Goal: Task Accomplishment & Management: Use online tool/utility

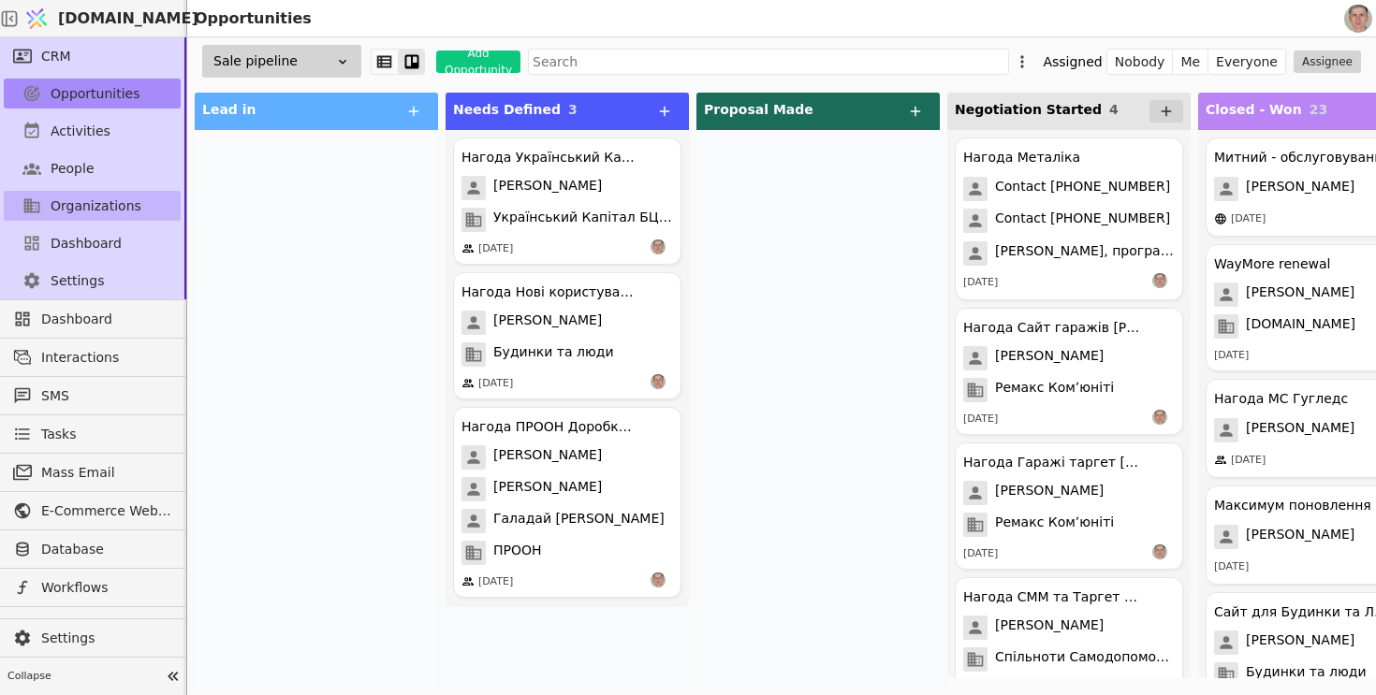
click at [109, 201] on span "Organizations" at bounding box center [96, 207] width 91 height 20
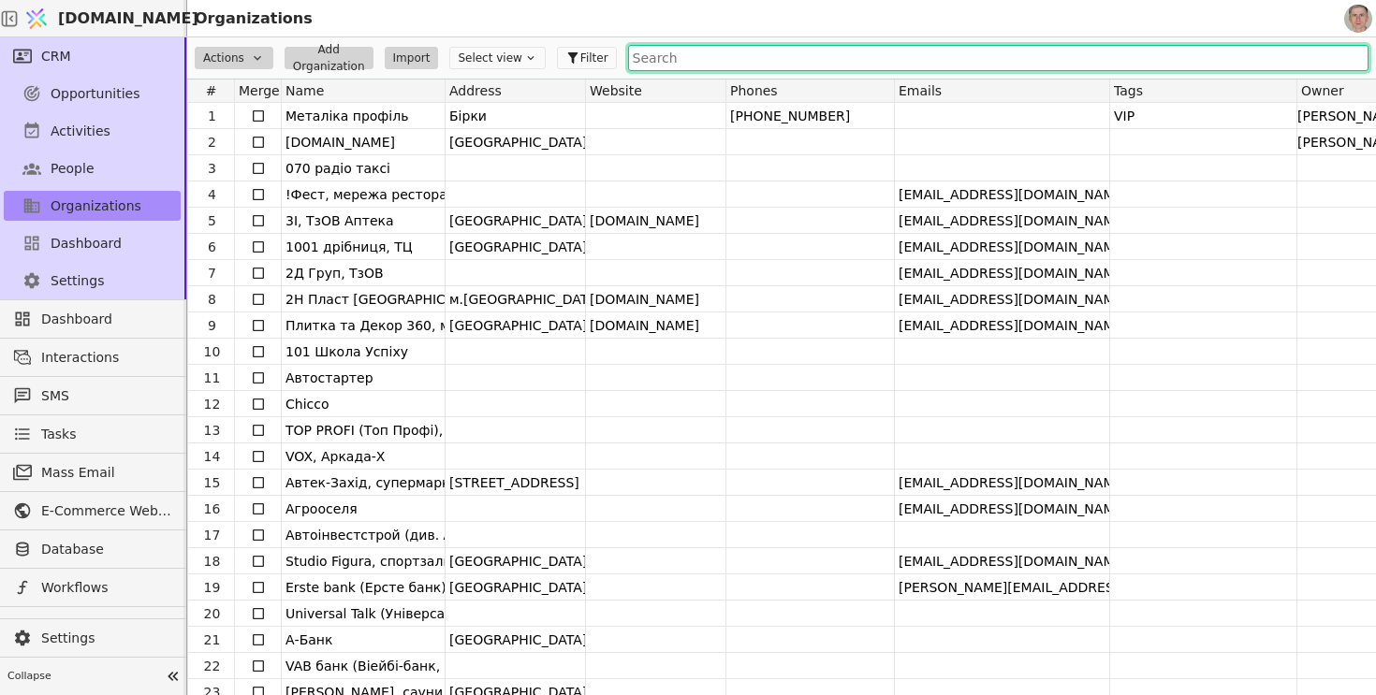
click at [653, 64] on input "text" at bounding box center [998, 58] width 740 height 26
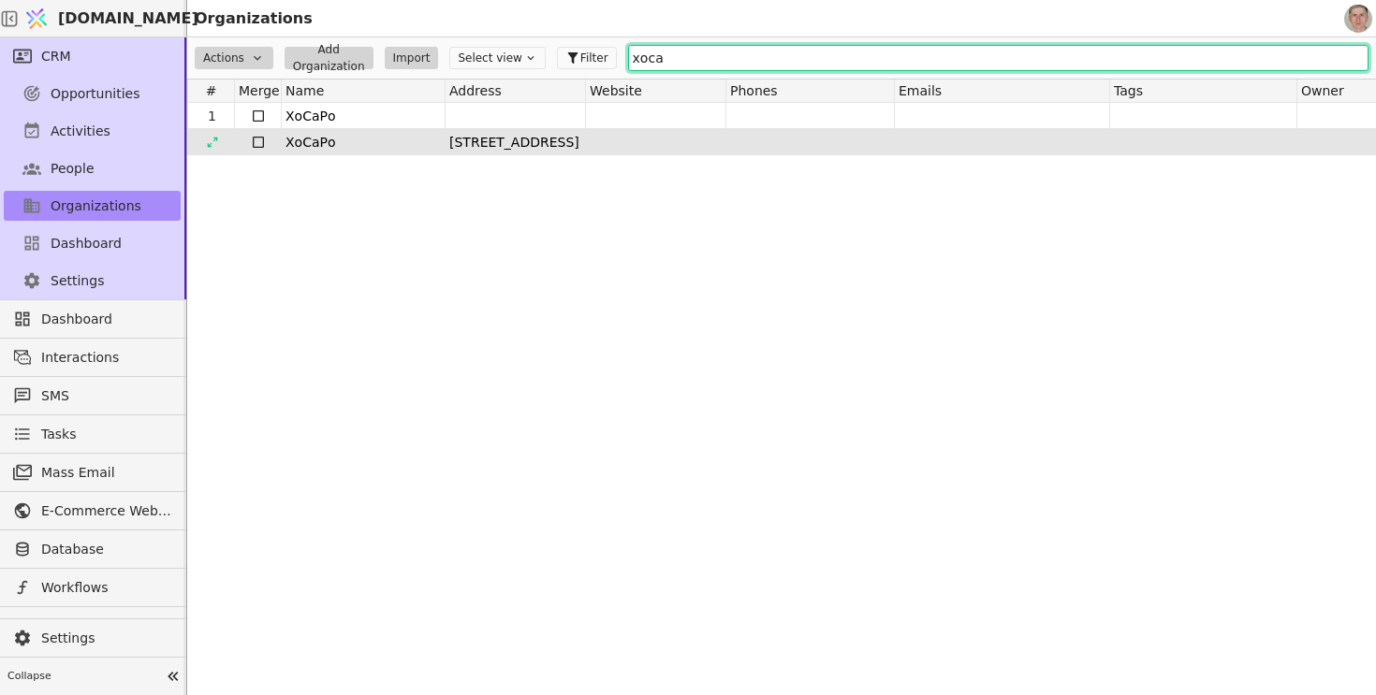
type input "хоса"
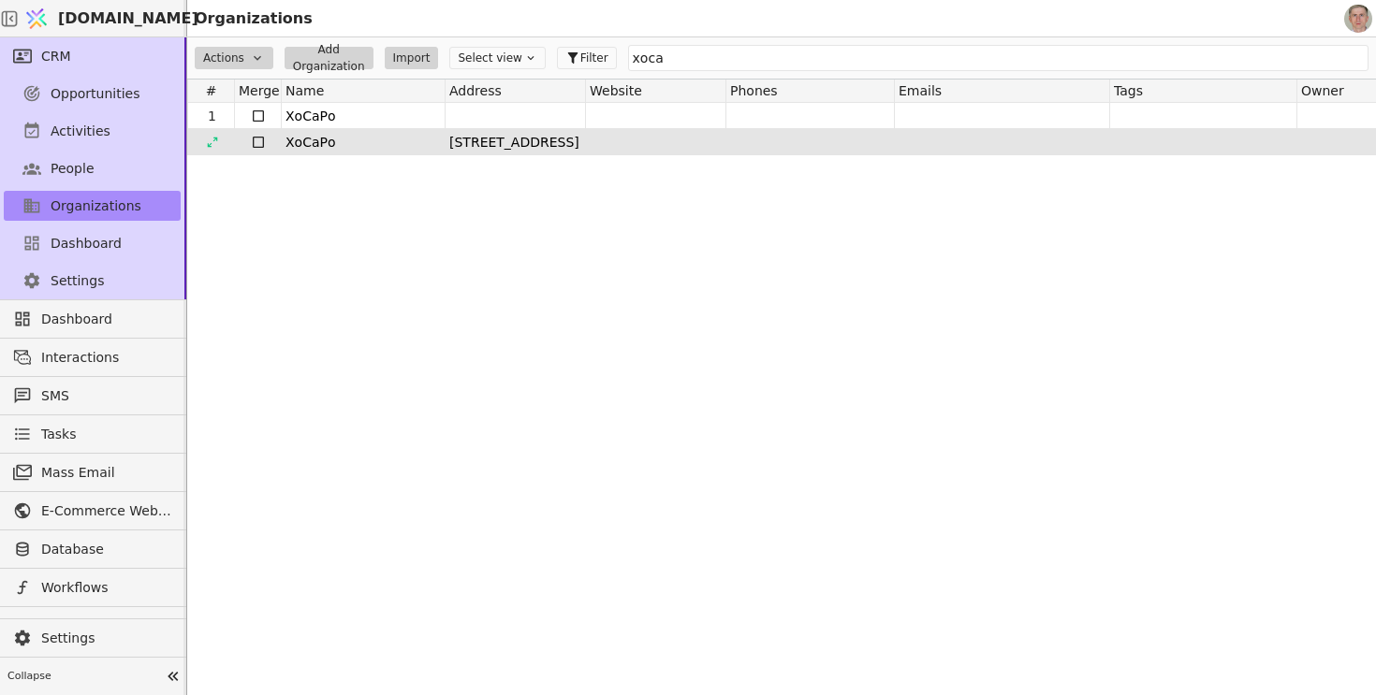
click at [260, 143] on icon at bounding box center [258, 142] width 15 height 15
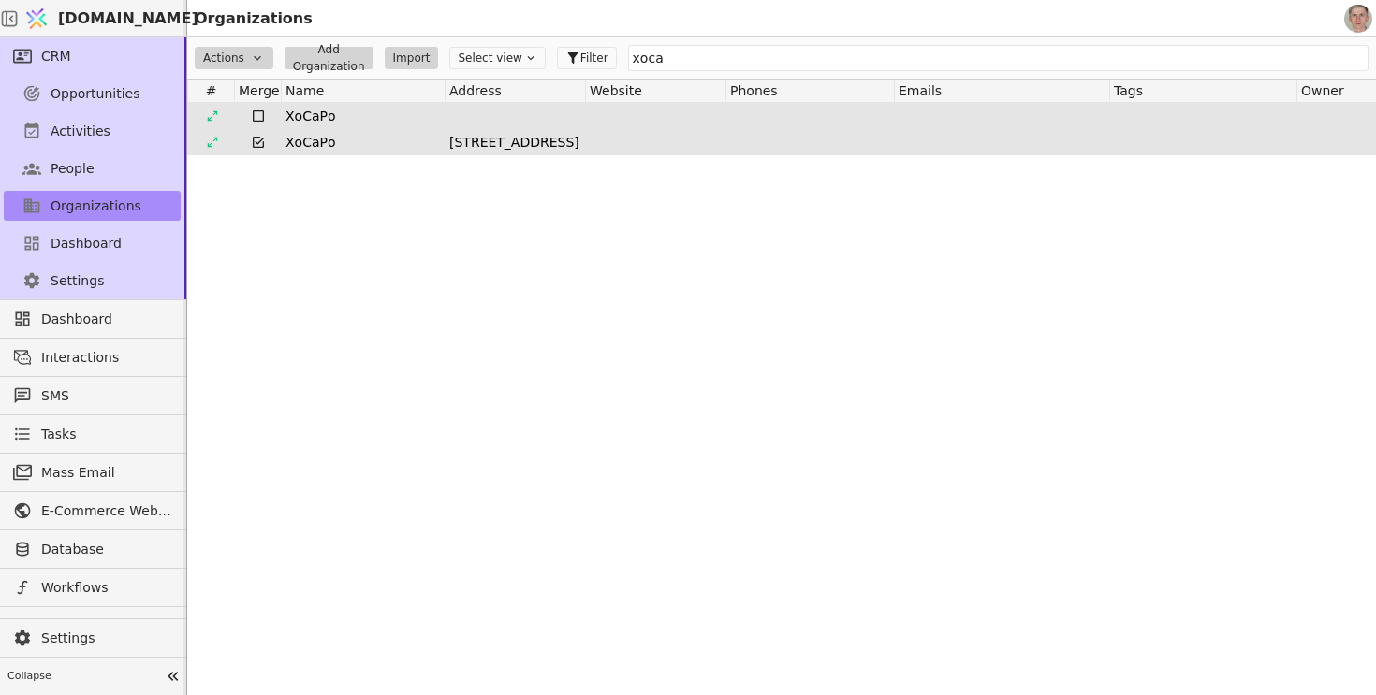
click at [260, 115] on icon at bounding box center [258, 116] width 15 height 15
click at [251, 59] on html "[DOMAIN_NAME] Organizations CRM Opportunities Activities People Organizations D…" at bounding box center [688, 347] width 1376 height 695
click at [252, 148] on div "Merge" at bounding box center [238, 138] width 78 height 22
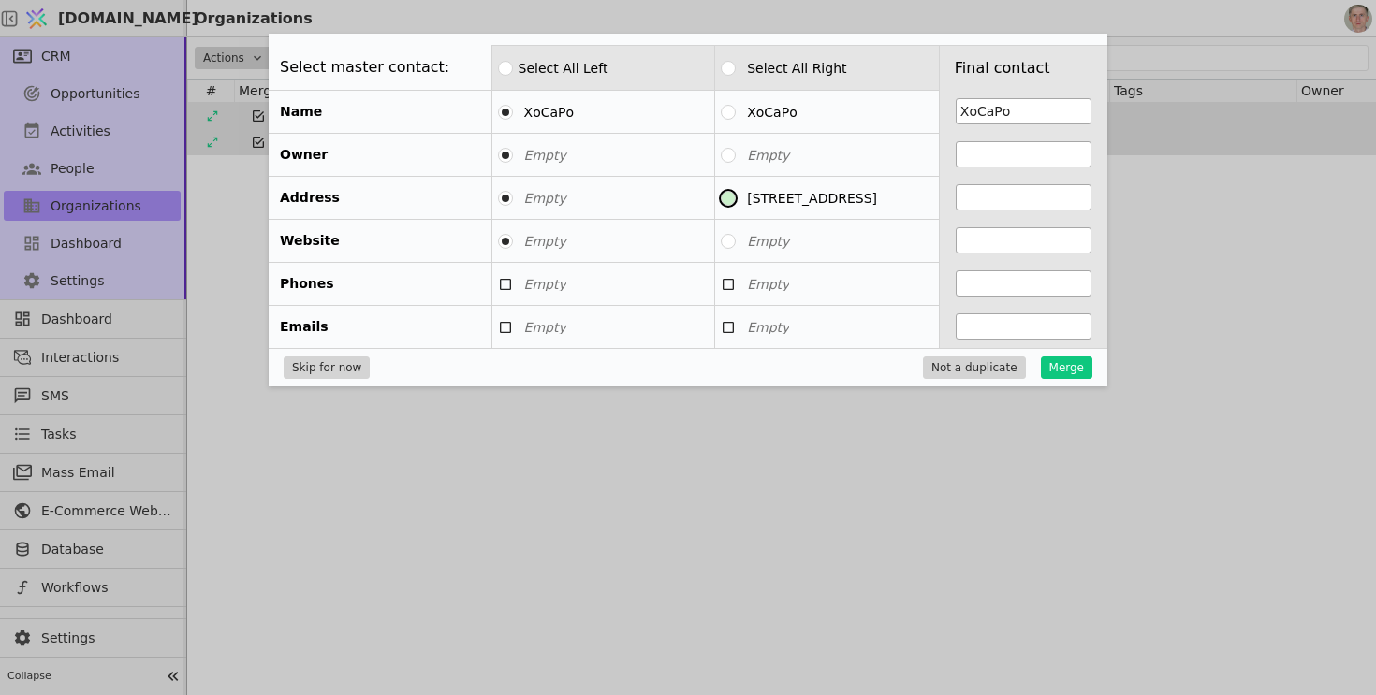
click at [726, 197] on button "[STREET_ADDRESS]" at bounding box center [728, 198] width 15 height 15
type input "[STREET_ADDRESS]"
click at [1074, 360] on button "Merge" at bounding box center [1066, 368] width 51 height 22
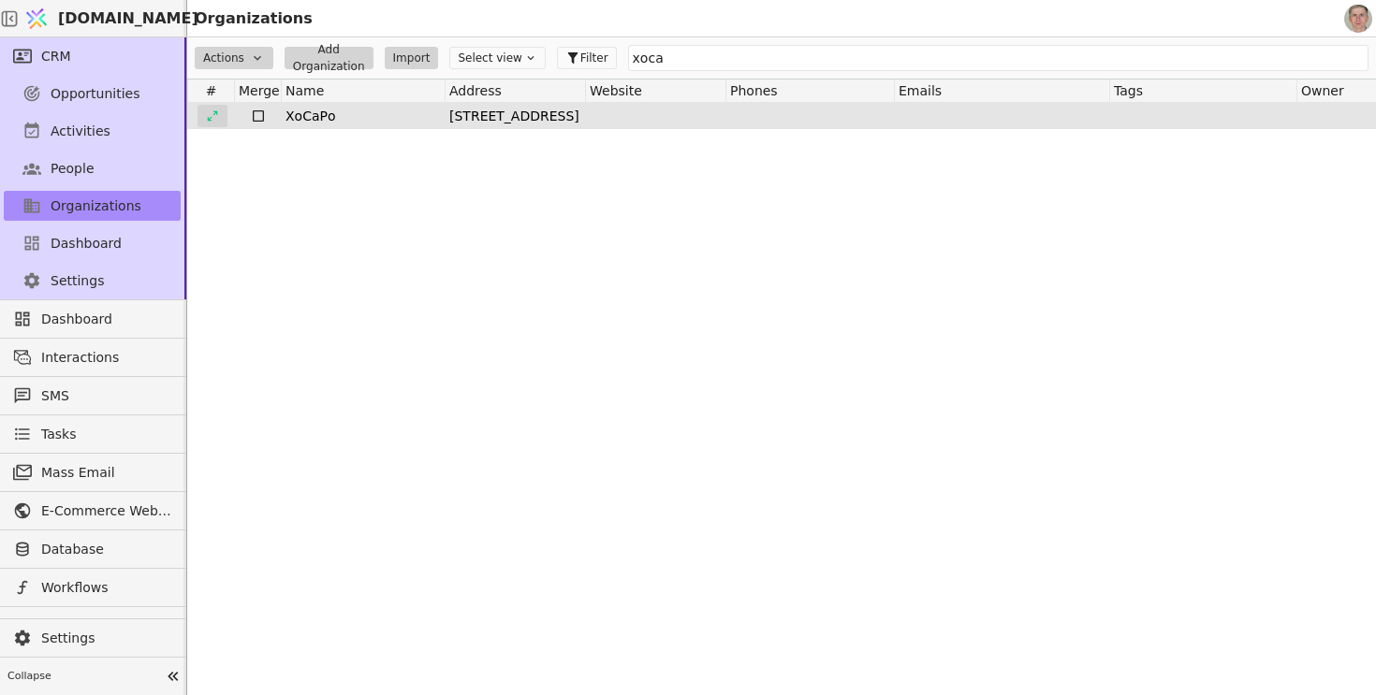
click at [218, 121] on div at bounding box center [212, 116] width 30 height 22
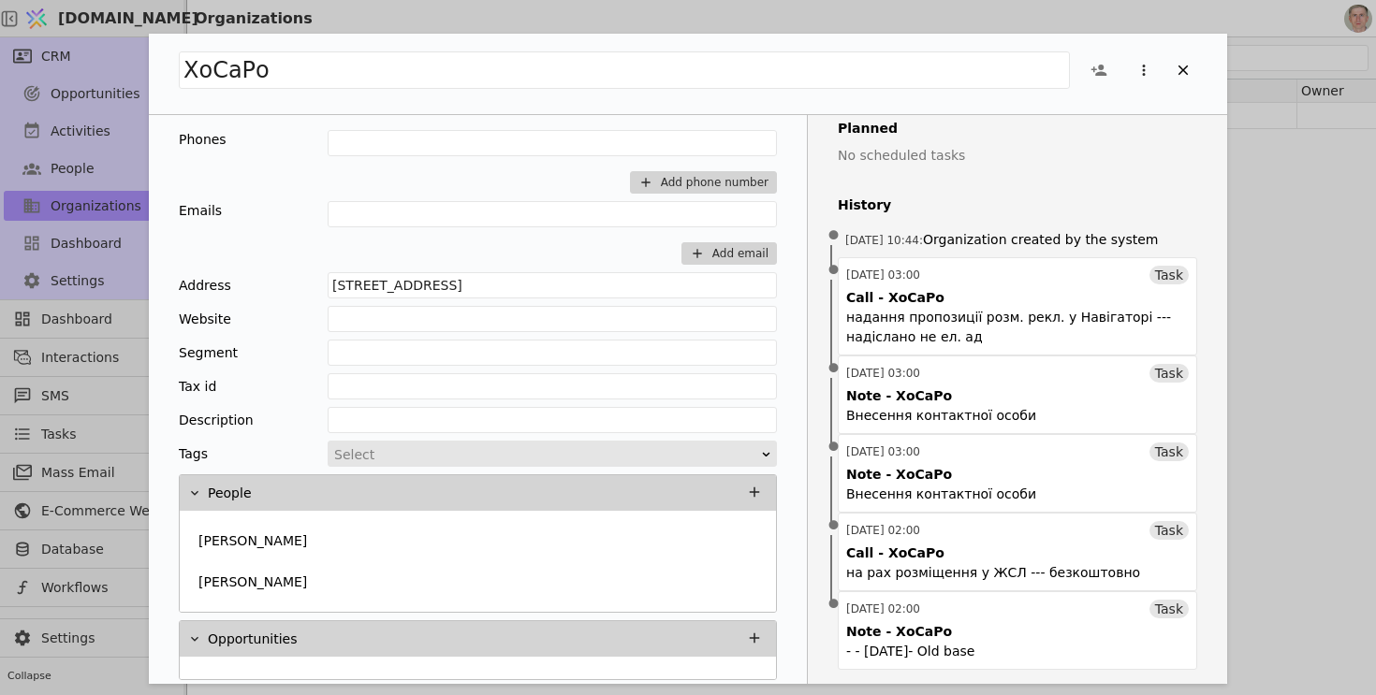
scroll to position [71, 0]
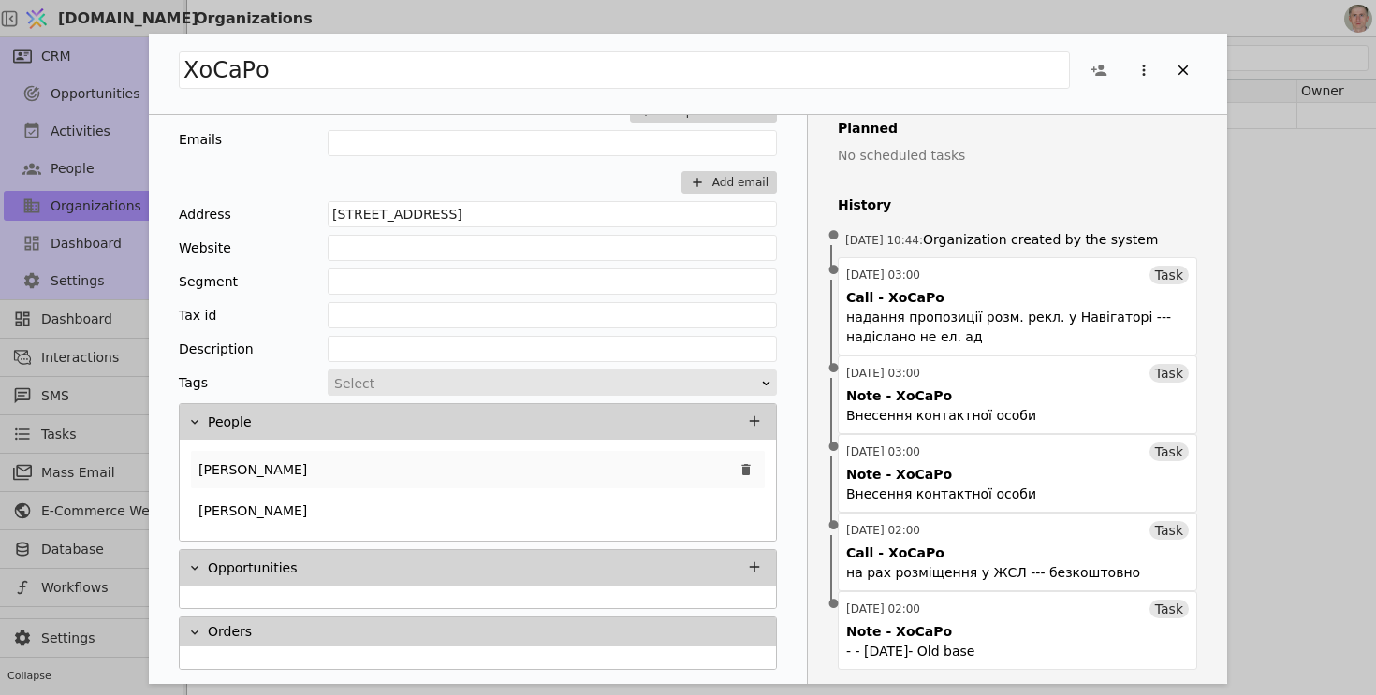
click at [448, 472] on div "[PERSON_NAME]" at bounding box center [478, 469] width 574 height 37
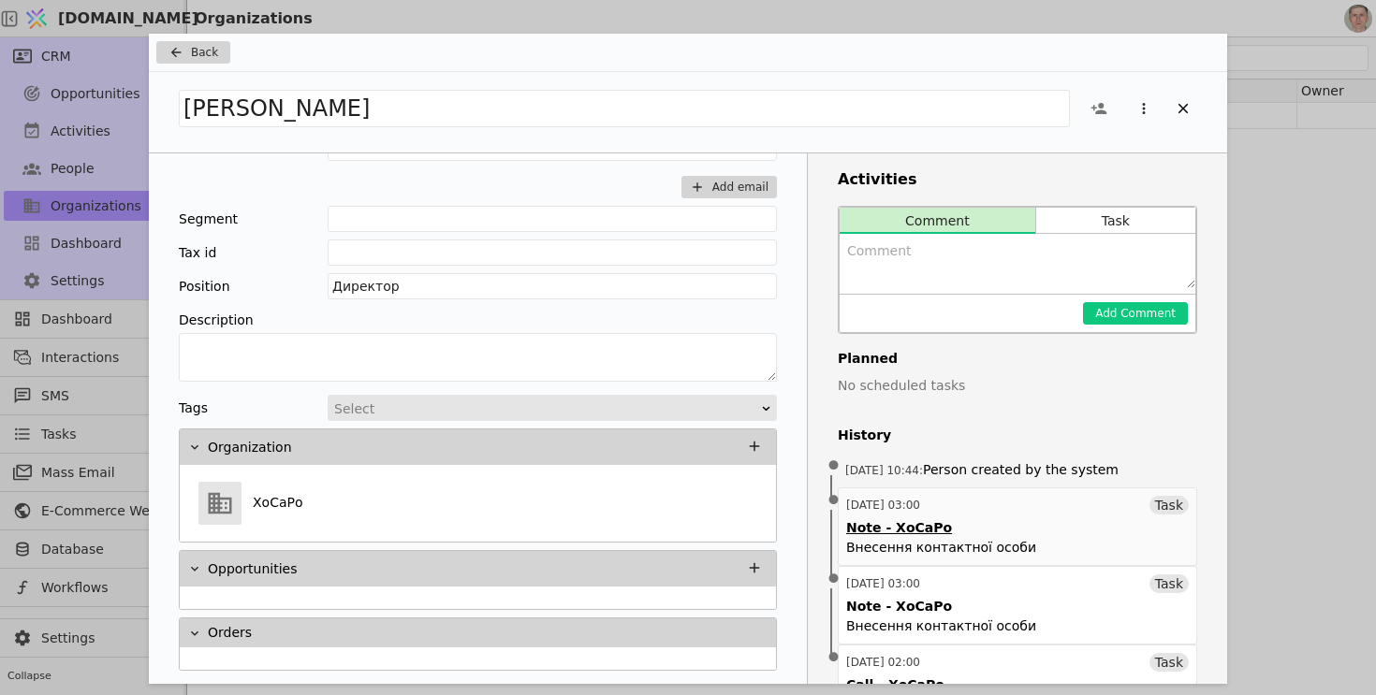
scroll to position [53, 0]
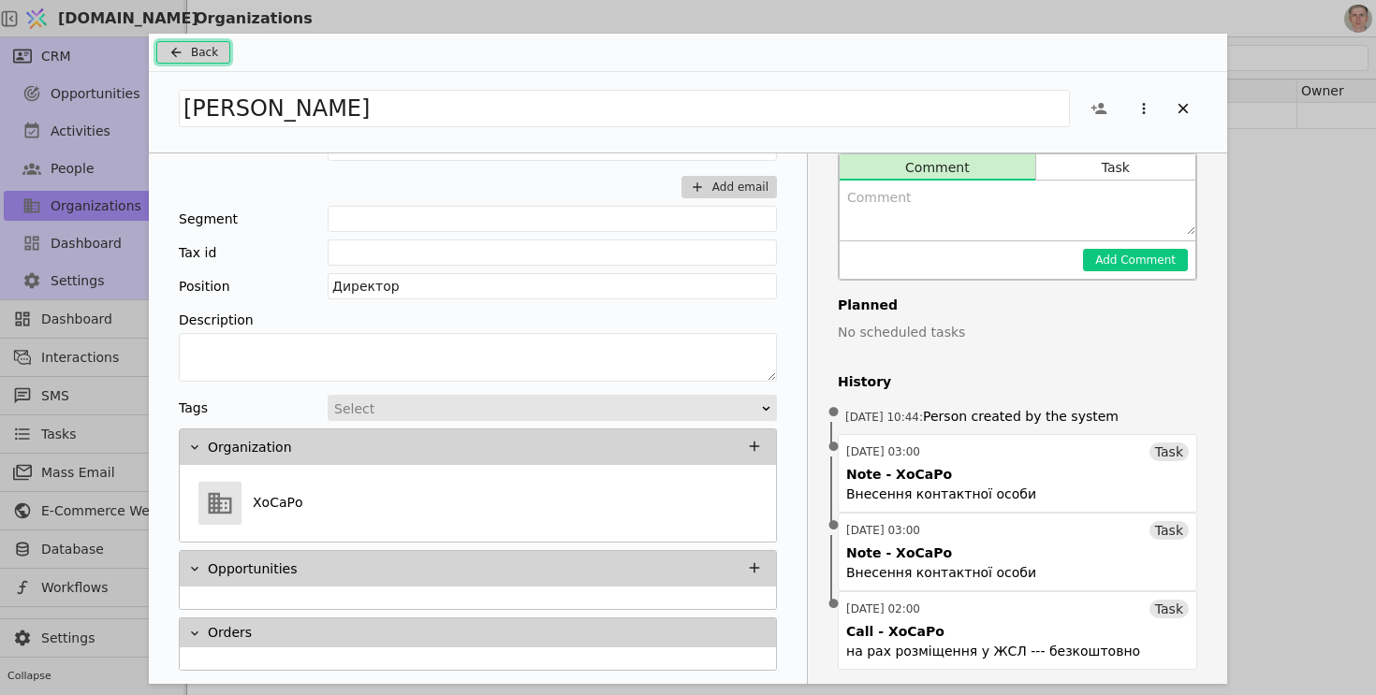
click at [193, 53] on span "Back" at bounding box center [204, 52] width 27 height 17
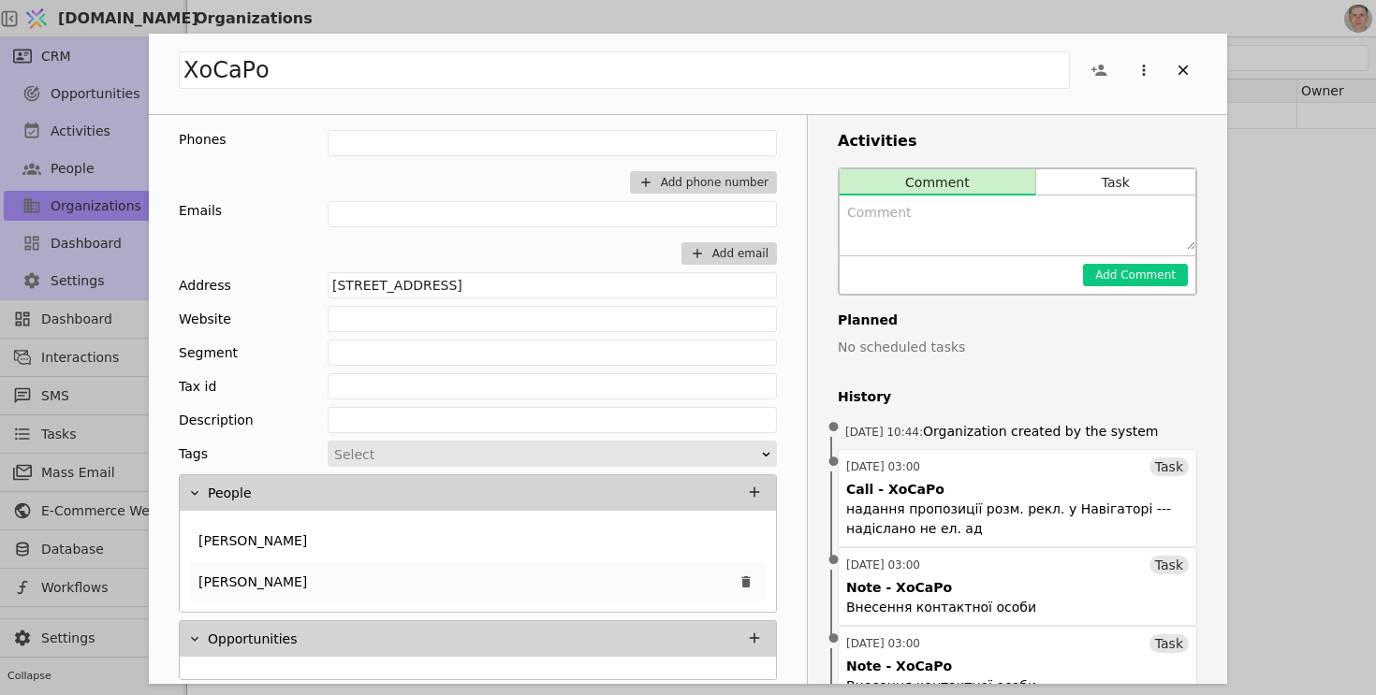
click at [416, 586] on div "[PERSON_NAME]" at bounding box center [478, 581] width 574 height 37
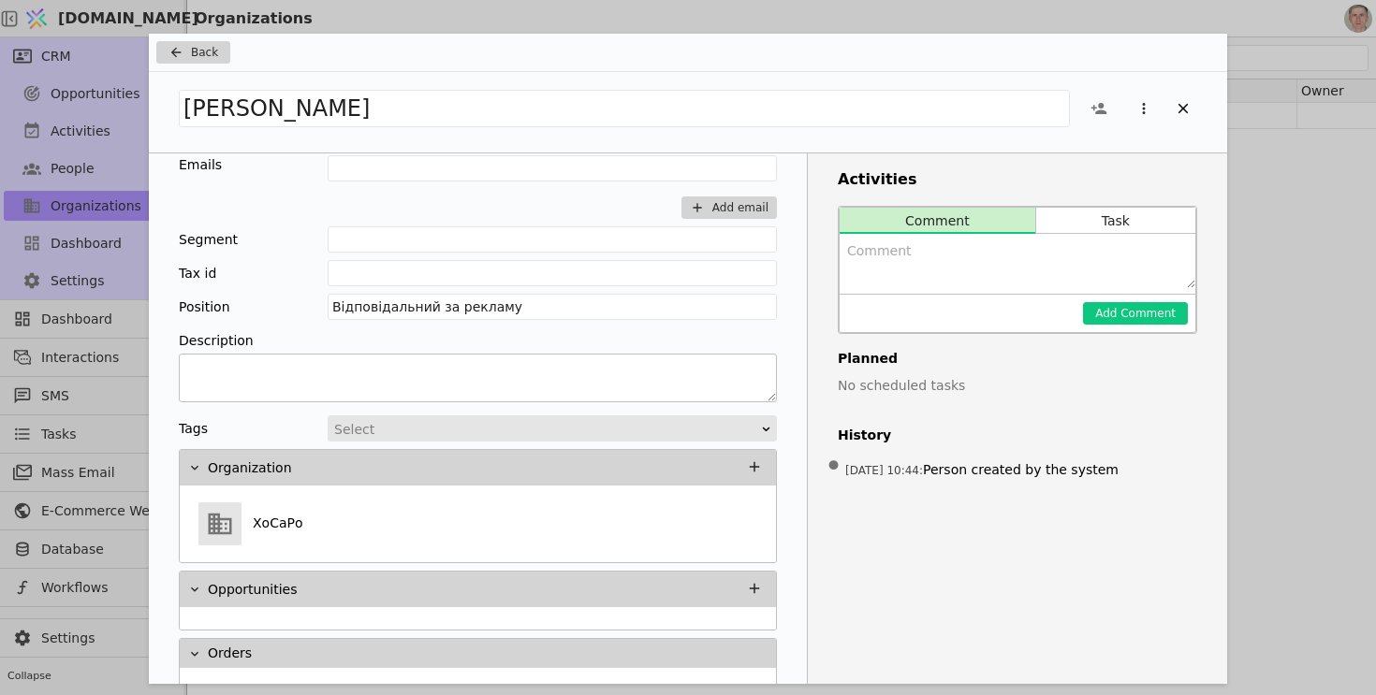
scroll to position [105, 0]
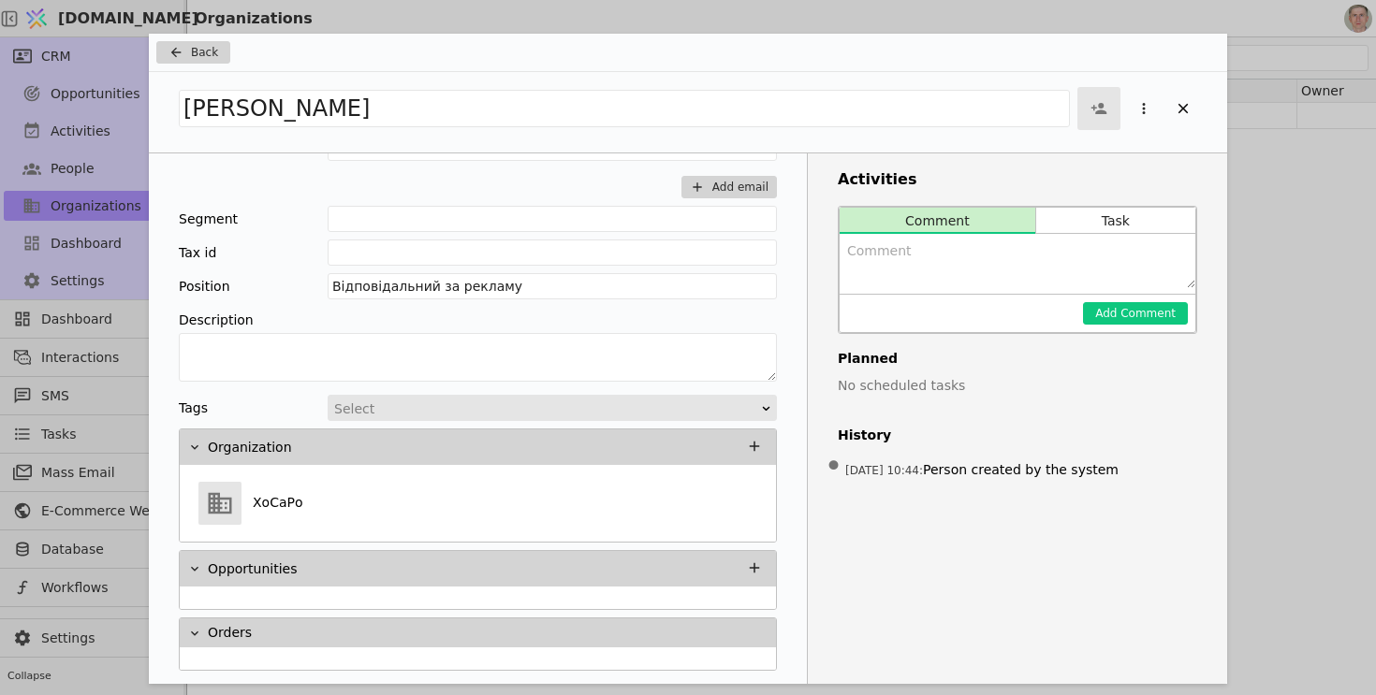
click at [1100, 107] on icon "Add Opportunity" at bounding box center [1099, 108] width 16 height 11
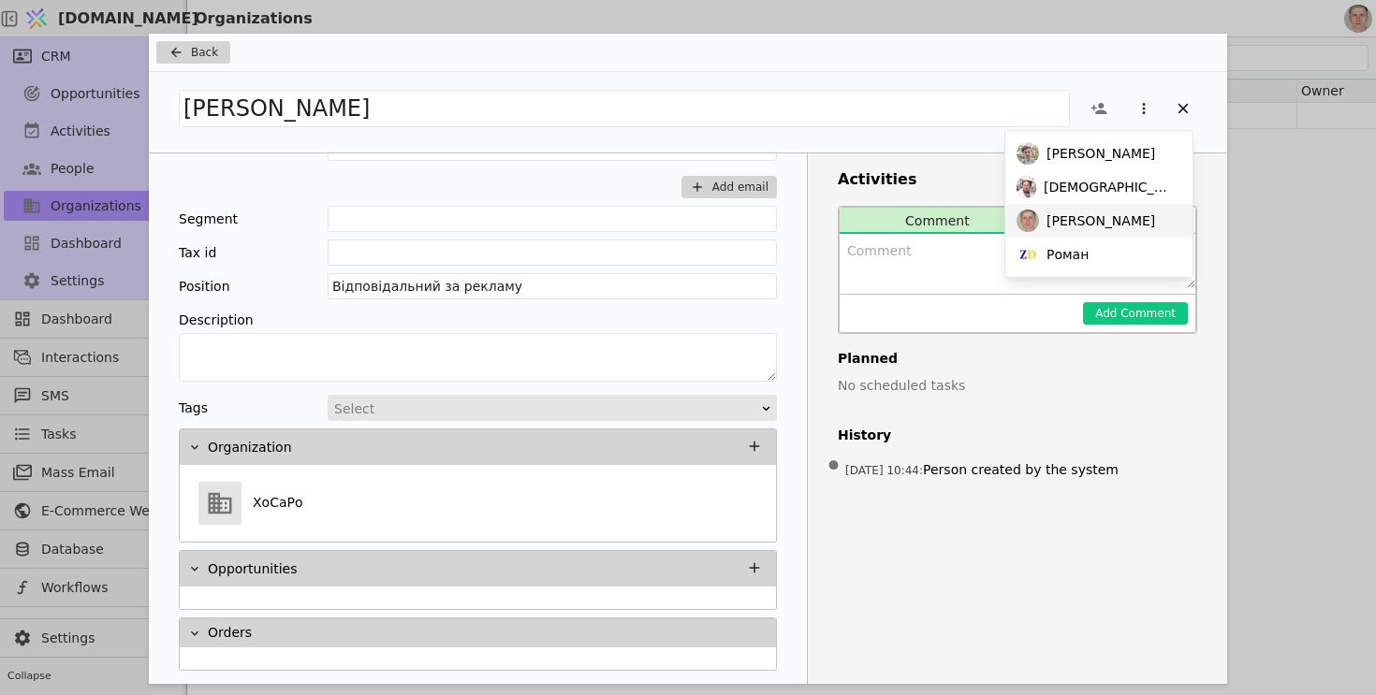
click at [1069, 217] on span "[PERSON_NAME]" at bounding box center [1100, 221] width 109 height 20
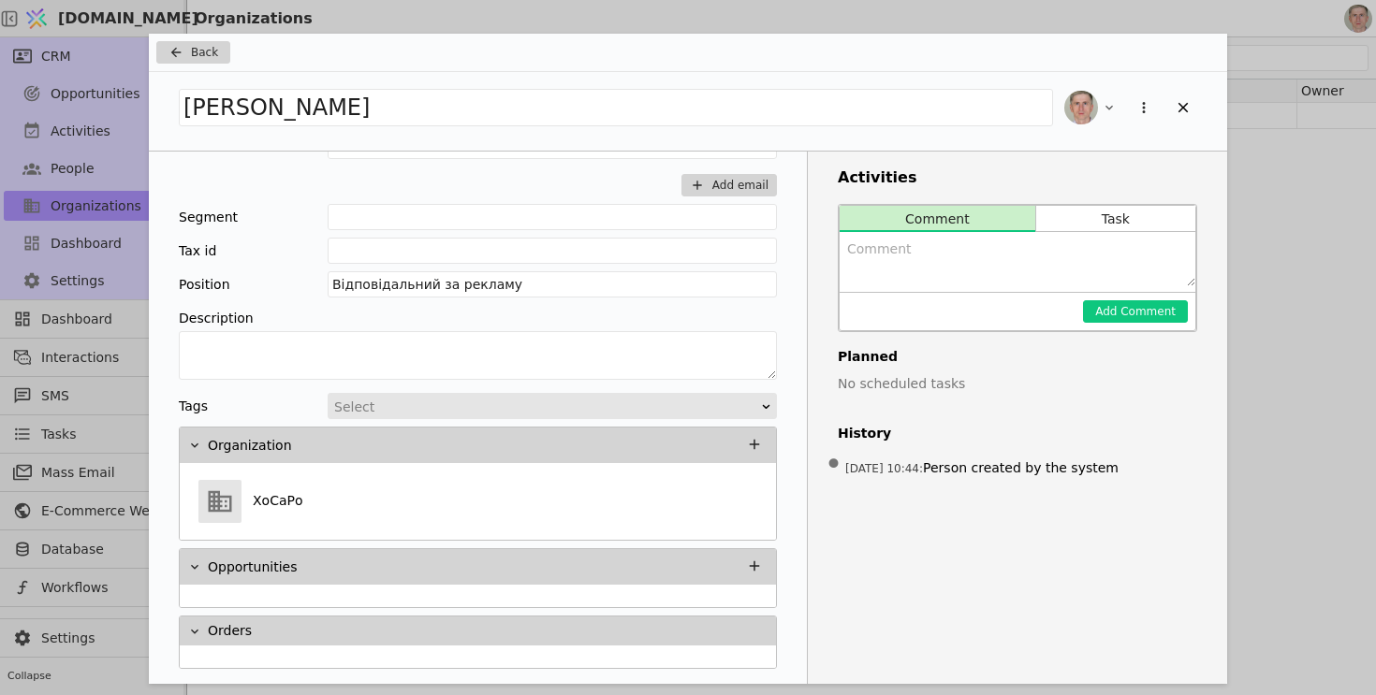
scroll to position [103, 0]
click at [197, 49] on span "Back" at bounding box center [204, 52] width 27 height 17
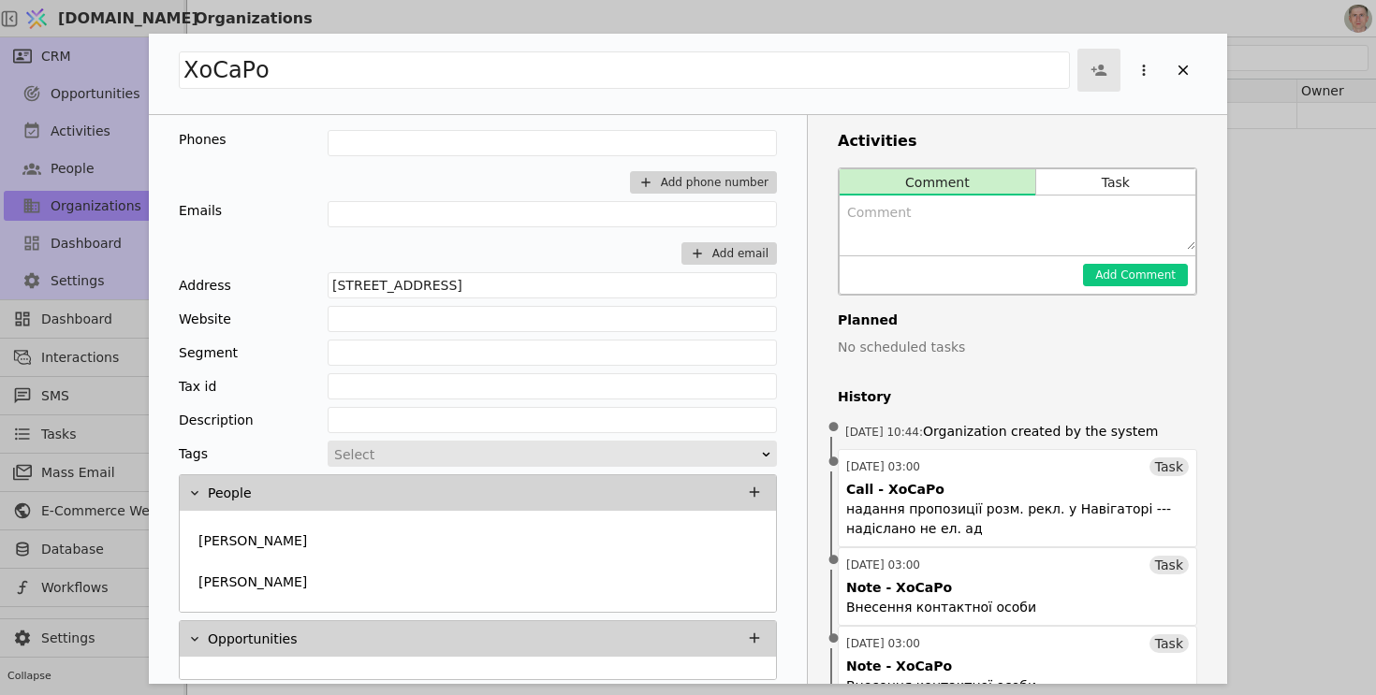
click at [1101, 84] on span "Add Opportunity" at bounding box center [1099, 70] width 36 height 36
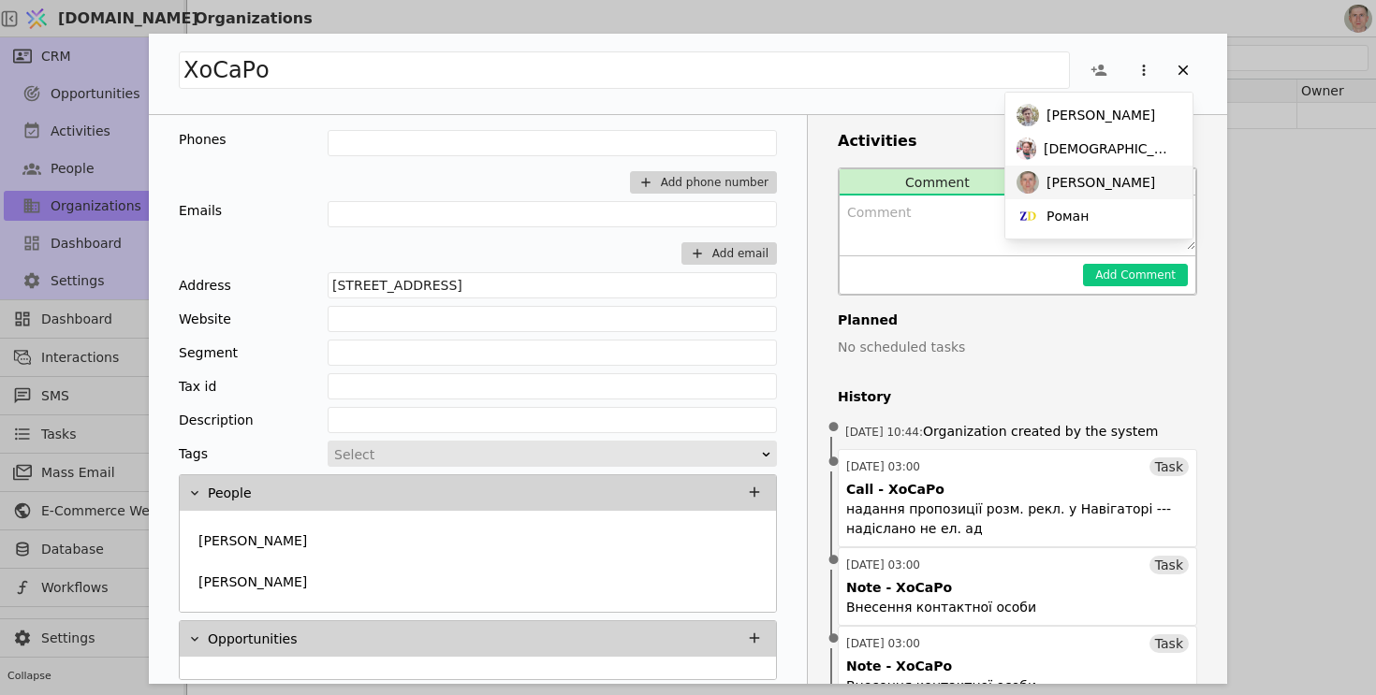
click at [1067, 182] on span "[PERSON_NAME]" at bounding box center [1100, 183] width 109 height 20
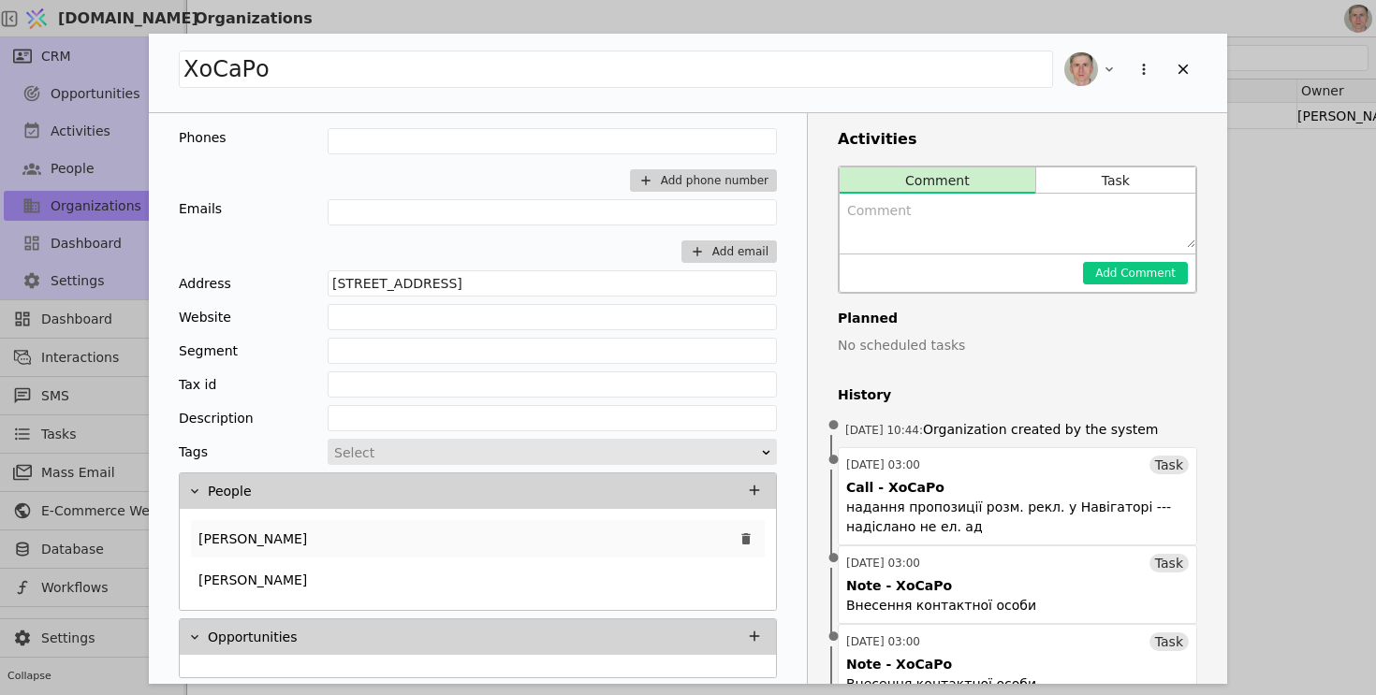
click at [431, 538] on div "[PERSON_NAME]" at bounding box center [478, 538] width 574 height 37
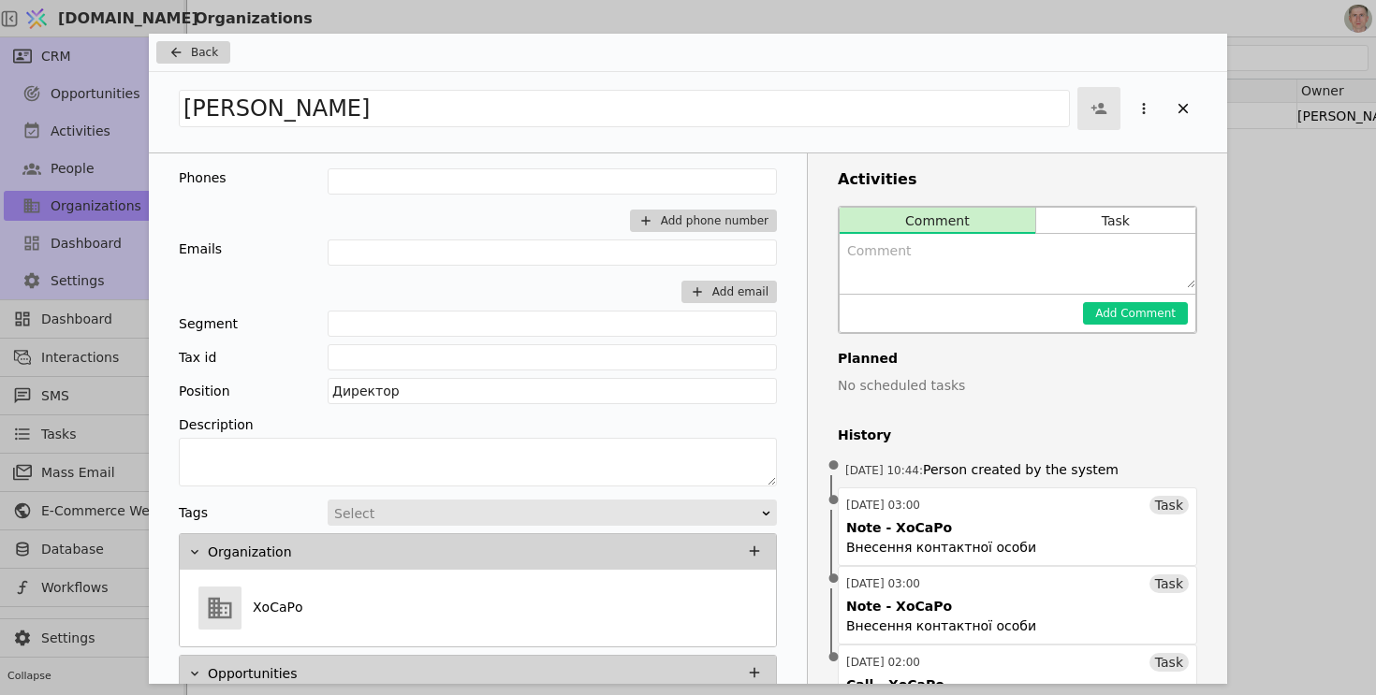
click at [1099, 109] on icon "Add Opportunity" at bounding box center [1098, 108] width 17 height 17
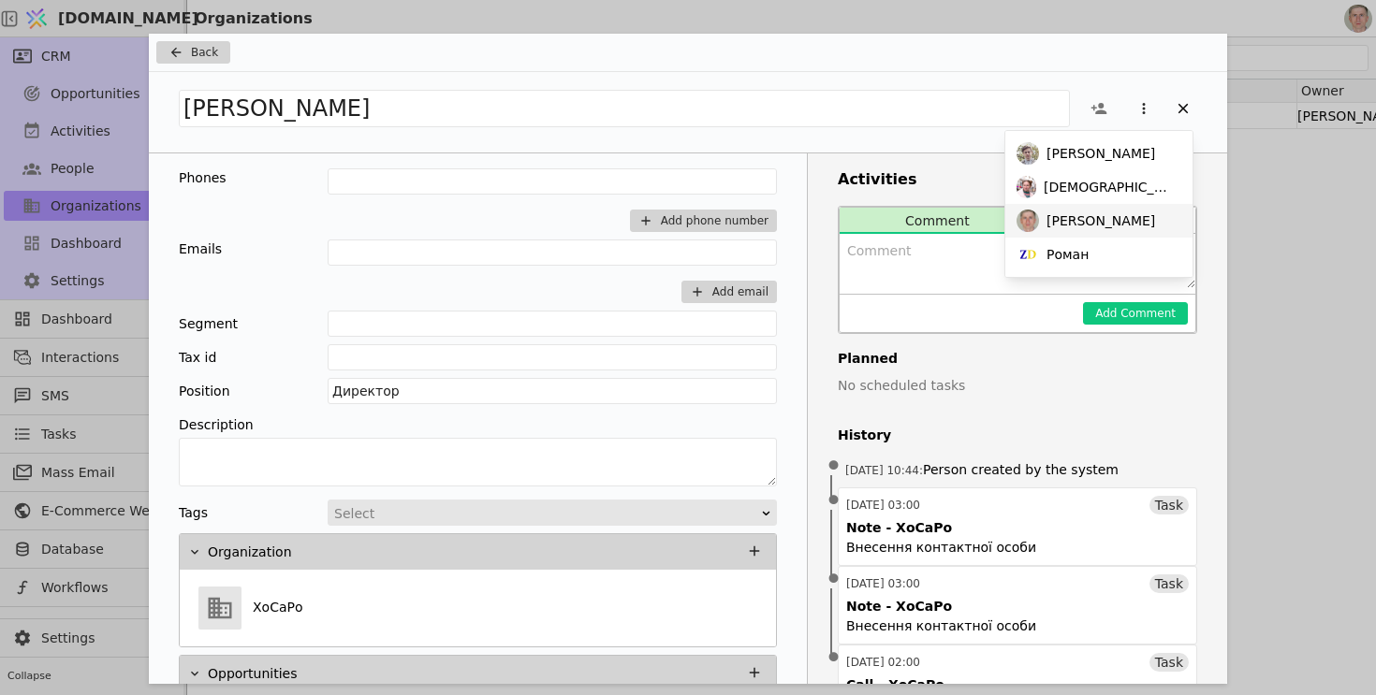
click at [1082, 216] on span "[PERSON_NAME]" at bounding box center [1100, 221] width 109 height 20
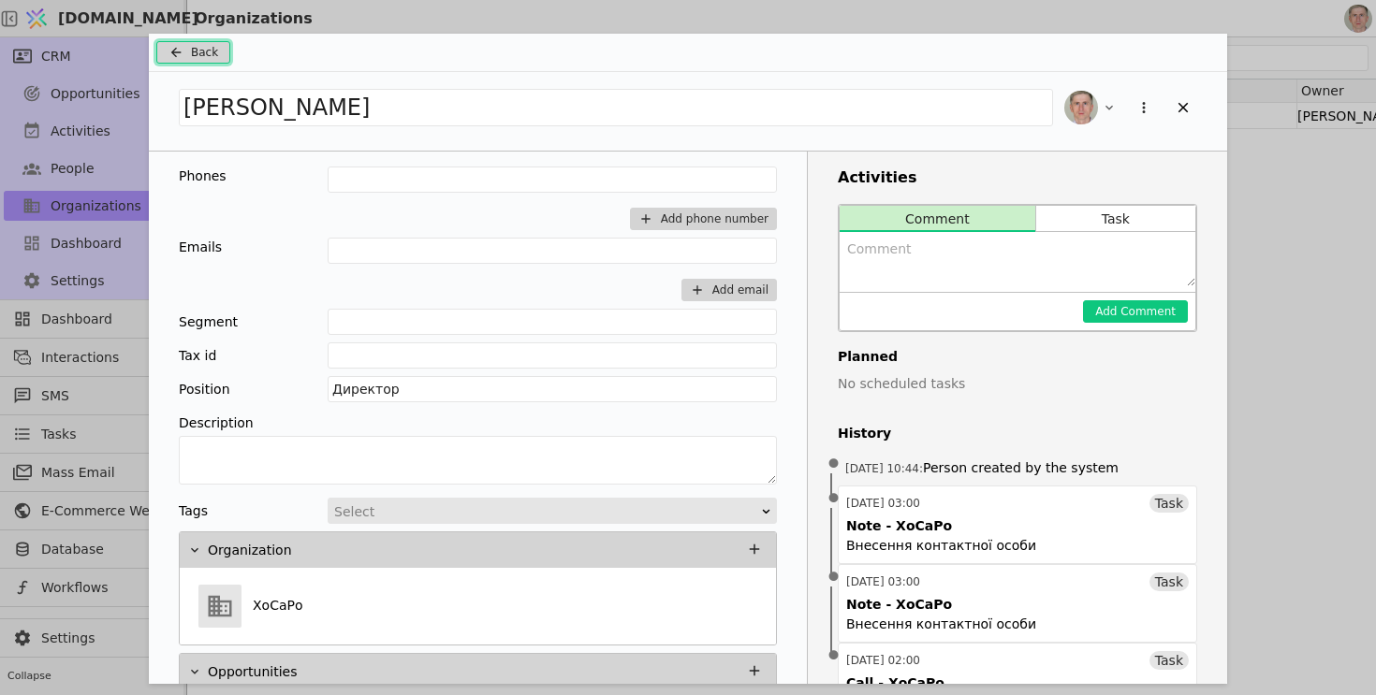
click at [203, 53] on span "Back" at bounding box center [204, 52] width 27 height 17
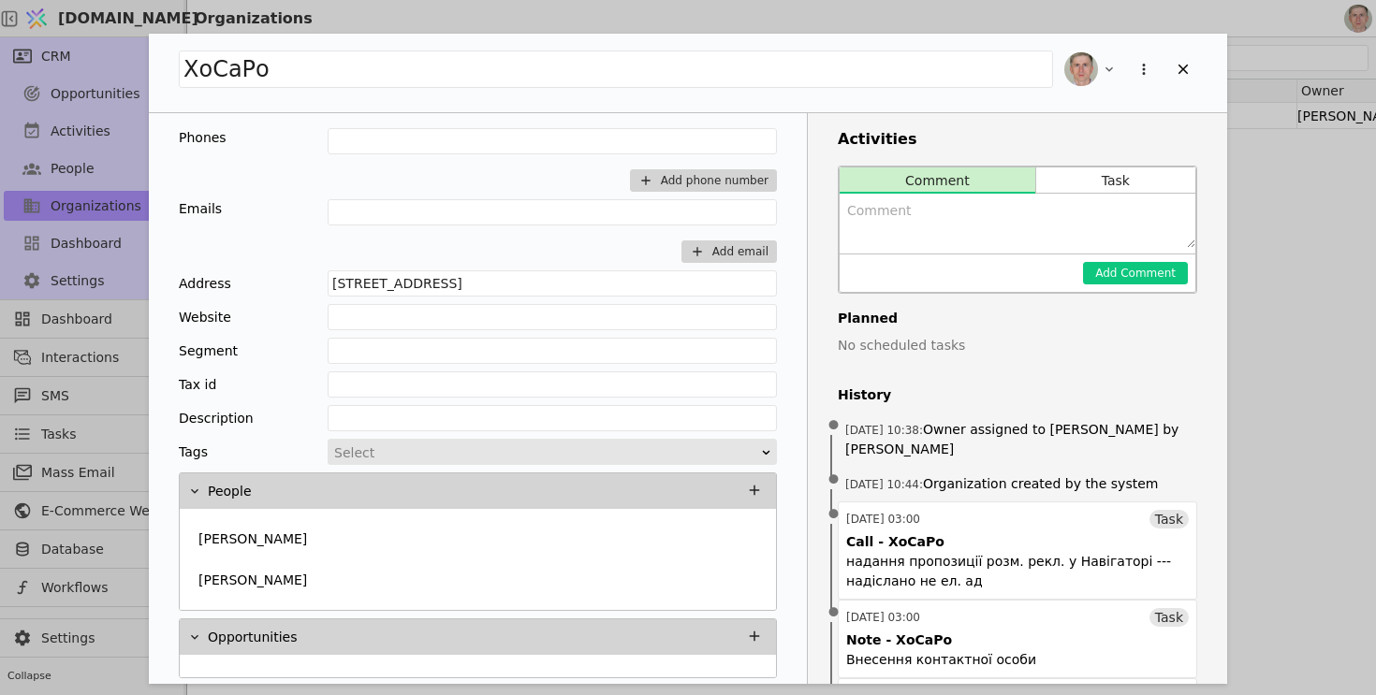
scroll to position [69, 0]
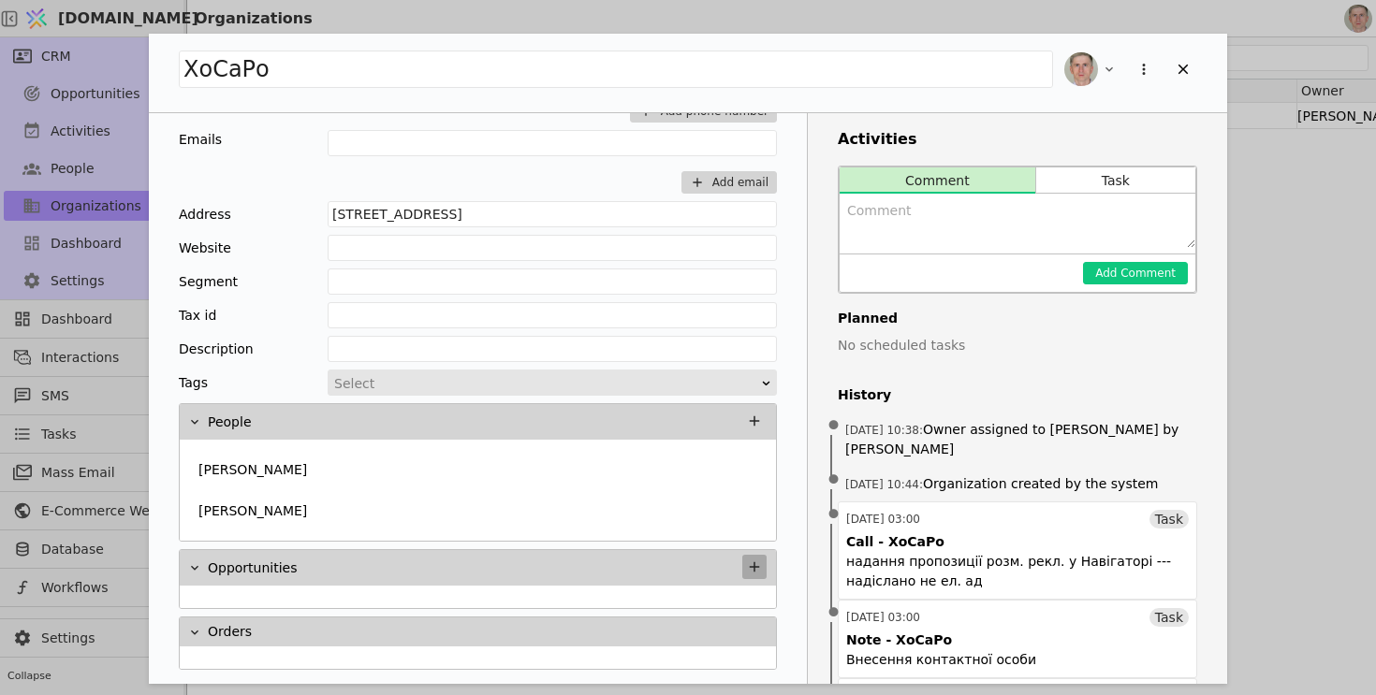
click at [753, 565] on icon "Add Opportunity" at bounding box center [755, 567] width 10 height 10
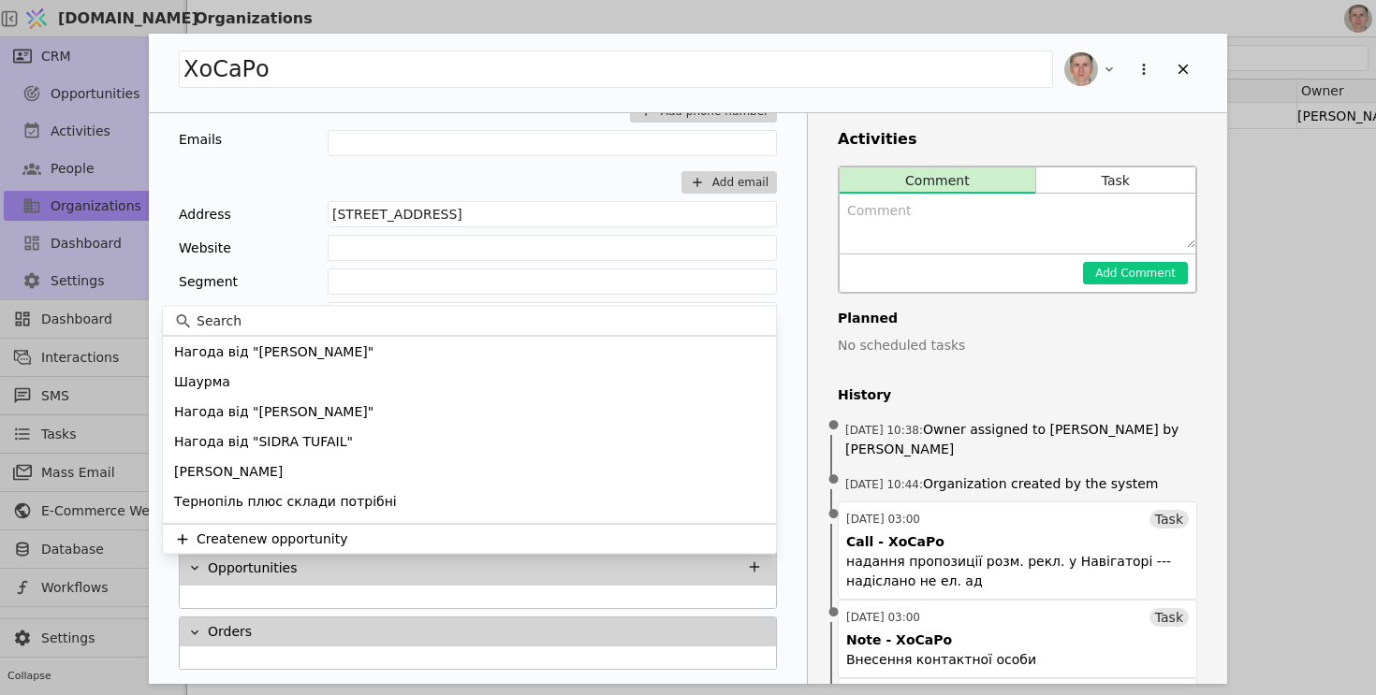
click at [521, 323] on input at bounding box center [481, 322] width 568 height 20
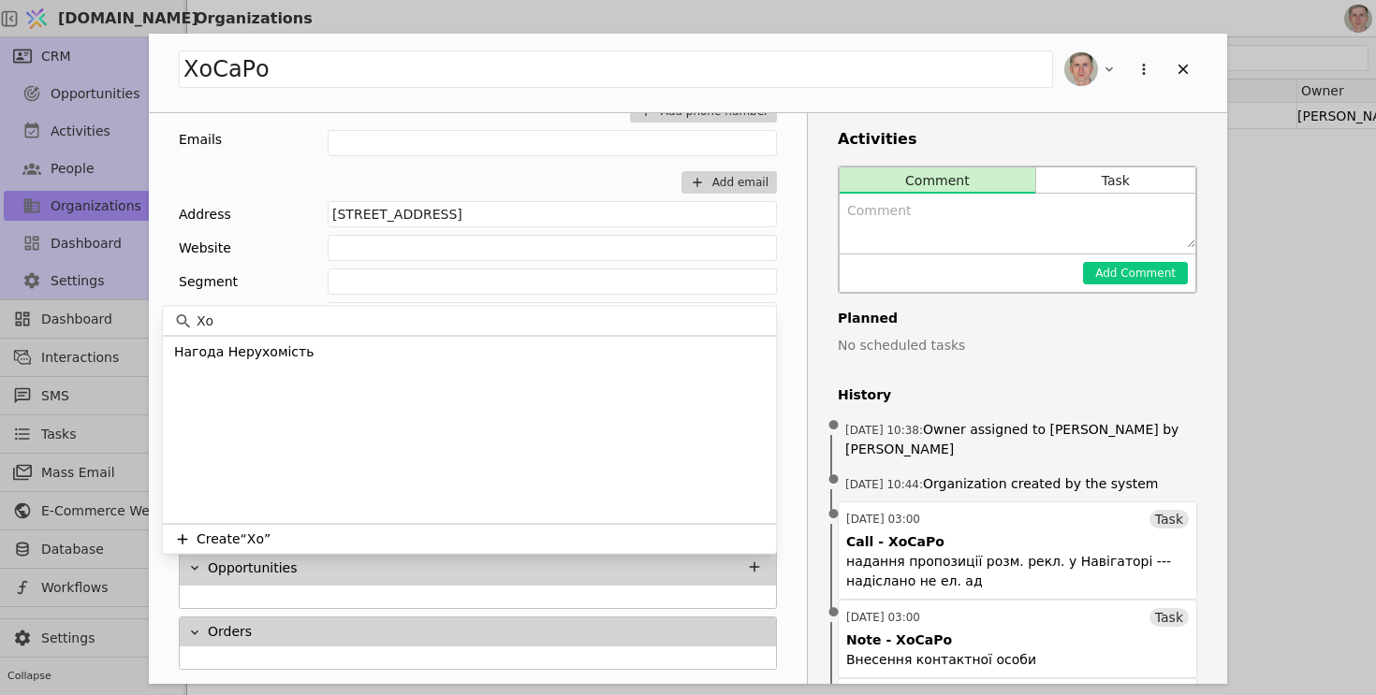
type input "Х"
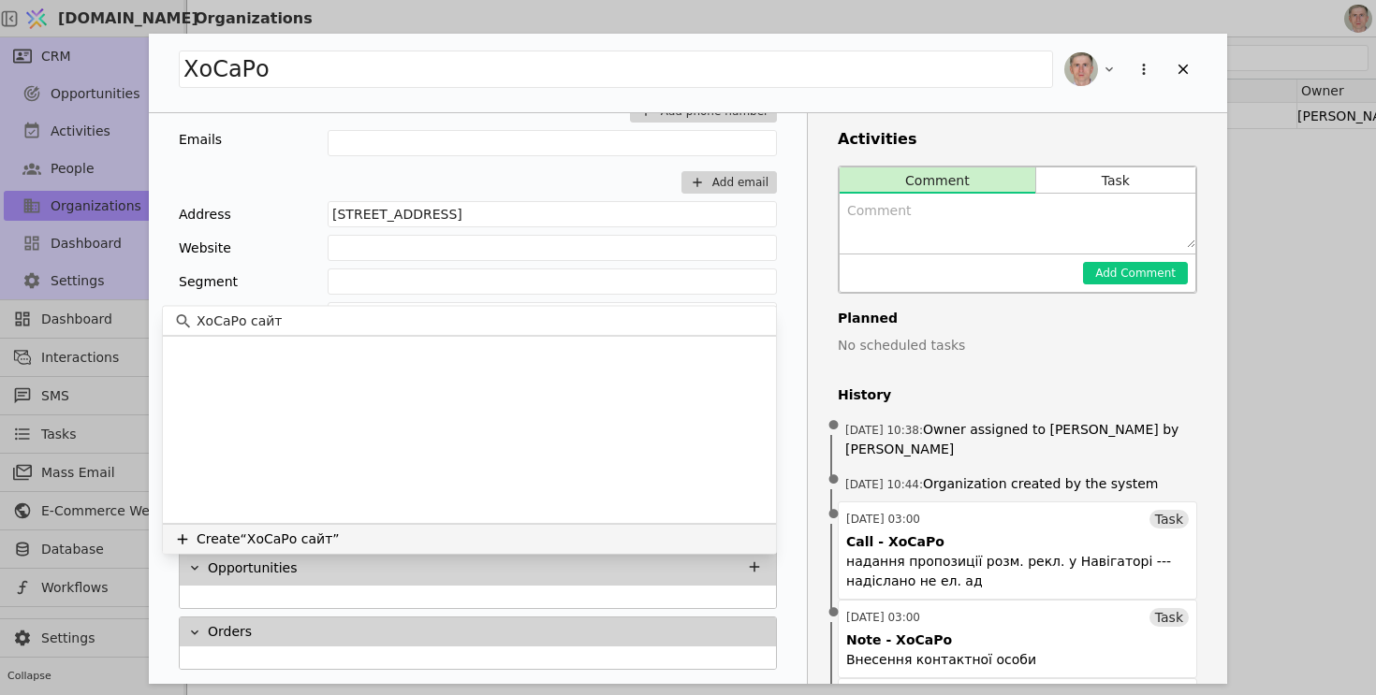
type input "ХоСаРо сайт"
click at [413, 535] on button "Create “ХоСаРо сайт”" at bounding box center [469, 539] width 613 height 30
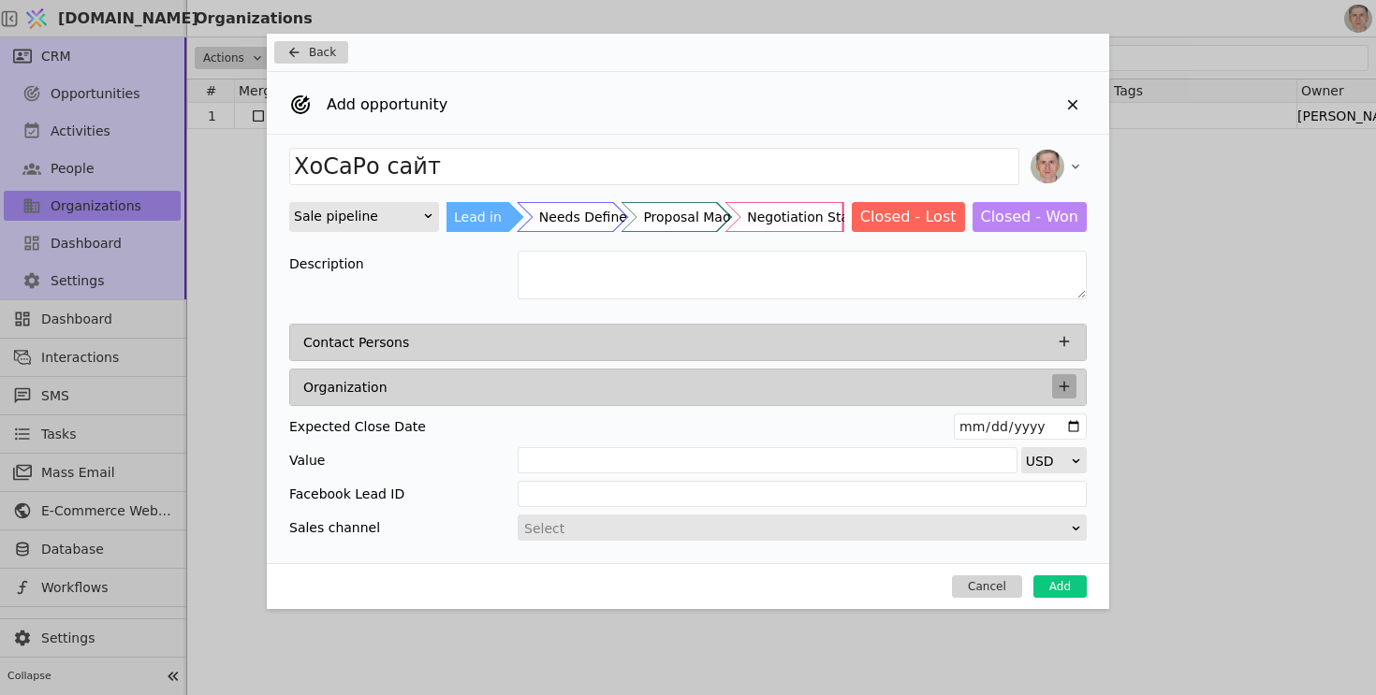
click at [1065, 385] on icon "Add Opportunity" at bounding box center [1064, 387] width 10 height 10
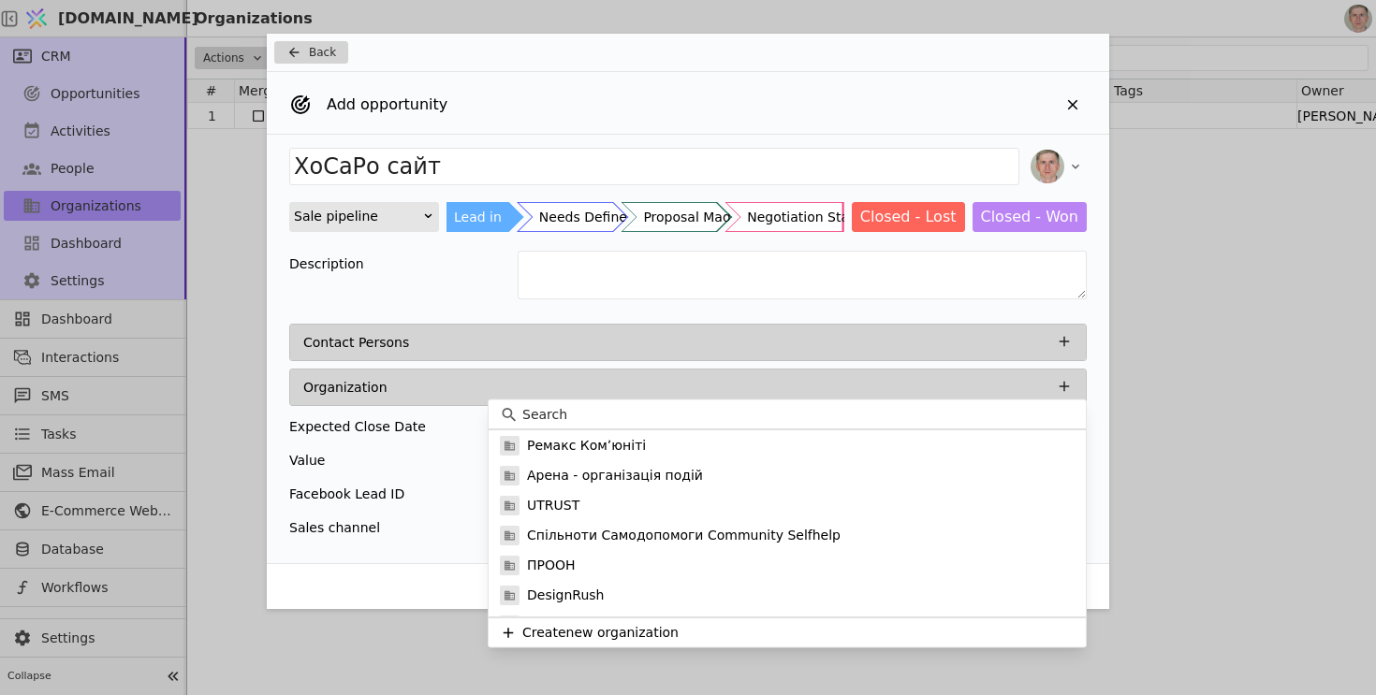
click at [632, 417] on input at bounding box center [798, 415] width 552 height 20
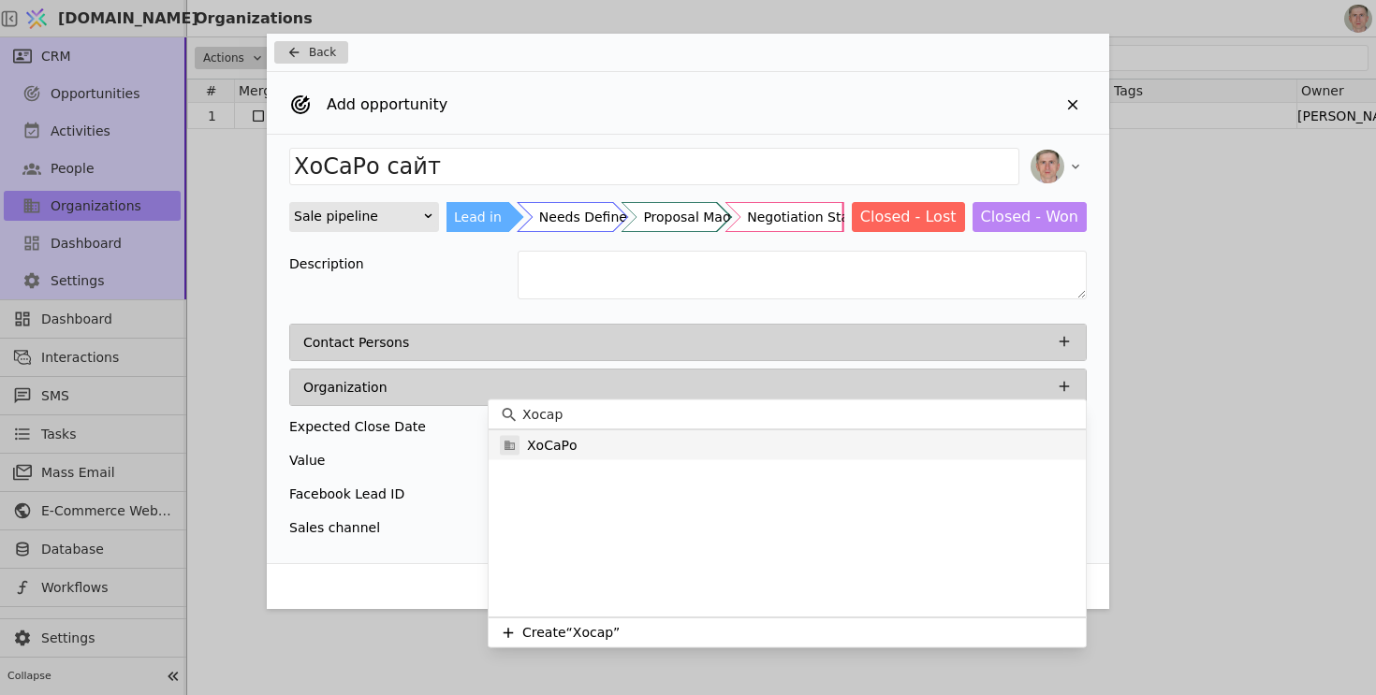
type input "Хосар"
click at [590, 446] on div "ХоСаРо" at bounding box center [786, 445] width 597 height 30
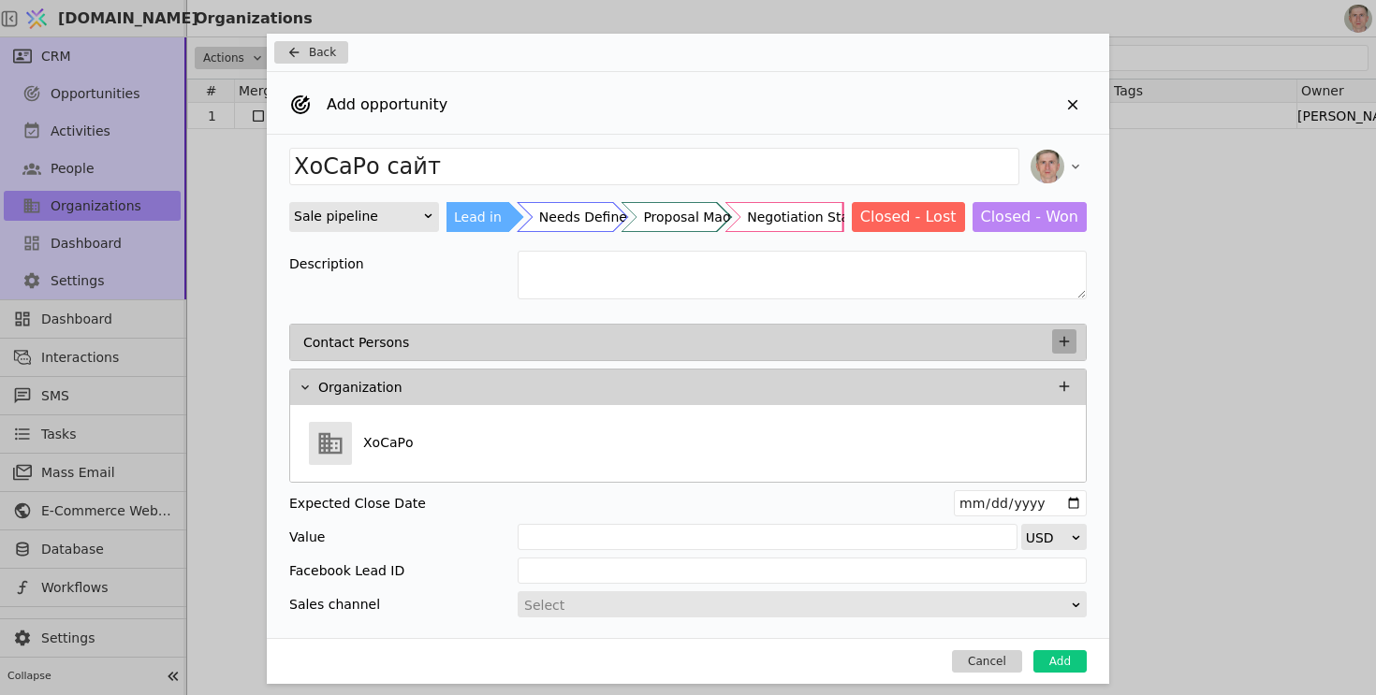
click at [1065, 344] on icon "Add Opportunity" at bounding box center [1064, 341] width 17 height 17
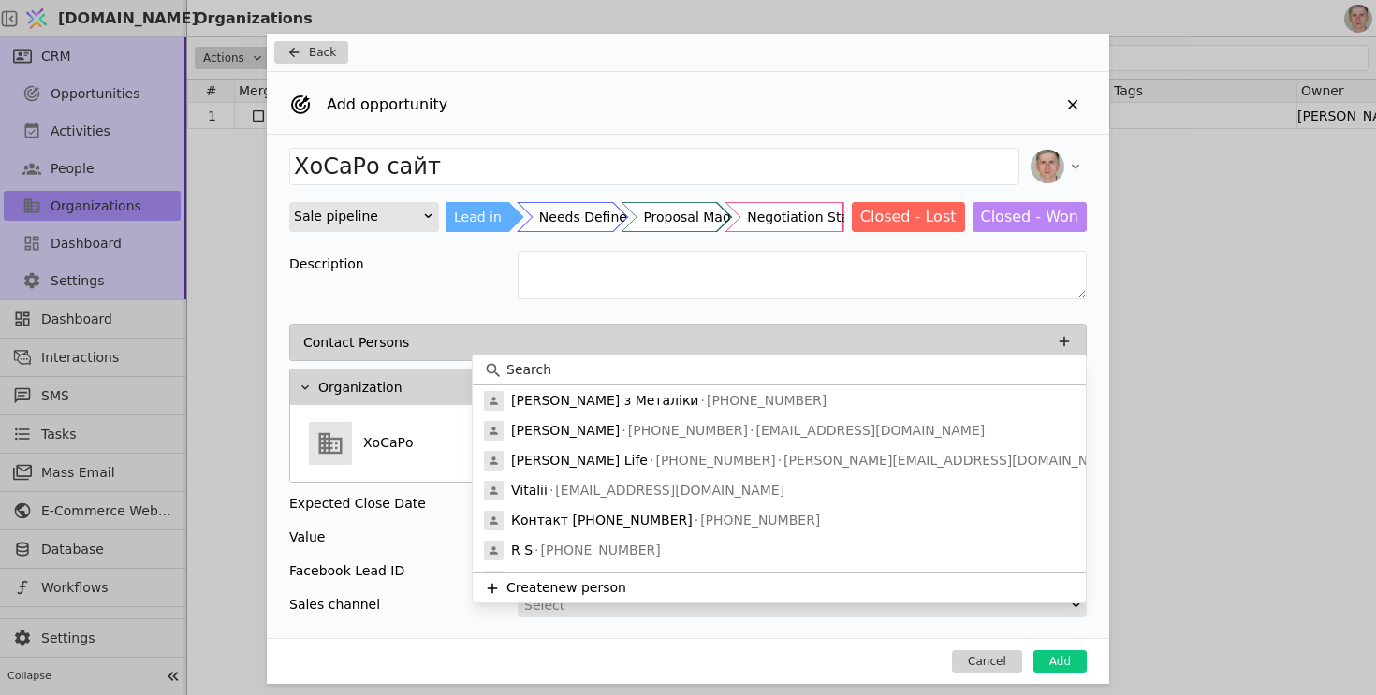
click at [641, 375] on input at bounding box center [790, 370] width 568 height 20
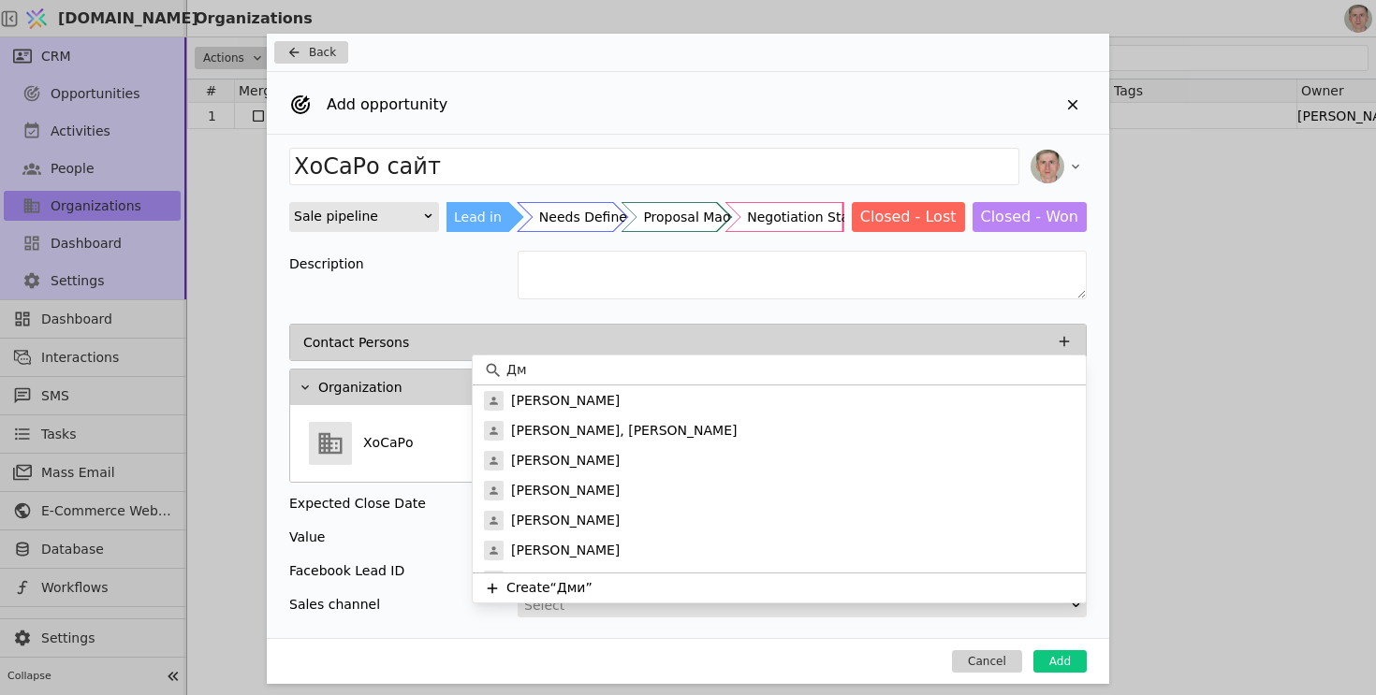
type input "Д"
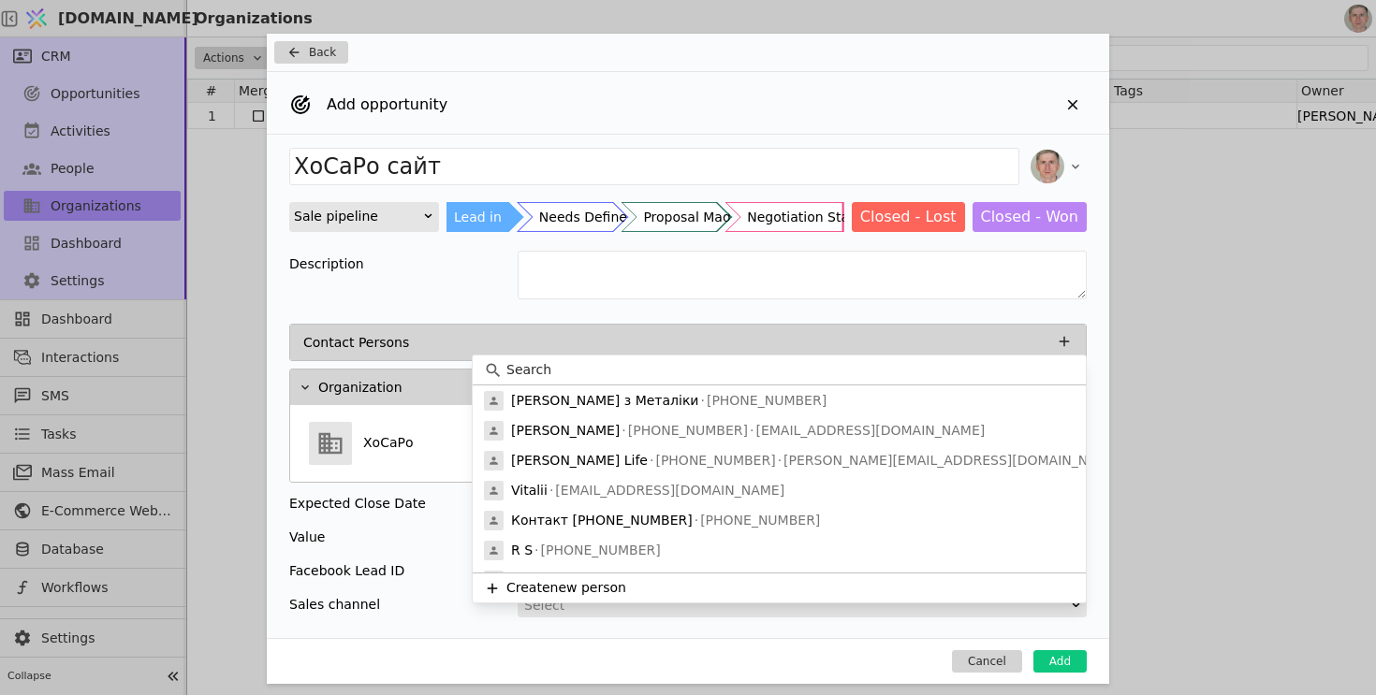
click at [1063, 645] on div "Cancel Add" at bounding box center [688, 661] width 842 height 46
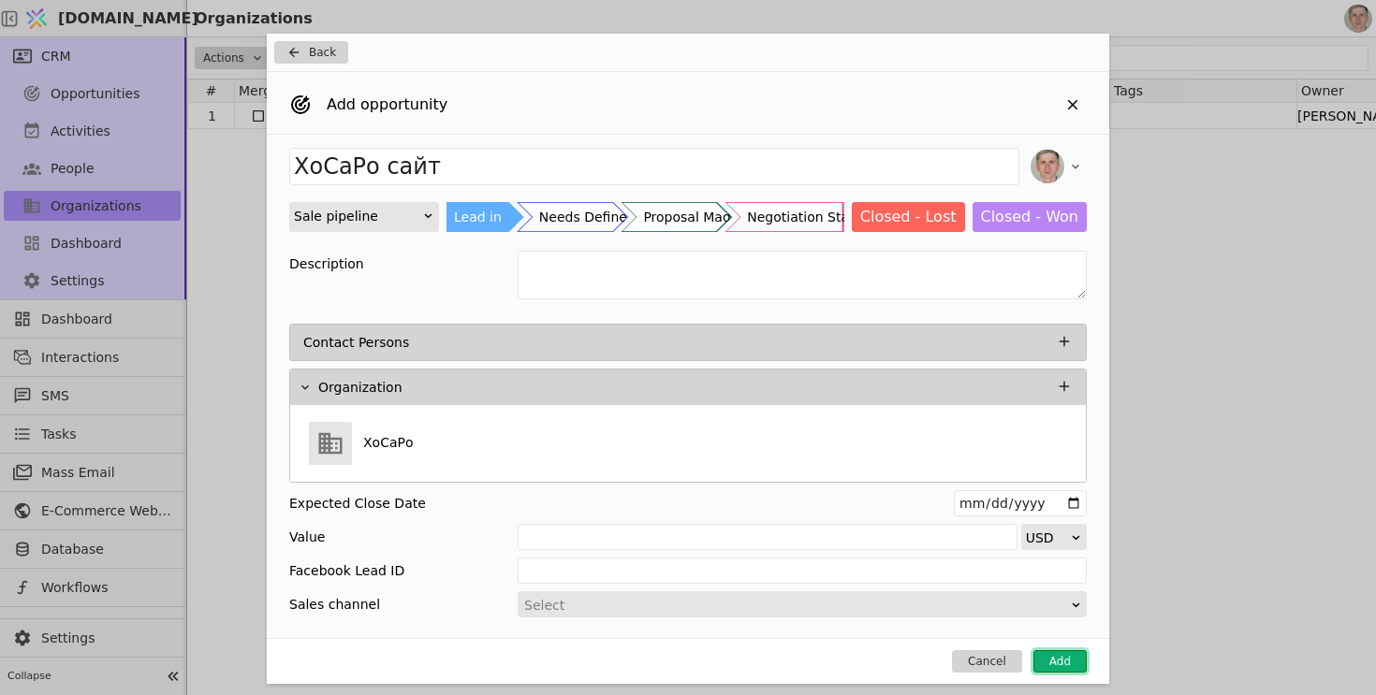
click at [1054, 659] on button "Add" at bounding box center [1059, 661] width 53 height 22
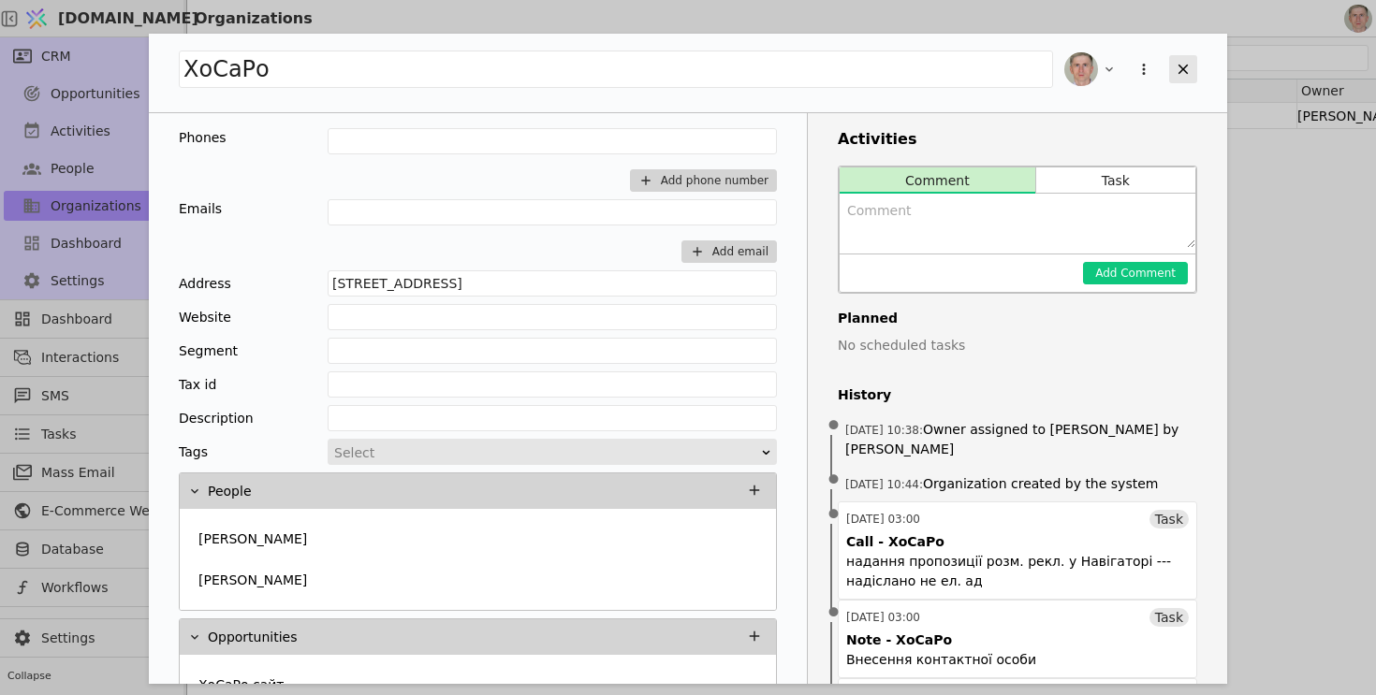
click at [1173, 72] on div "Add Opportunity" at bounding box center [1183, 69] width 28 height 28
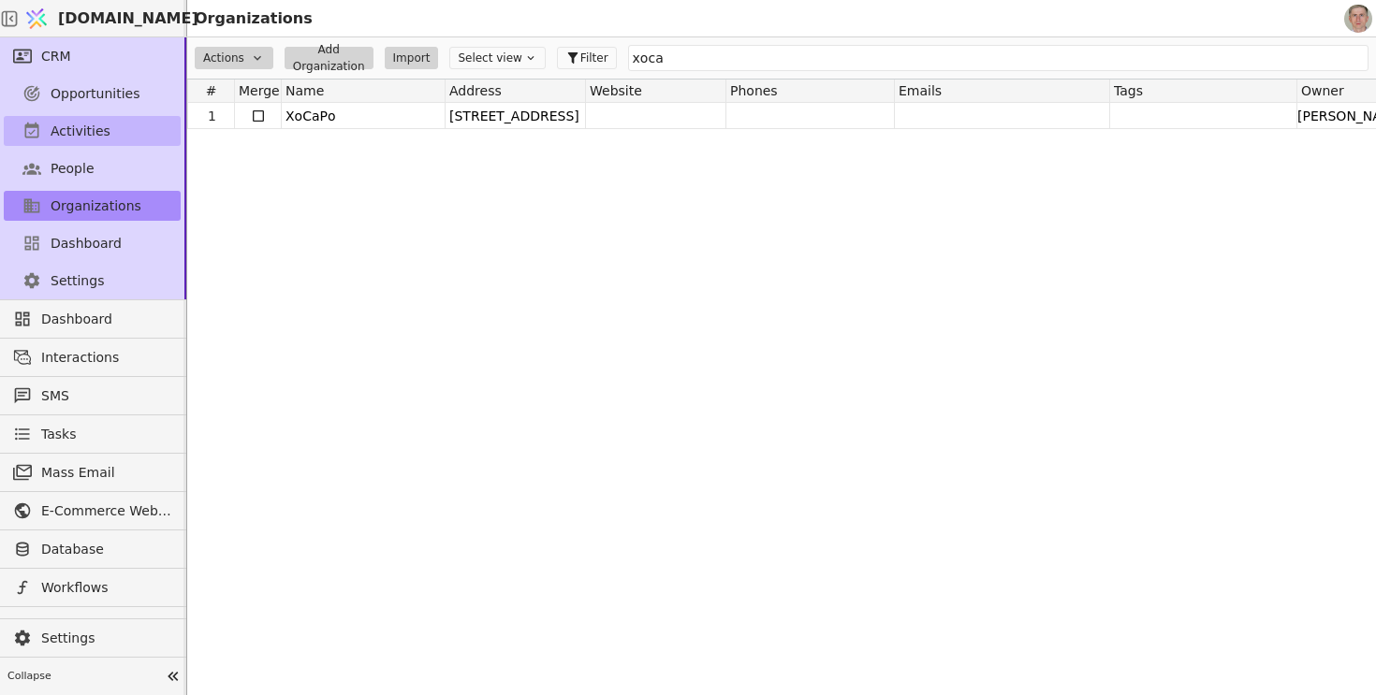
click at [114, 126] on link "Activities" at bounding box center [92, 131] width 177 height 30
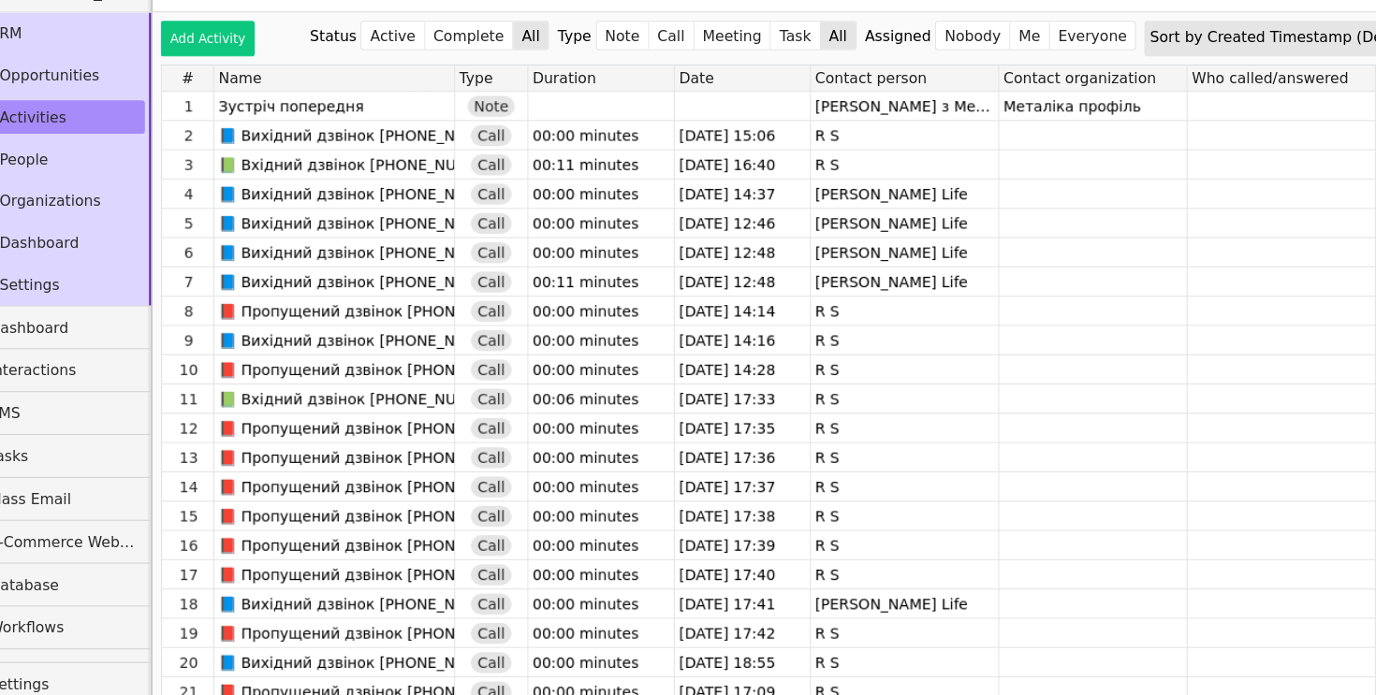
click at [1179, 58] on div "Sort by Created Timestamp (Descending)" at bounding box center [1215, 59] width 272 height 26
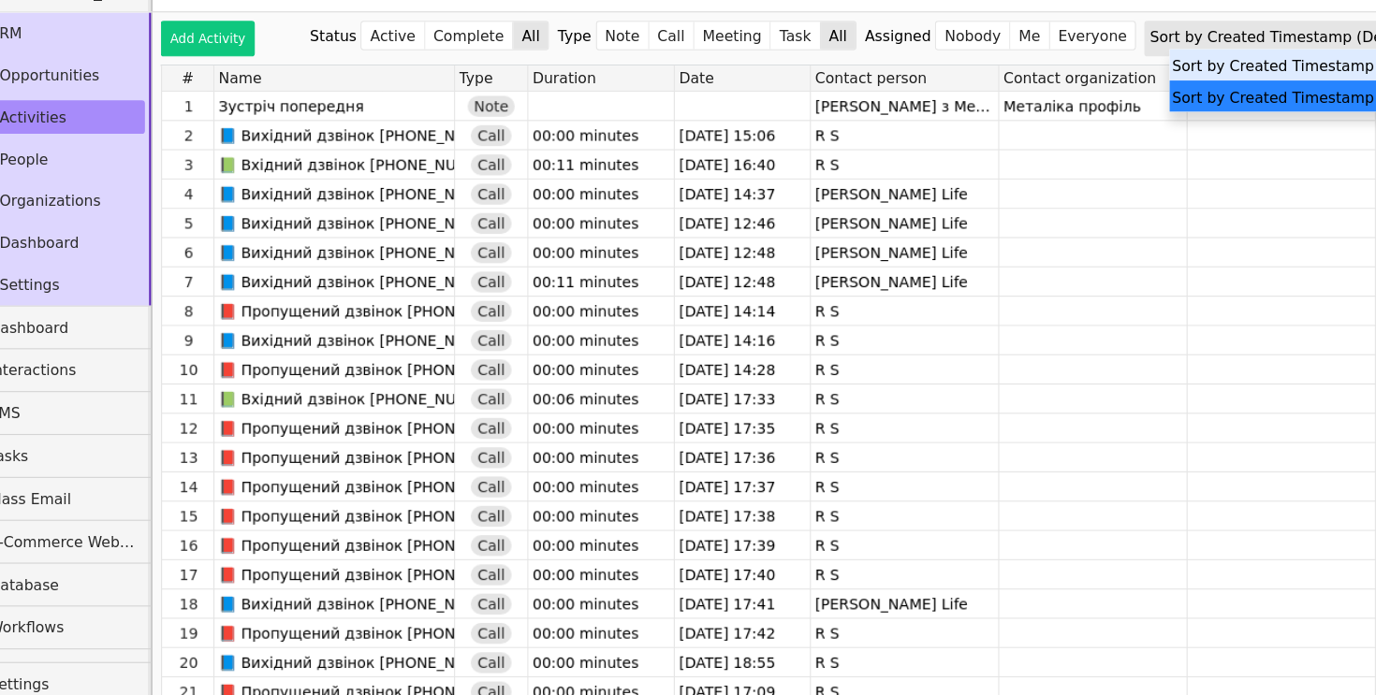
click at [1182, 87] on div "Sort by Created Timestamp (Ascending)" at bounding box center [1236, 84] width 278 height 28
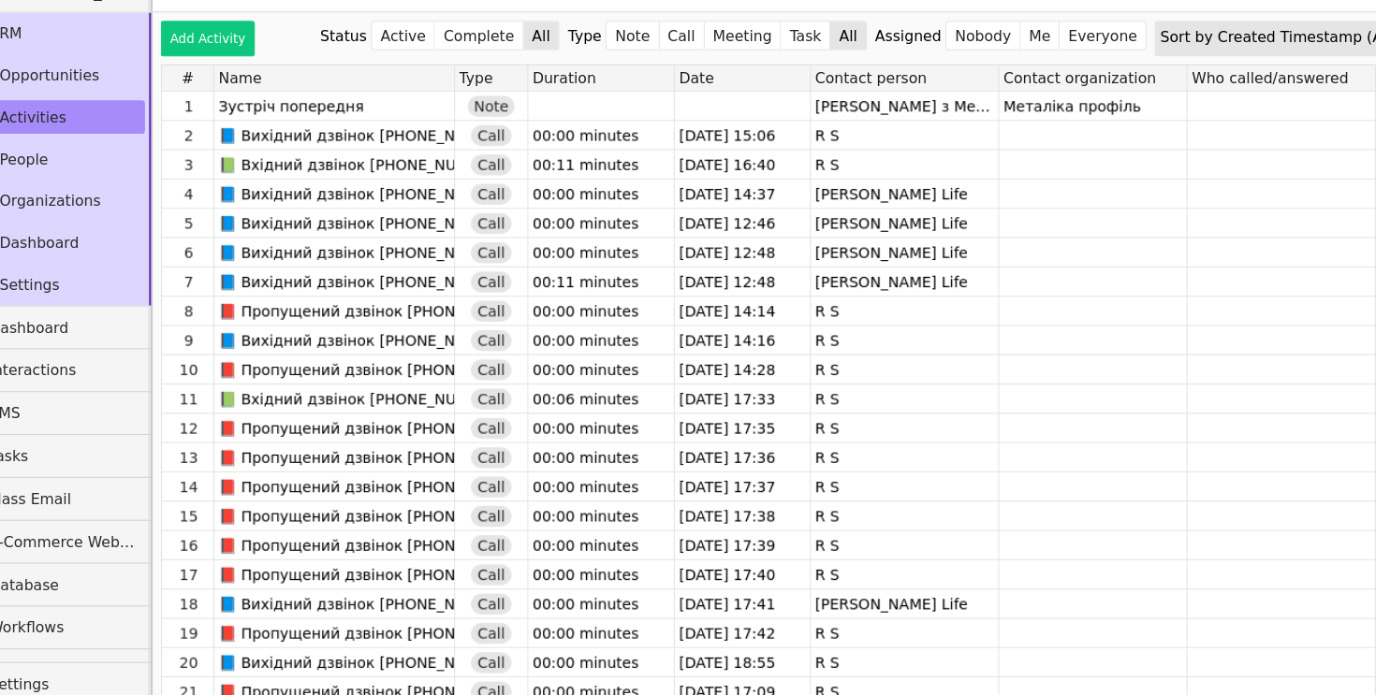
click at [1188, 55] on div "Sort by Created Timestamp (Ascending)" at bounding box center [1219, 59] width 263 height 26
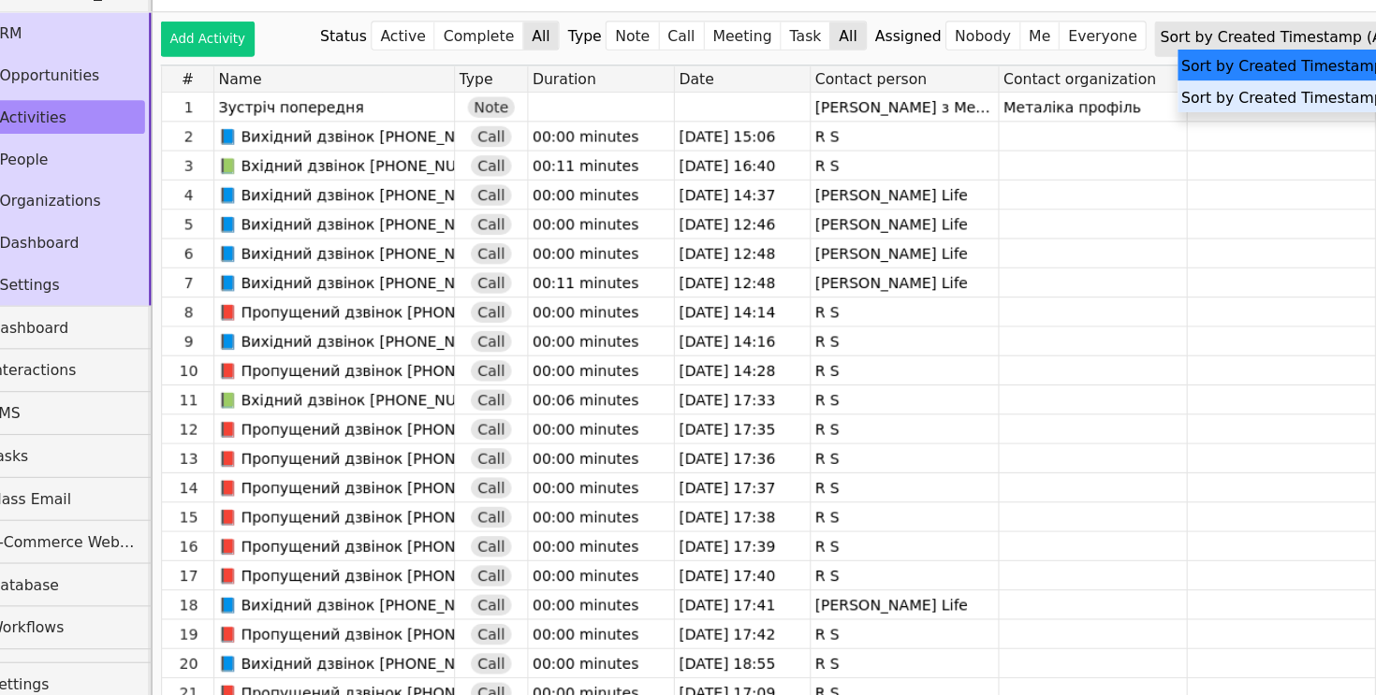
click at [1170, 116] on div "Sort by Created Timestamp (Descending)" at bounding box center [1243, 112] width 278 height 28
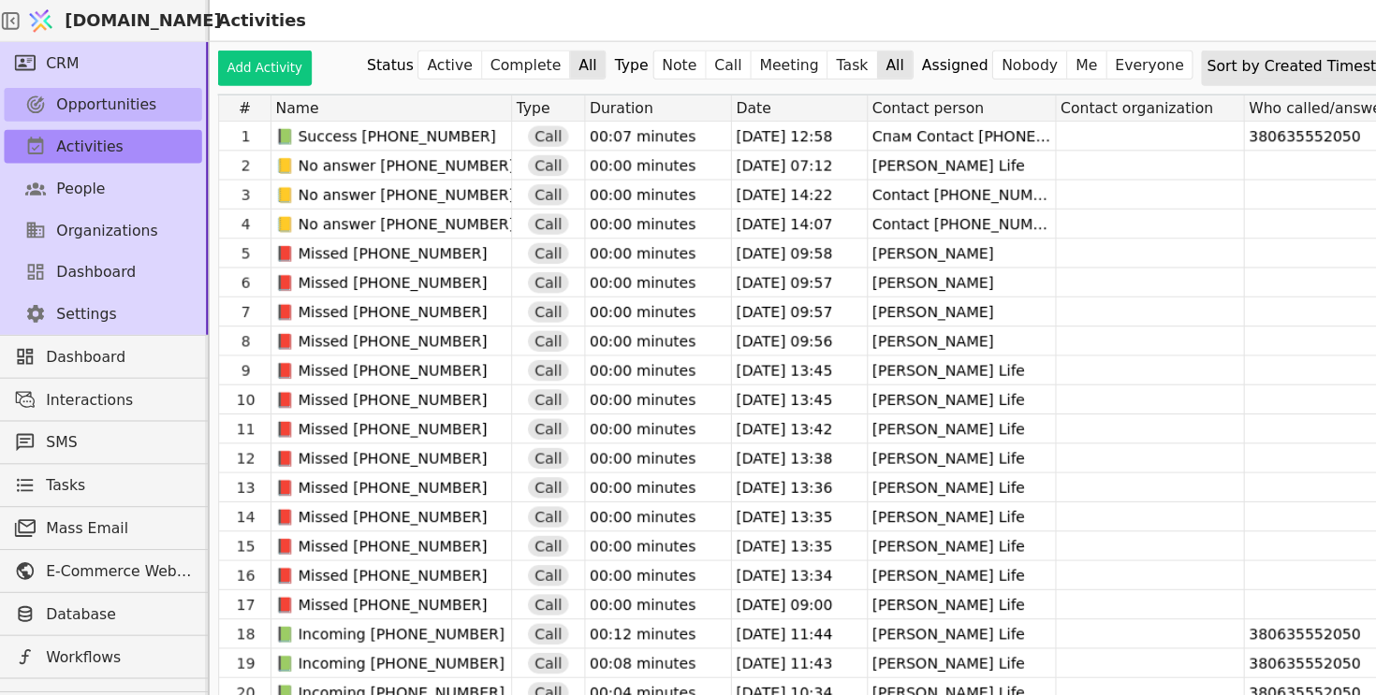
click at [115, 92] on span "Opportunities" at bounding box center [96, 94] width 90 height 20
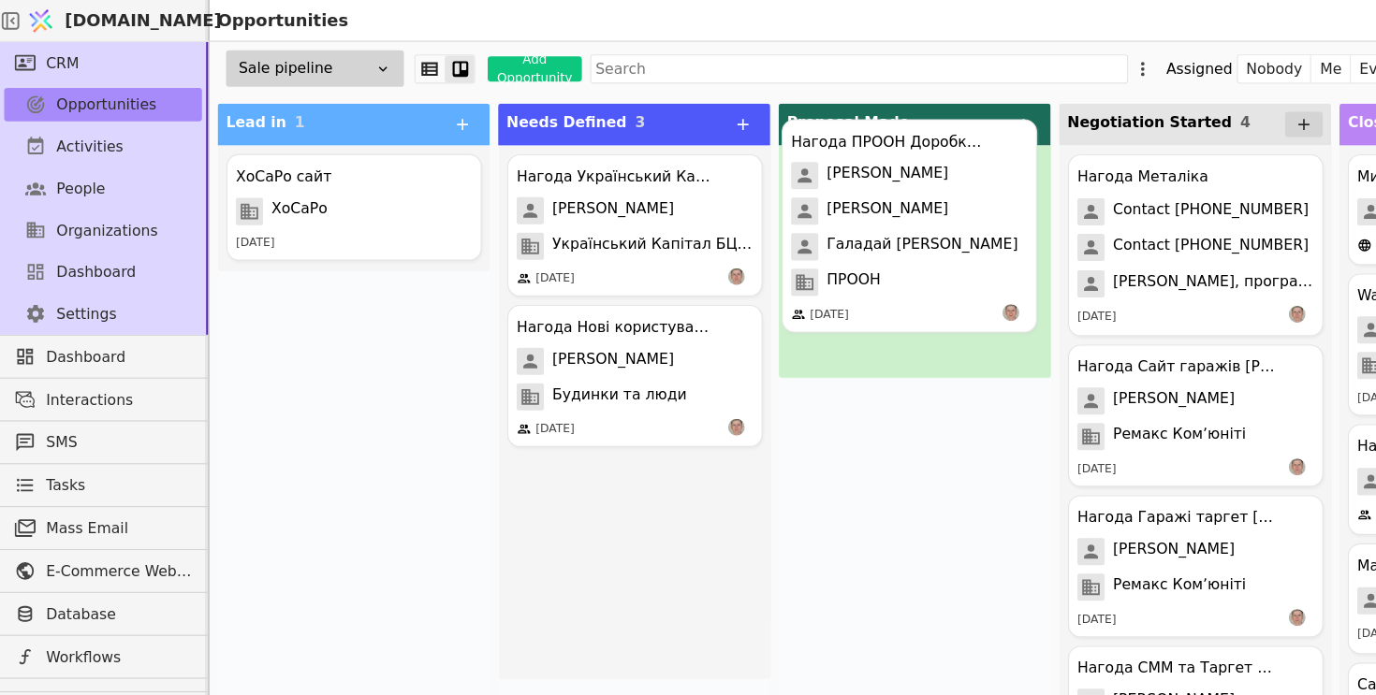
drag, startPoint x: 574, startPoint y: 455, endPoint x: 838, endPoint y: 135, distance: 414.8
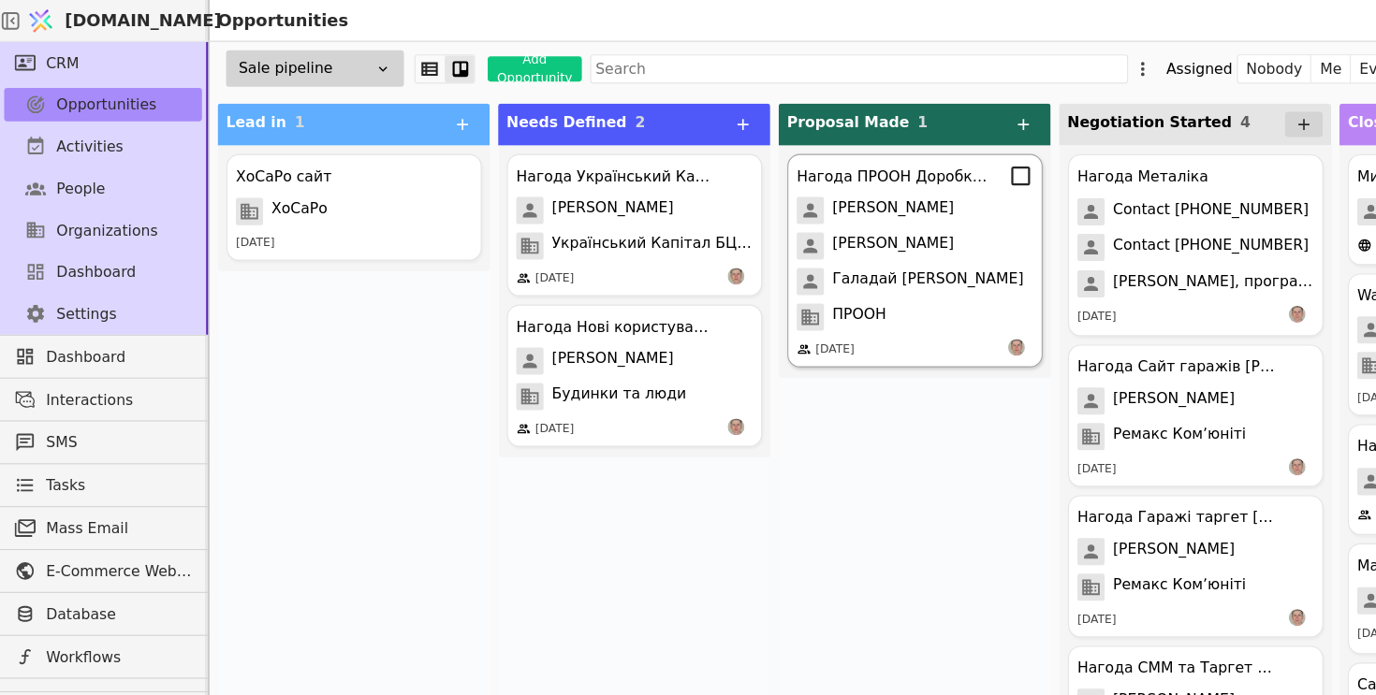
click at [830, 206] on div "Нагода ПРООН Доробка програми [PERSON_NAME] [PERSON_NAME] [PERSON_NAME] ПРООН […" at bounding box center [818, 233] width 228 height 191
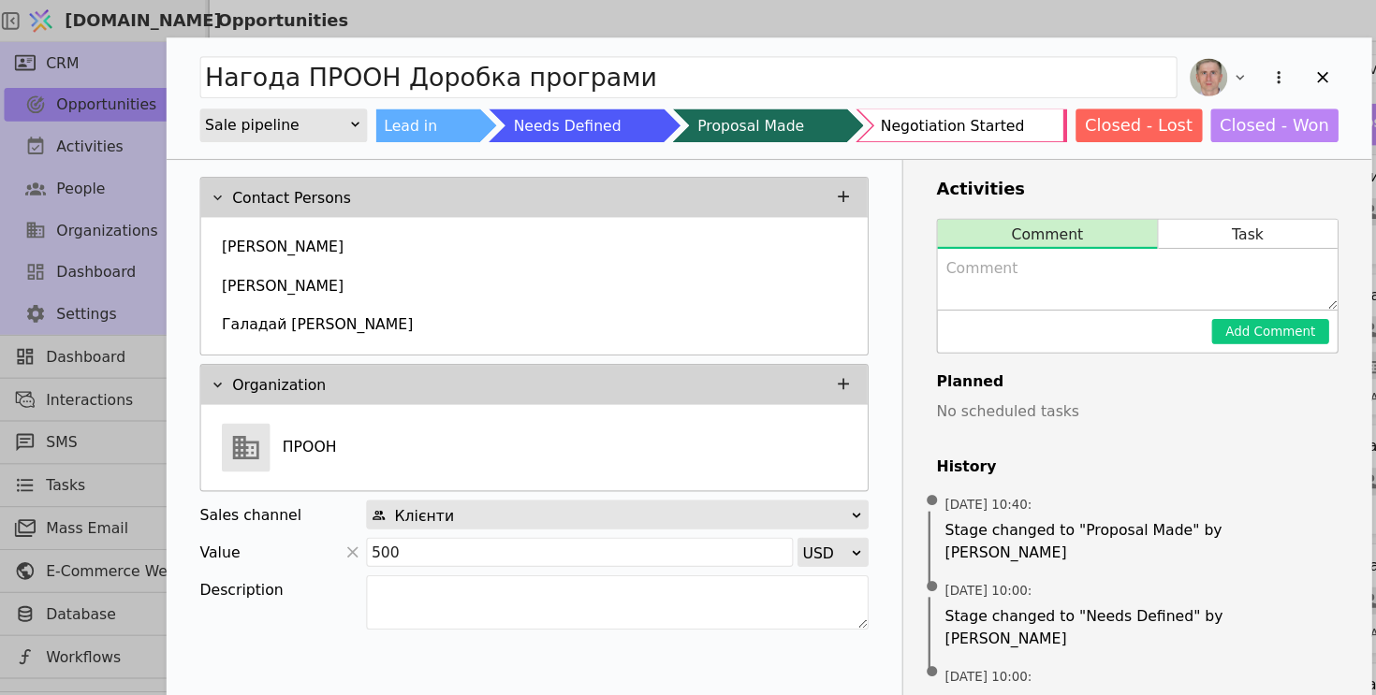
click at [955, 255] on textarea "Add Opportunity" at bounding box center [1016, 250] width 357 height 54
click at [847, 237] on textarea "[PERSON_NAME] пішла у відпустку" at bounding box center [1016, 250] width 357 height 54
click at [893, 238] on textarea "[PERSON_NAME] пішла у відпустку" at bounding box center [1016, 250] width 357 height 54
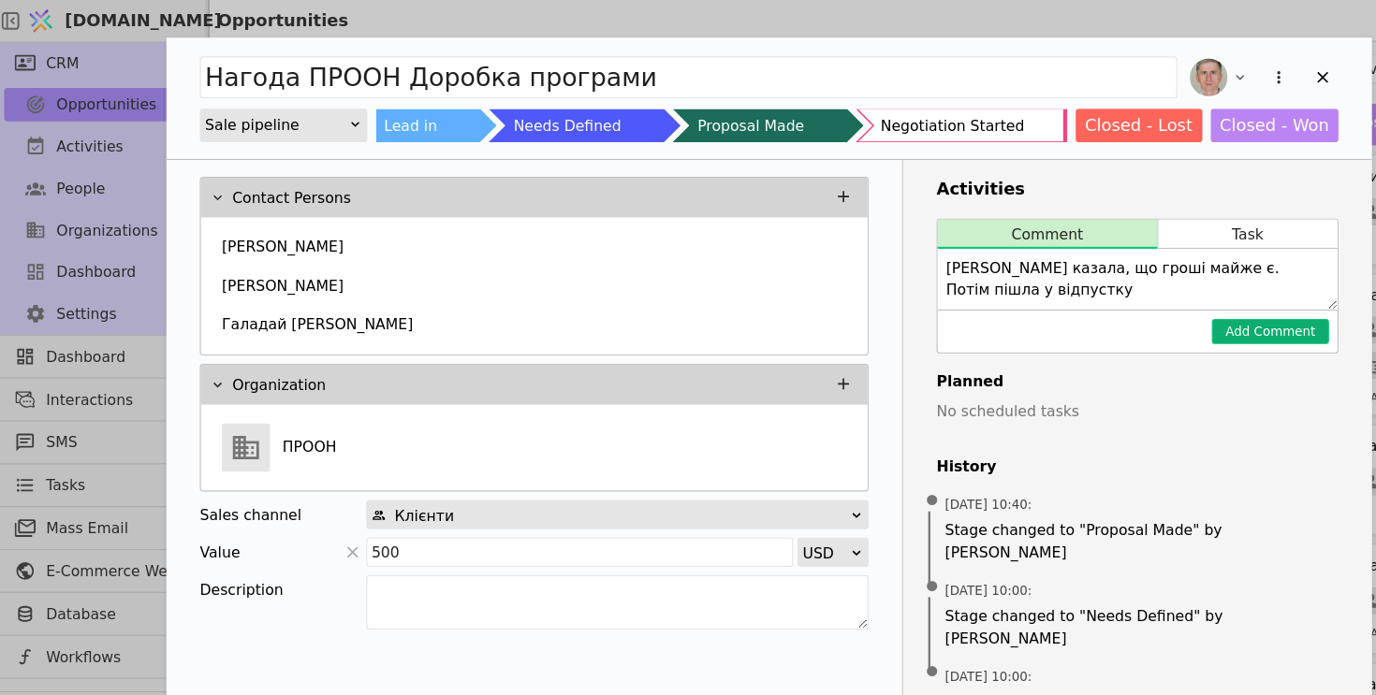
type textarea "[PERSON_NAME] казала, що гроші майже є. Потім пішла у відпустку"
click at [1143, 301] on button "Add Comment" at bounding box center [1136, 296] width 105 height 22
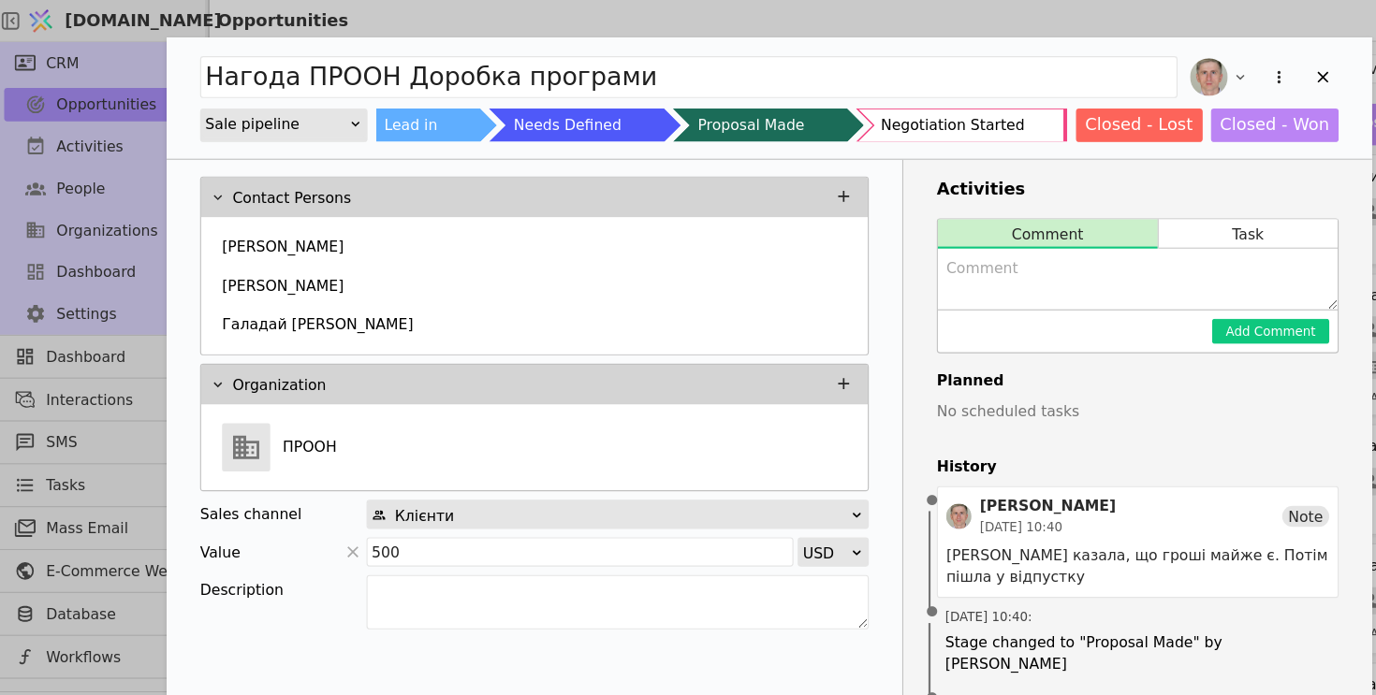
click at [953, 235] on div "Comment Task Add Comment" at bounding box center [1017, 256] width 359 height 121
click at [953, 235] on textarea "Add Opportunity" at bounding box center [1016, 250] width 357 height 54
type textarea "о"
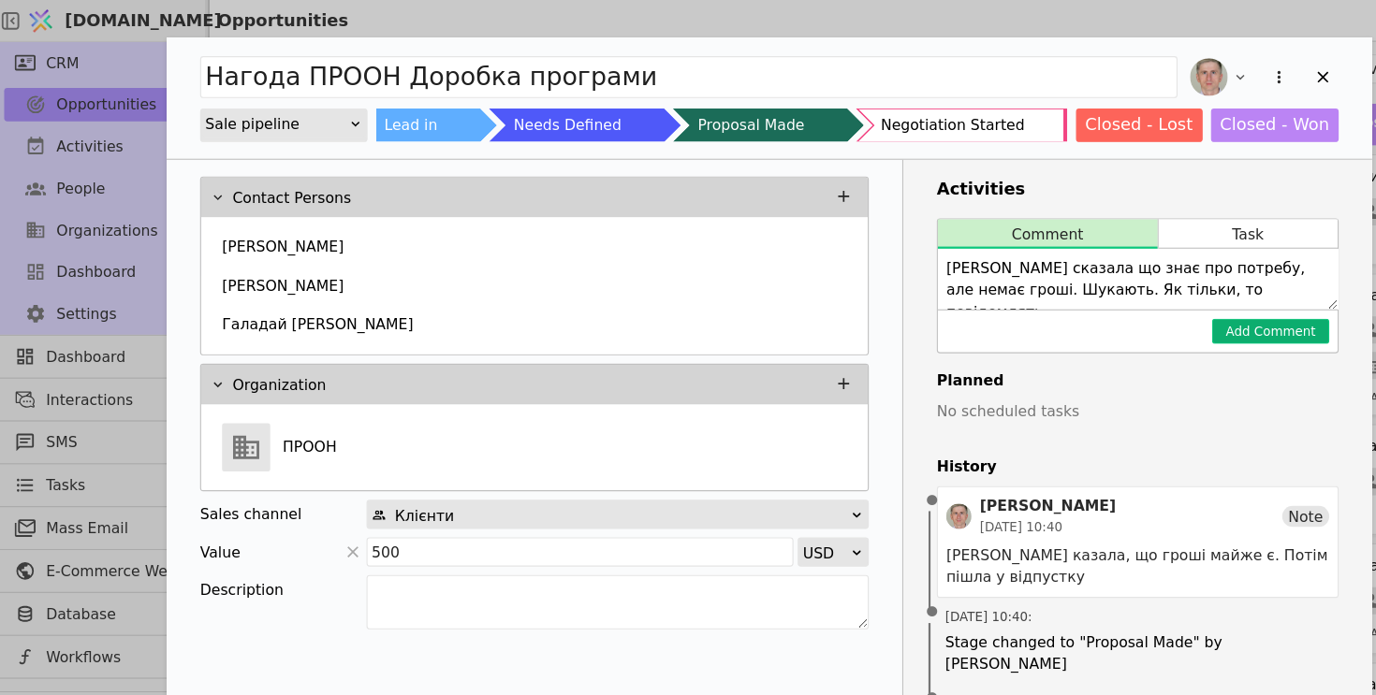
type textarea "[PERSON_NAME] сказала що знає про потребу, але немає гроші. Шукають. Як тільки,…"
click at [1102, 299] on button "Add Comment" at bounding box center [1136, 296] width 105 height 22
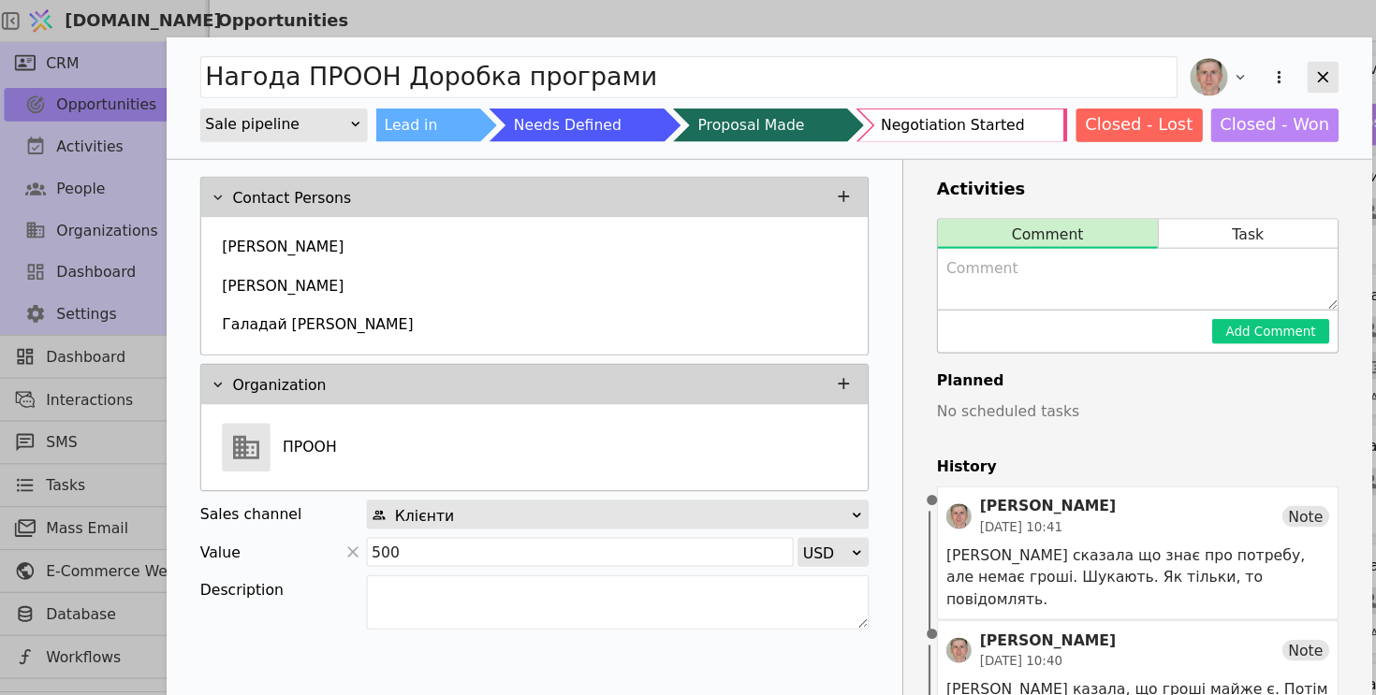
click at [1185, 67] on icon "Add Opportunity" at bounding box center [1182, 69] width 17 height 17
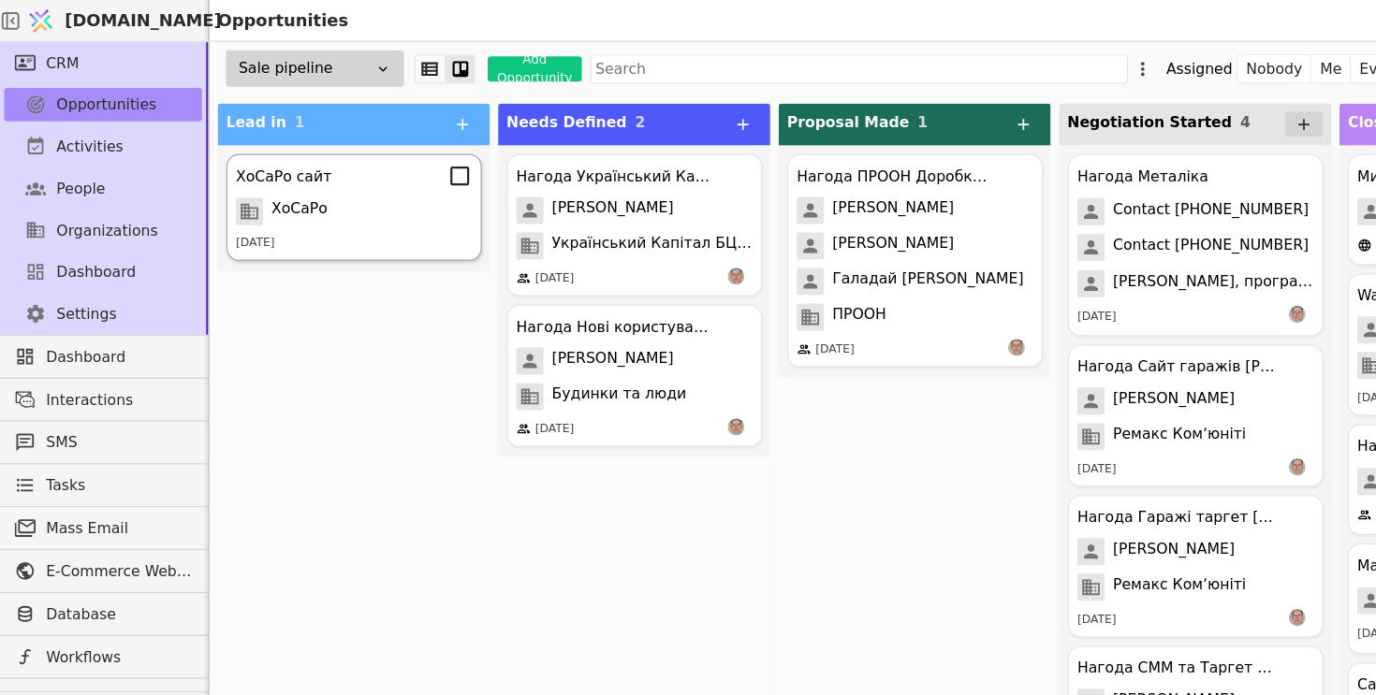
click at [348, 191] on div "ХоСаРо" at bounding box center [316, 189] width 211 height 24
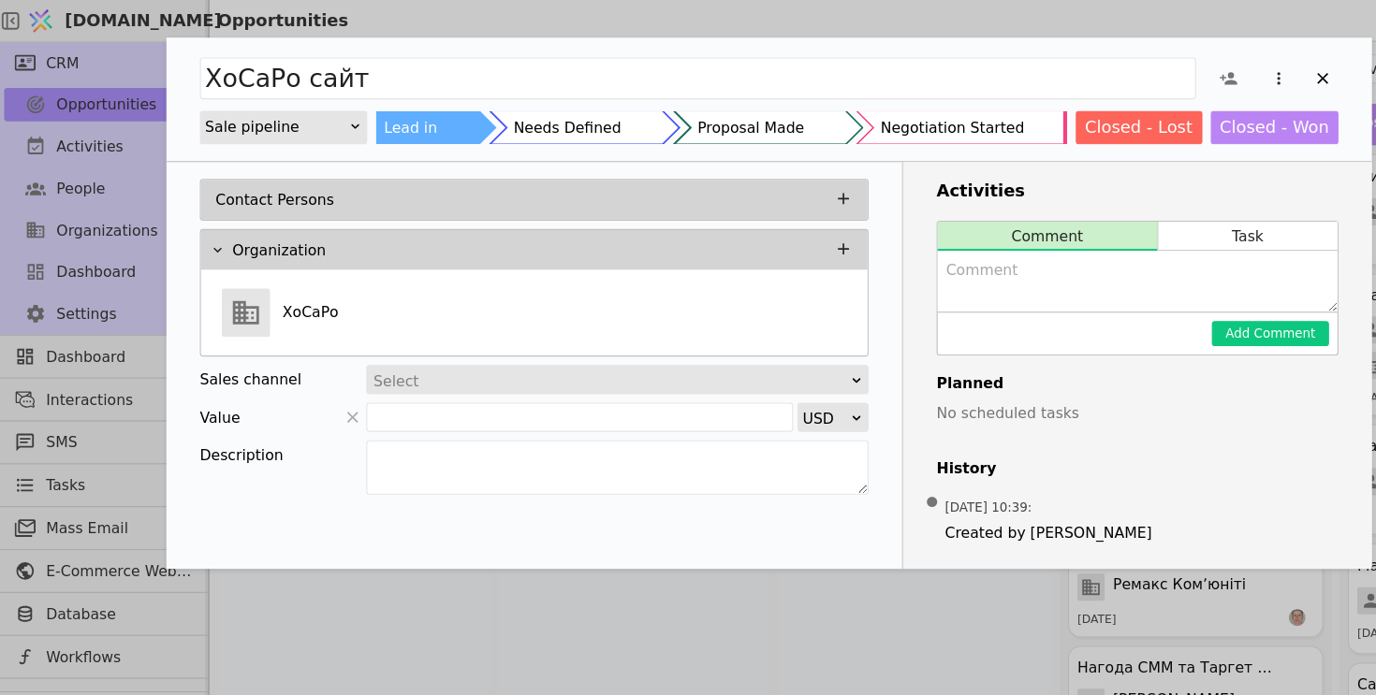
click at [403, 549] on div "ХоСаРо сайт Sale pipeline Lead in Needs Defined Proposal Made Negotiation Start…" at bounding box center [688, 347] width 1376 height 695
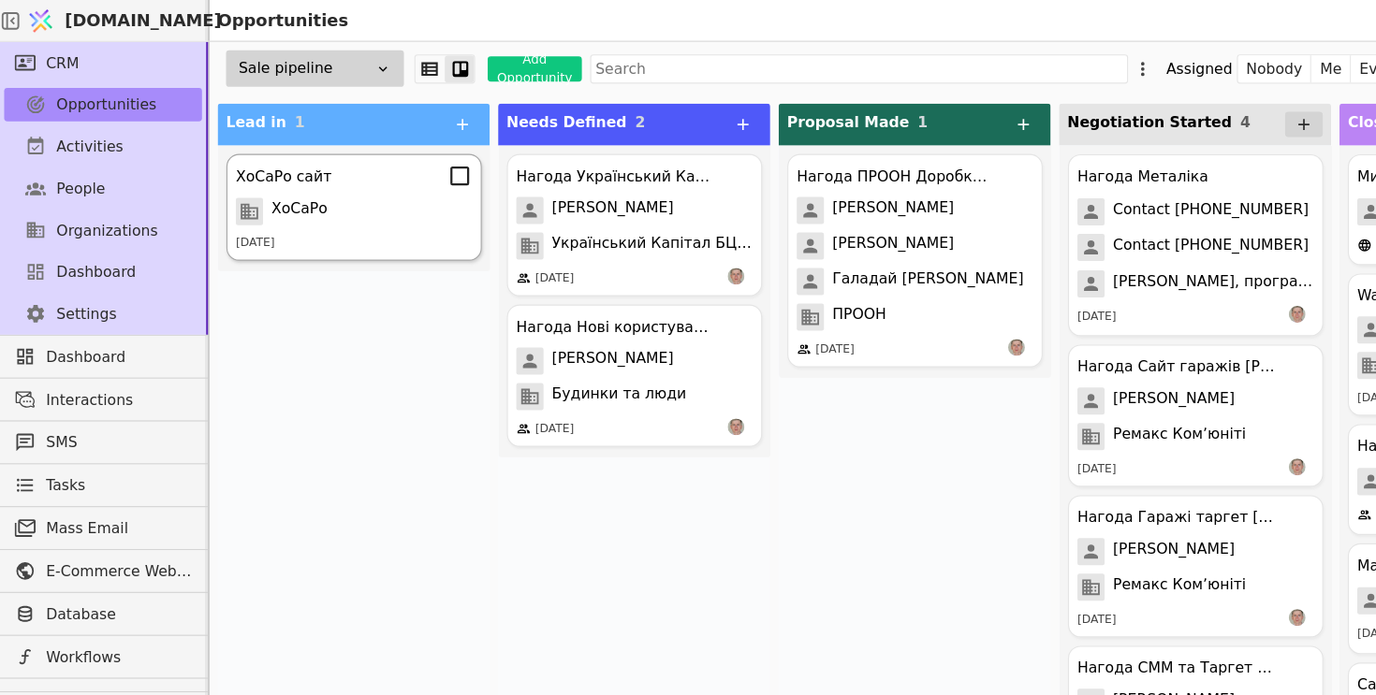
click at [354, 186] on div "ХоСаРо" at bounding box center [316, 189] width 211 height 24
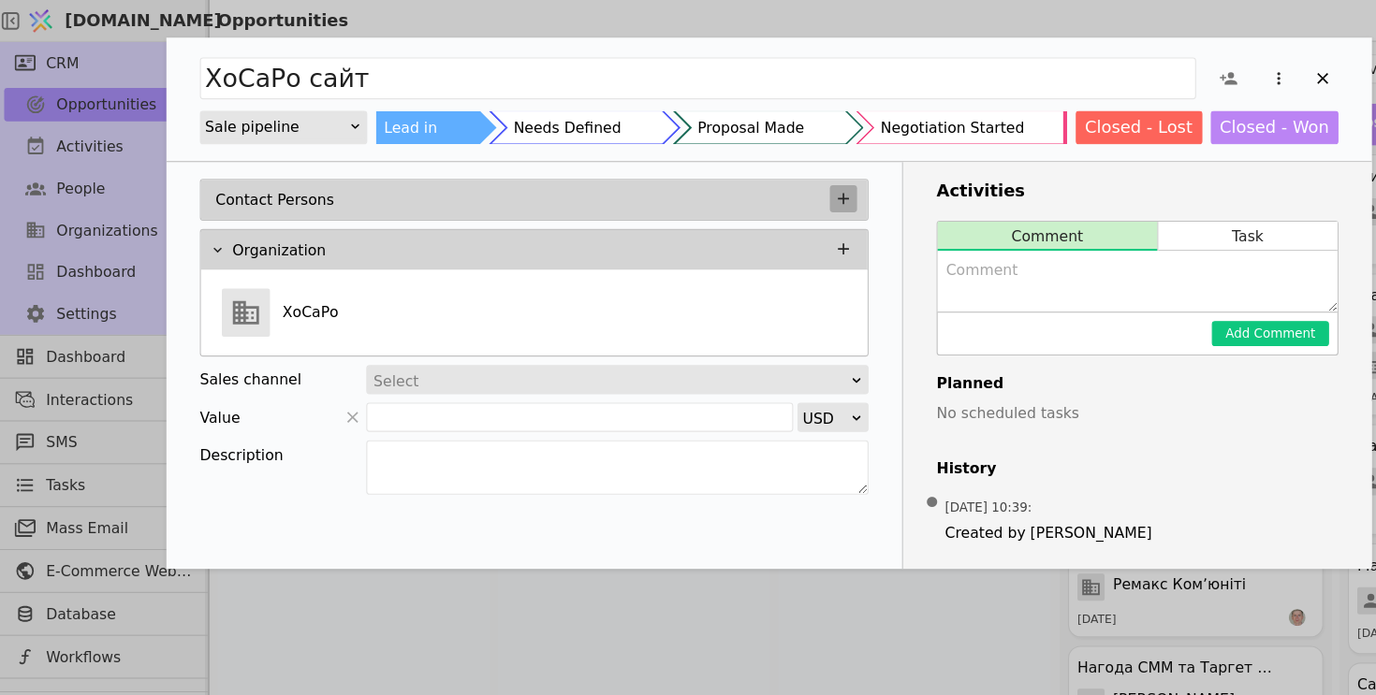
click at [751, 178] on icon "Add Opportunity" at bounding box center [755, 178] width 10 height 10
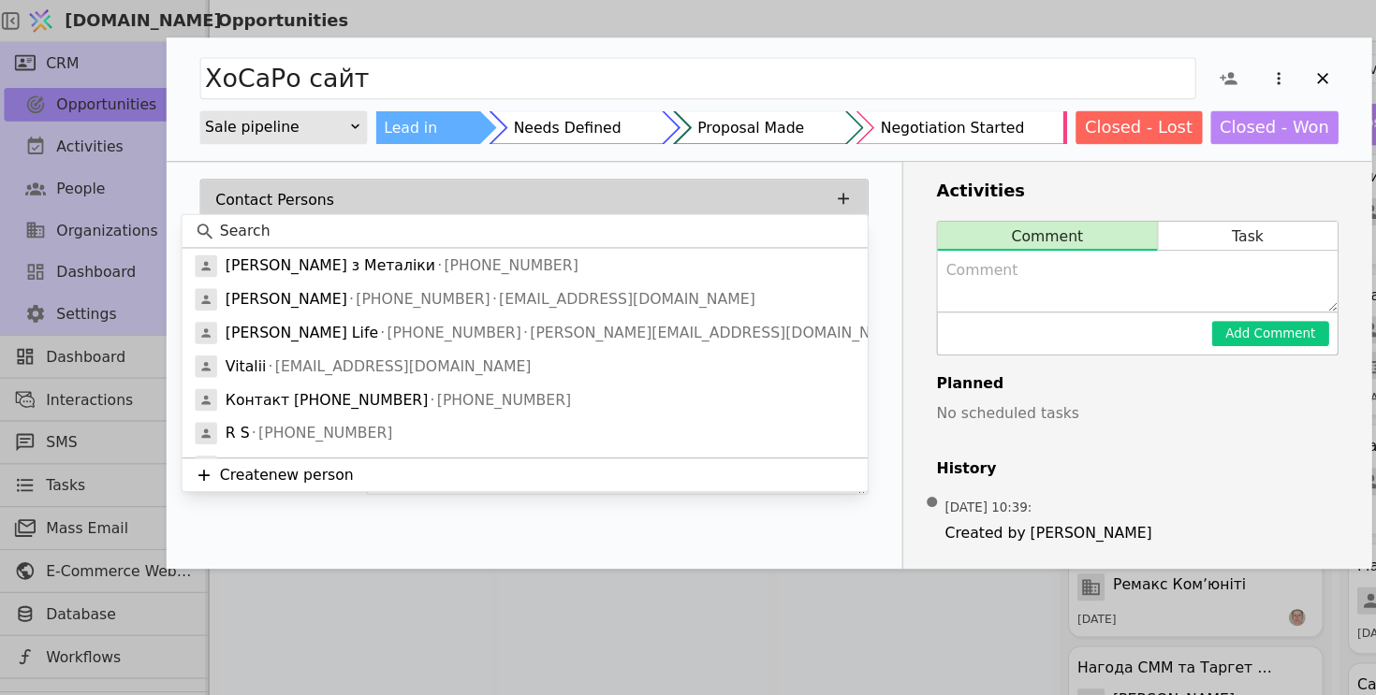
click at [411, 205] on input at bounding box center [481, 207] width 568 height 20
type input "Ж"
type input "з"
paste input "[PHONE_NUMBER] [PERSON_NAME]"
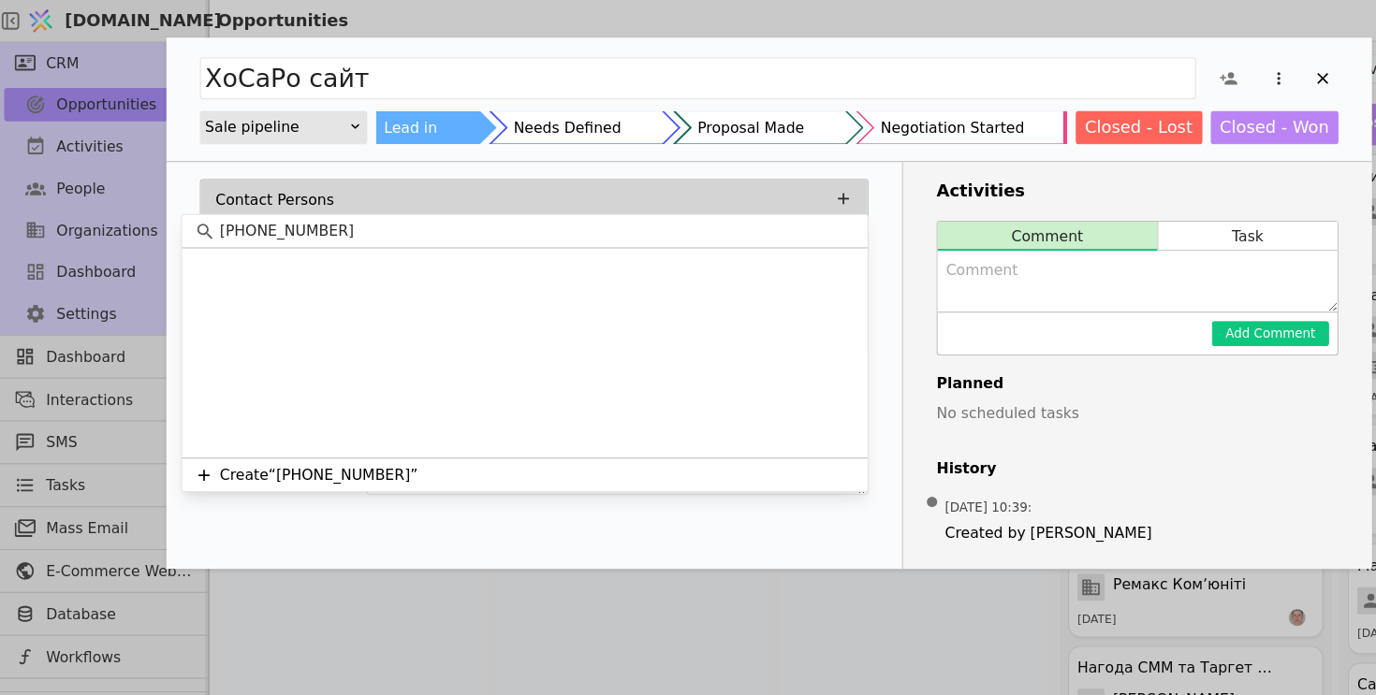
type input "[PHONE_NUMBER]"
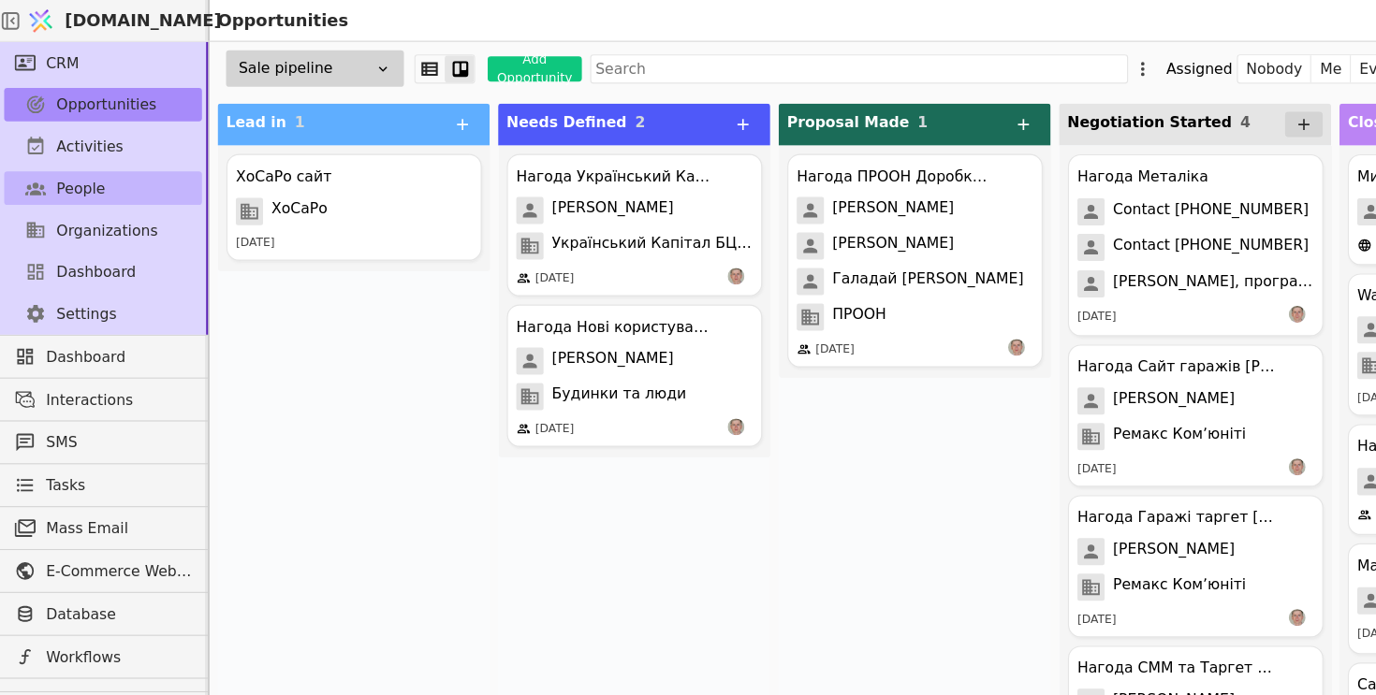
click at [102, 159] on link "People" at bounding box center [92, 168] width 177 height 30
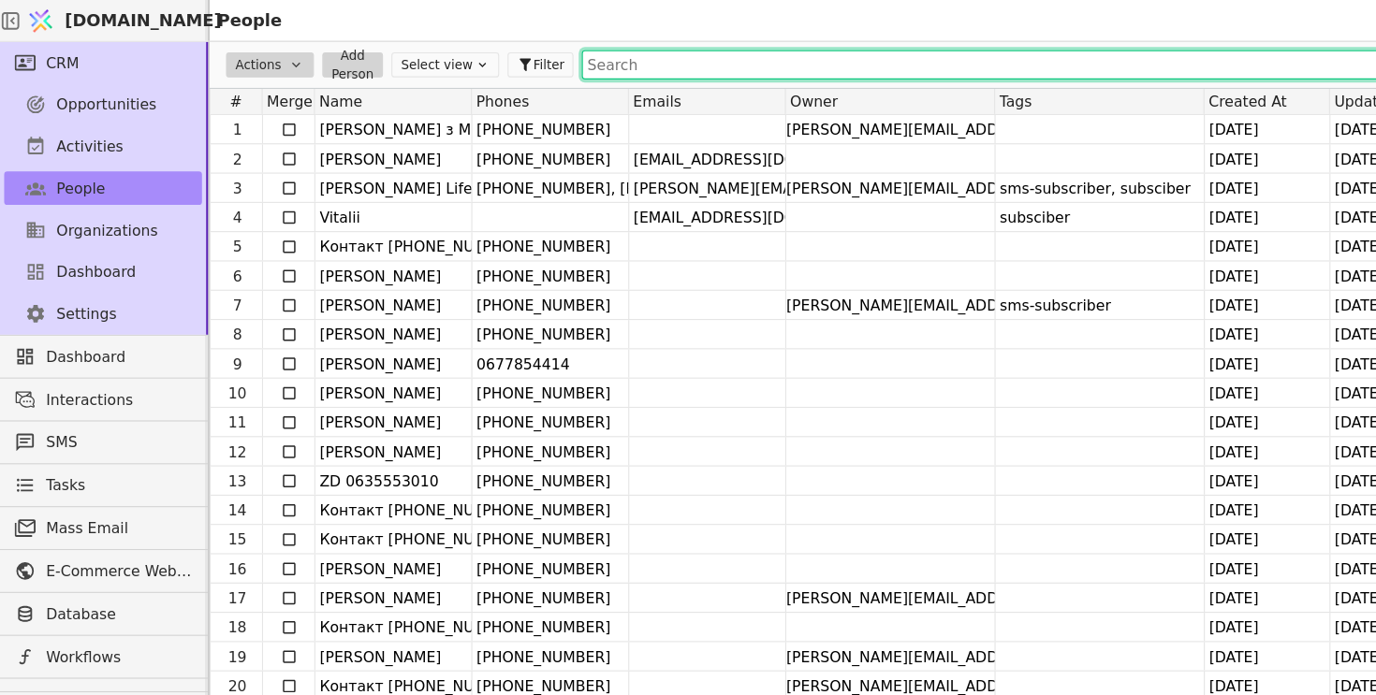
click at [600, 59] on input "text" at bounding box center [876, 58] width 713 height 26
paste input "[PHONE_NUMBER] [PERSON_NAME]"
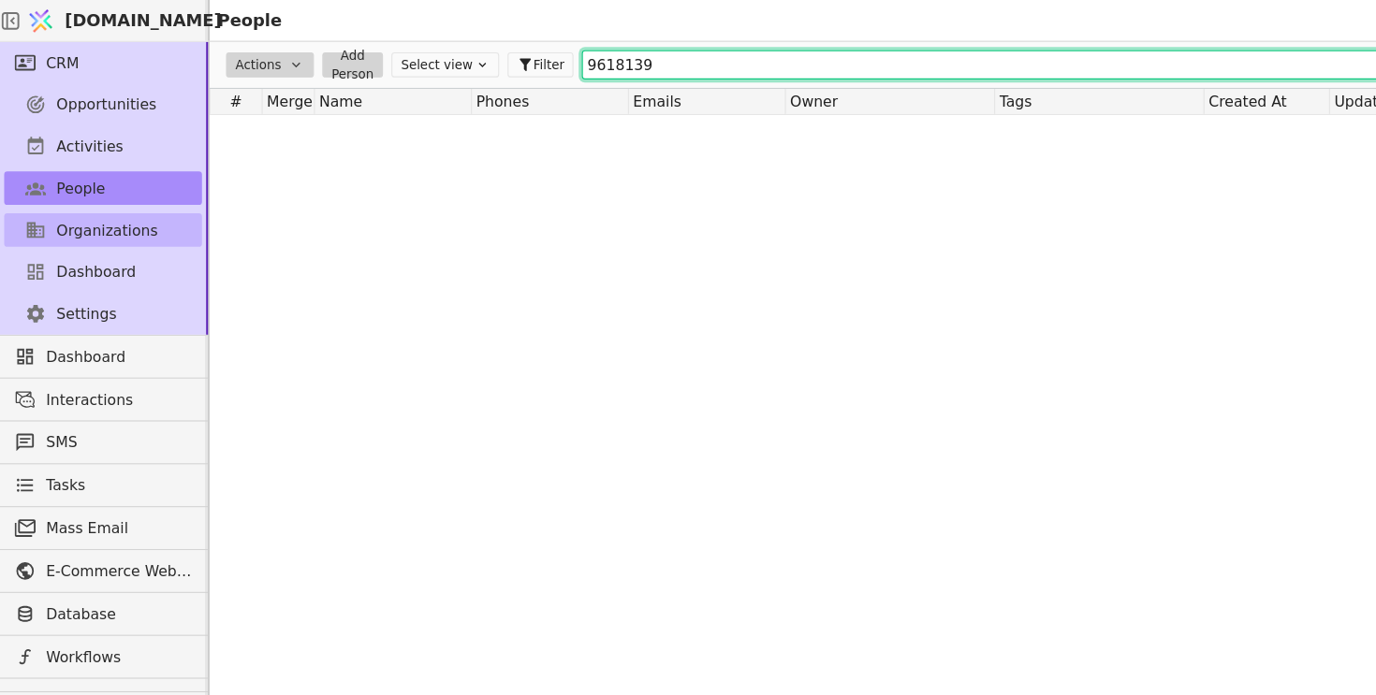
type input "9618139"
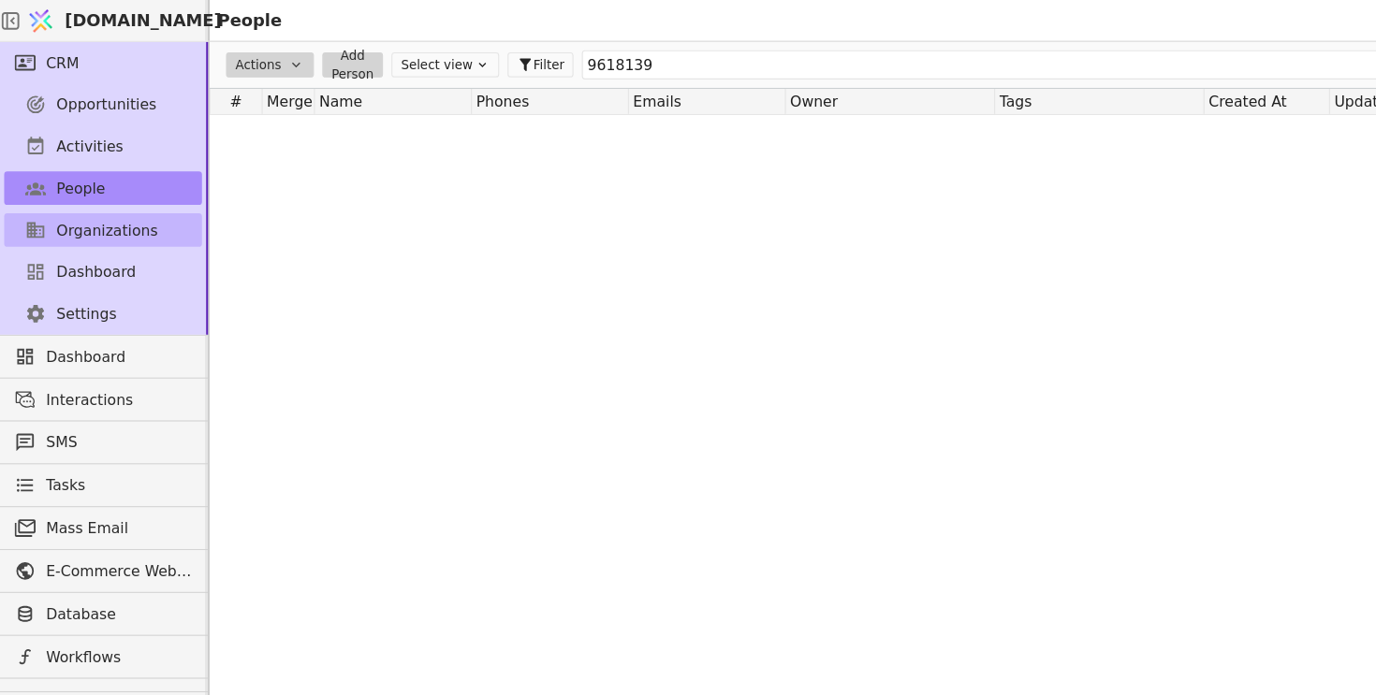
click at [103, 203] on span "Organizations" at bounding box center [96, 207] width 91 height 20
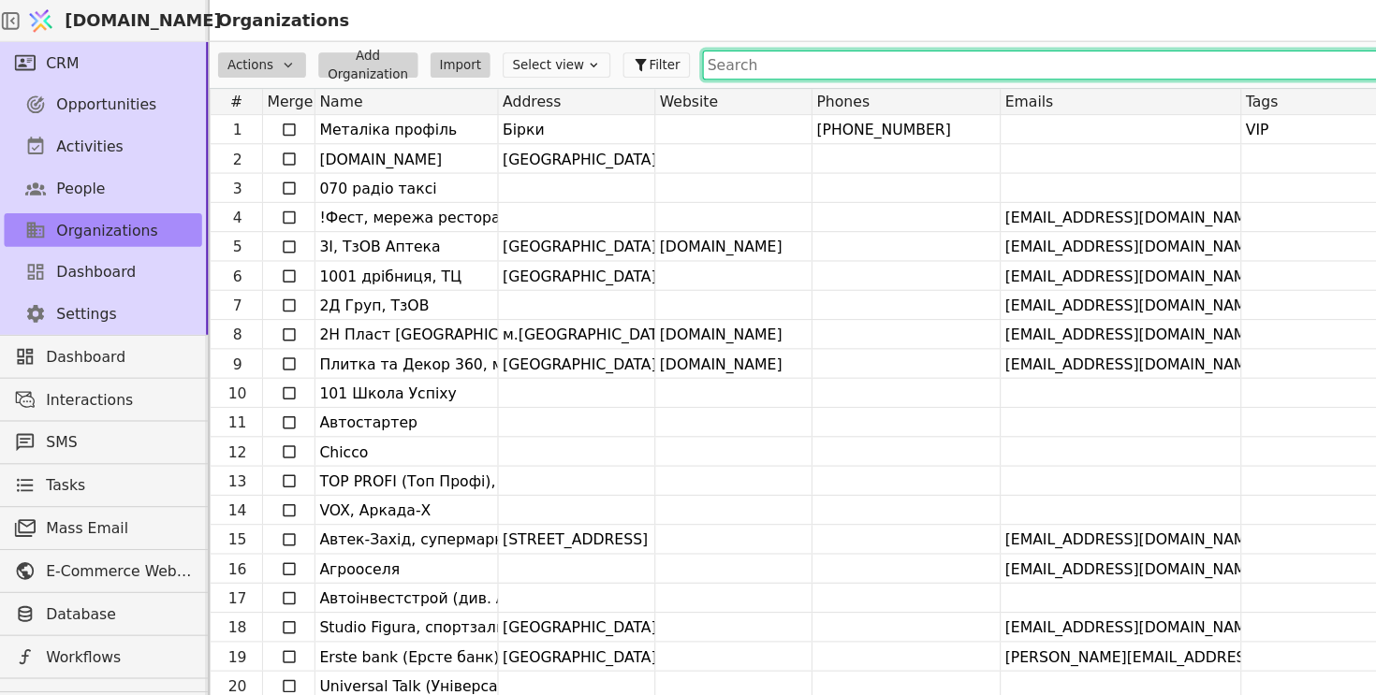
click at [651, 60] on input "text" at bounding box center [998, 58] width 740 height 26
paste input "[PHONE_NUMBER] [PERSON_NAME]"
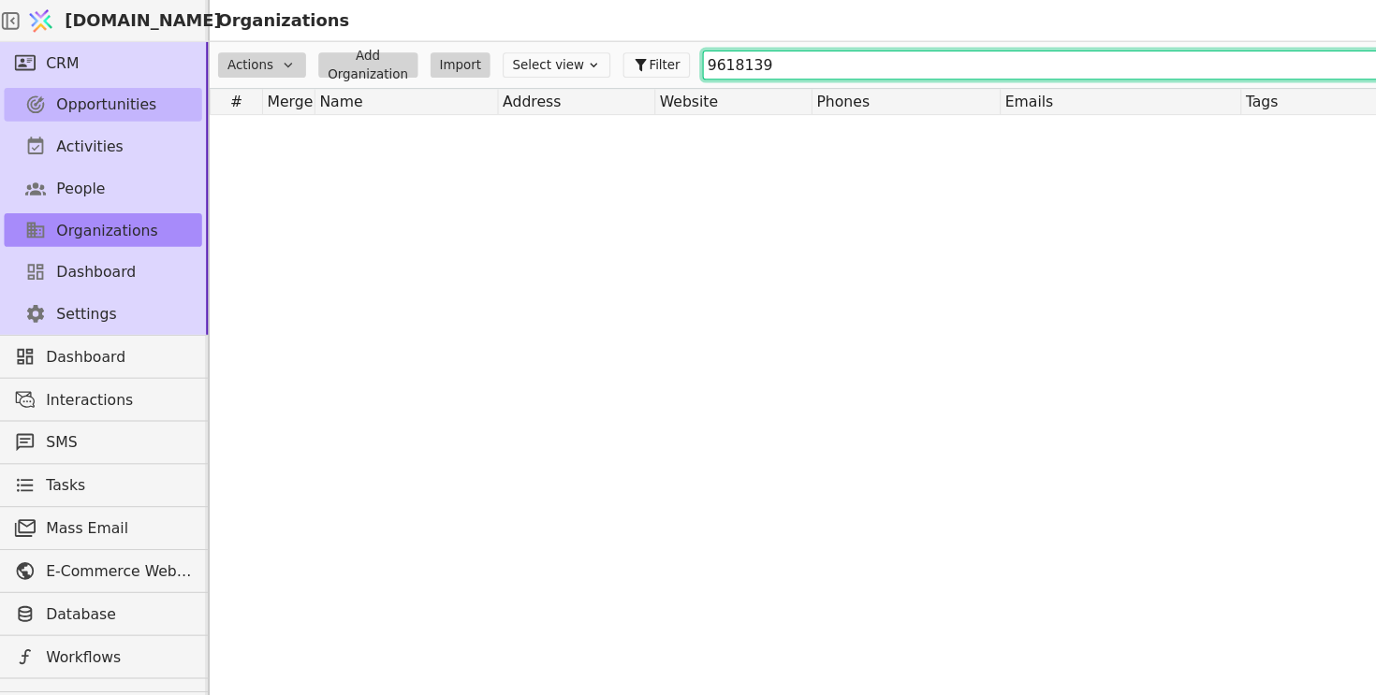
type input "9618139"
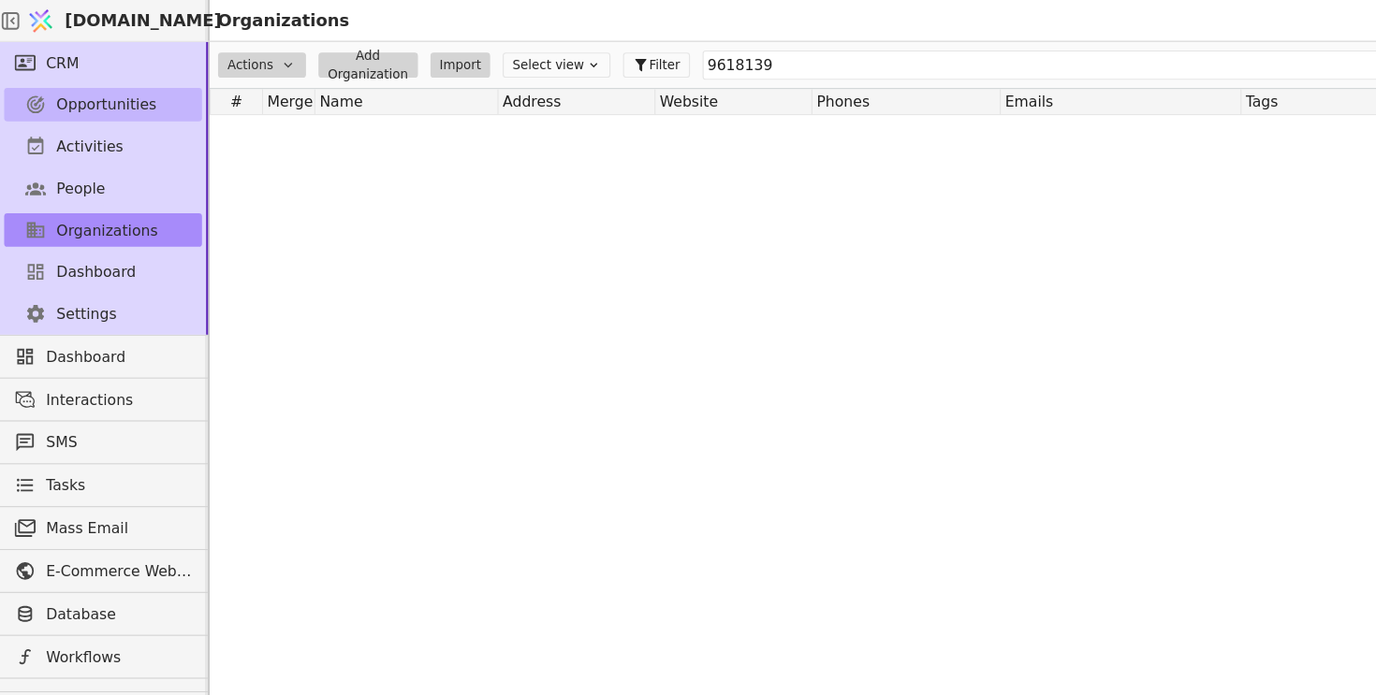
click at [109, 94] on span "Opportunities" at bounding box center [96, 94] width 90 height 20
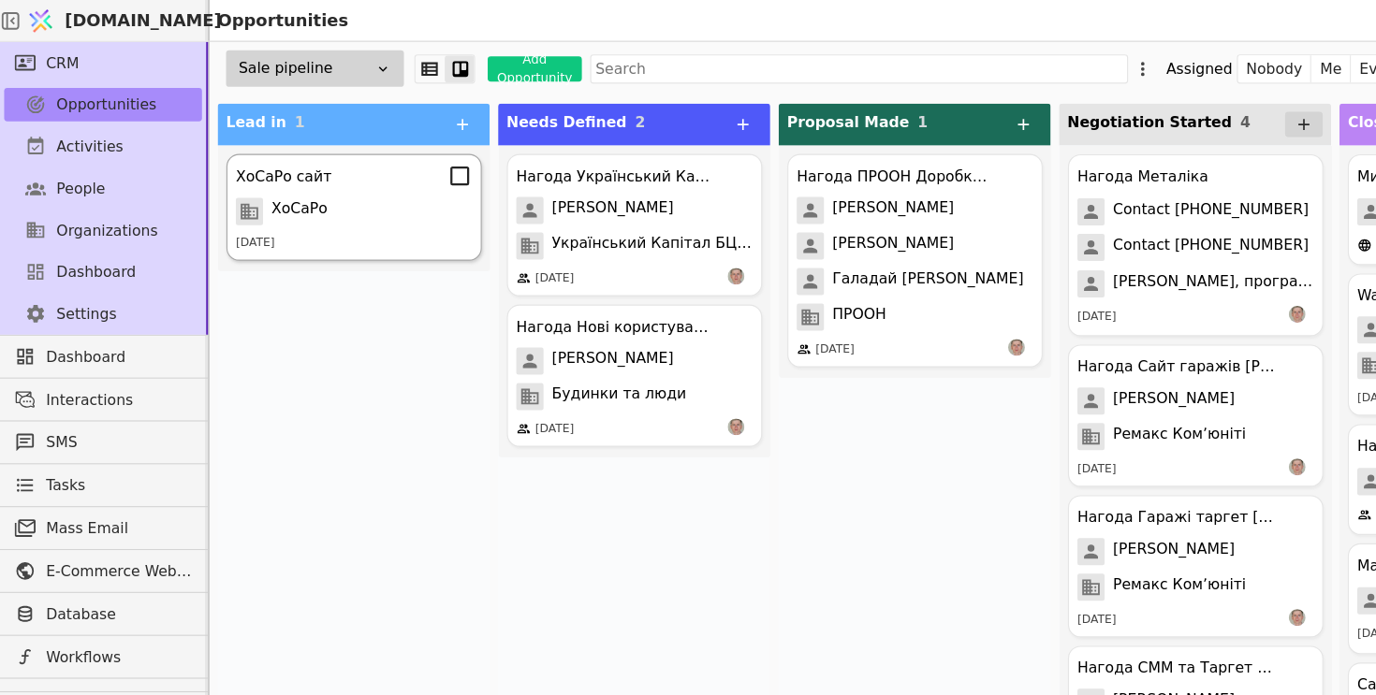
click at [377, 216] on div "[DATE]" at bounding box center [316, 218] width 211 height 16
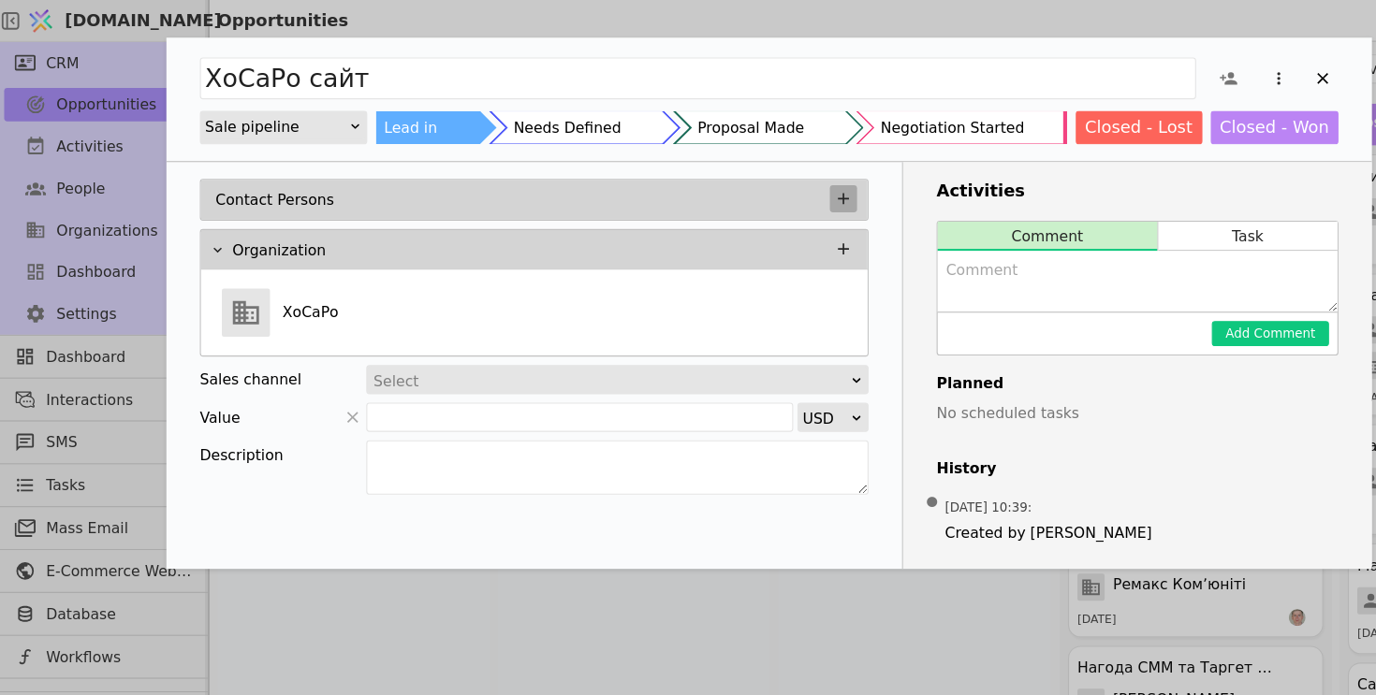
click at [748, 171] on icon "Add Opportunity" at bounding box center [754, 177] width 17 height 17
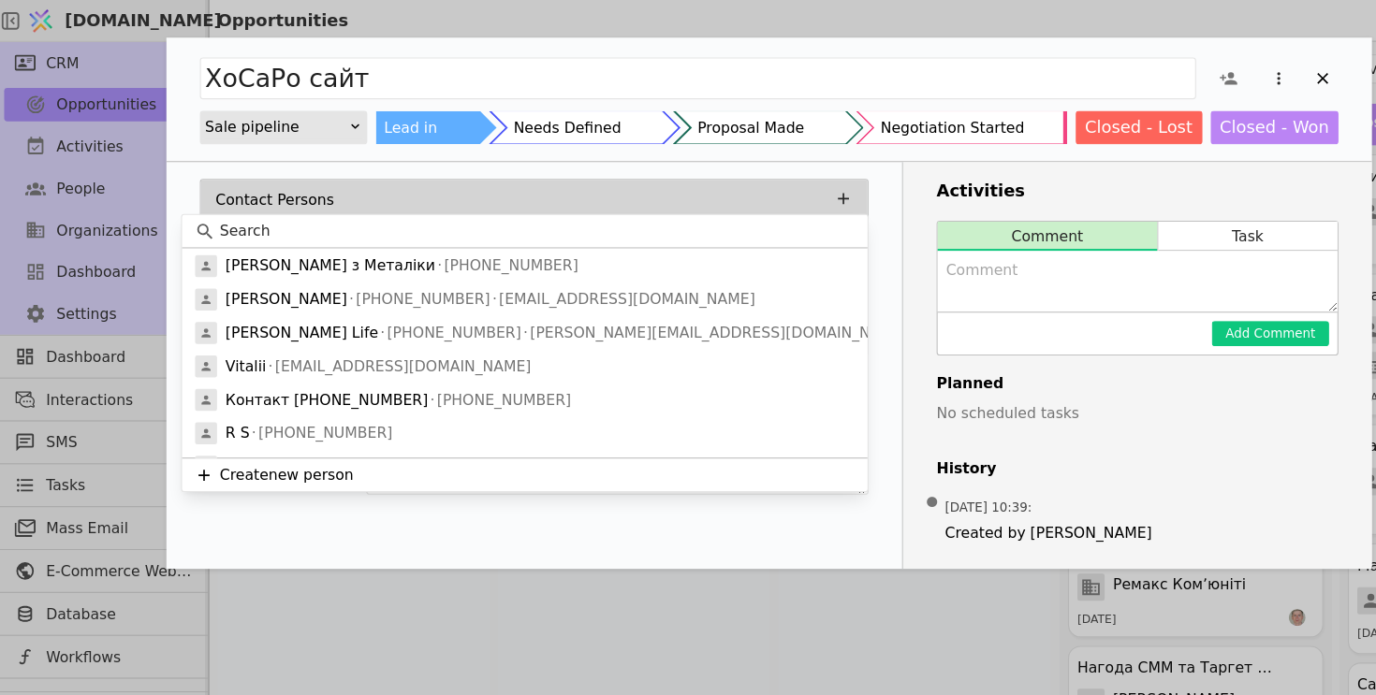
click at [359, 200] on input at bounding box center [481, 207] width 568 height 20
paste input "[PHONE_NUMBER] [PERSON_NAME]"
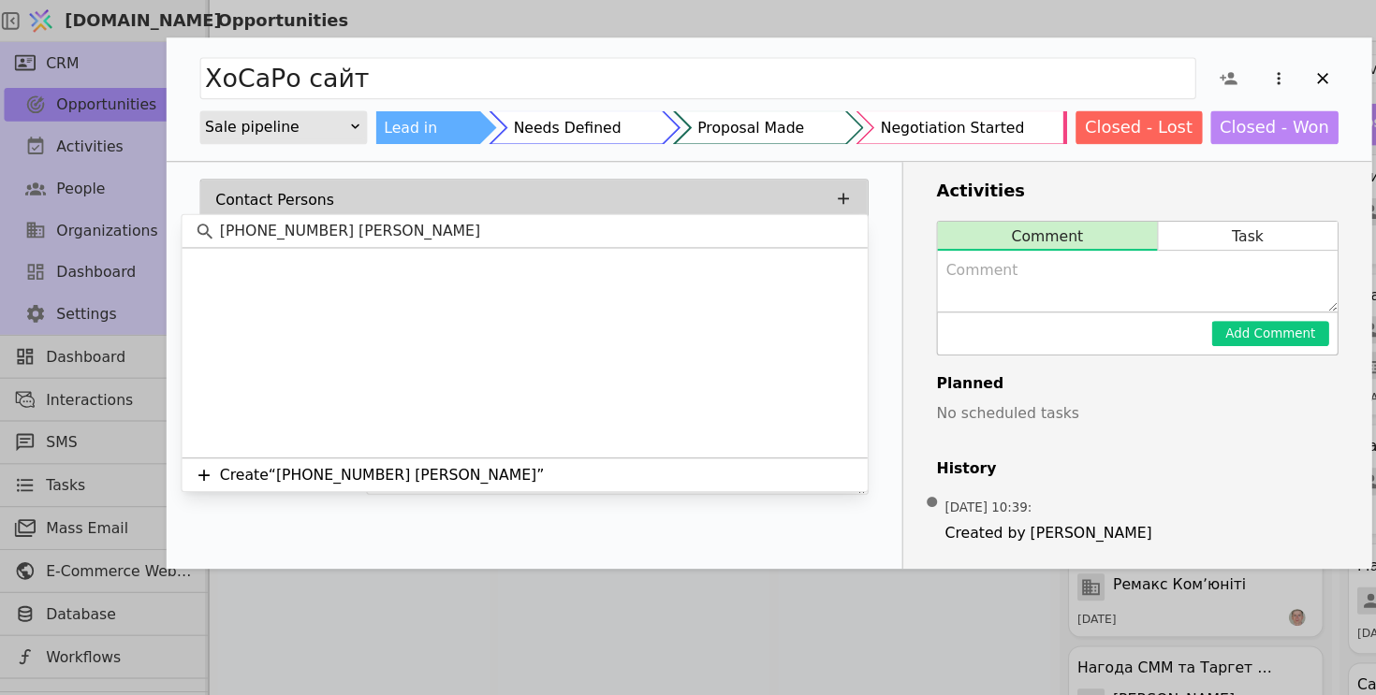
drag, startPoint x: 408, startPoint y: 211, endPoint x: 130, endPoint y: 181, distance: 279.6
click at [130, 181] on body "[DOMAIN_NAME] Opportunities CRM Opportunities Activities People Organizations D…" at bounding box center [688, 347] width 1376 height 695
drag, startPoint x: 401, startPoint y: 206, endPoint x: 168, endPoint y: 197, distance: 233.2
click at [168, 197] on div "[PHONE_NUMBER] [PERSON_NAME]" at bounding box center [469, 208] width 613 height 30
type input "[PERSON_NAME]"
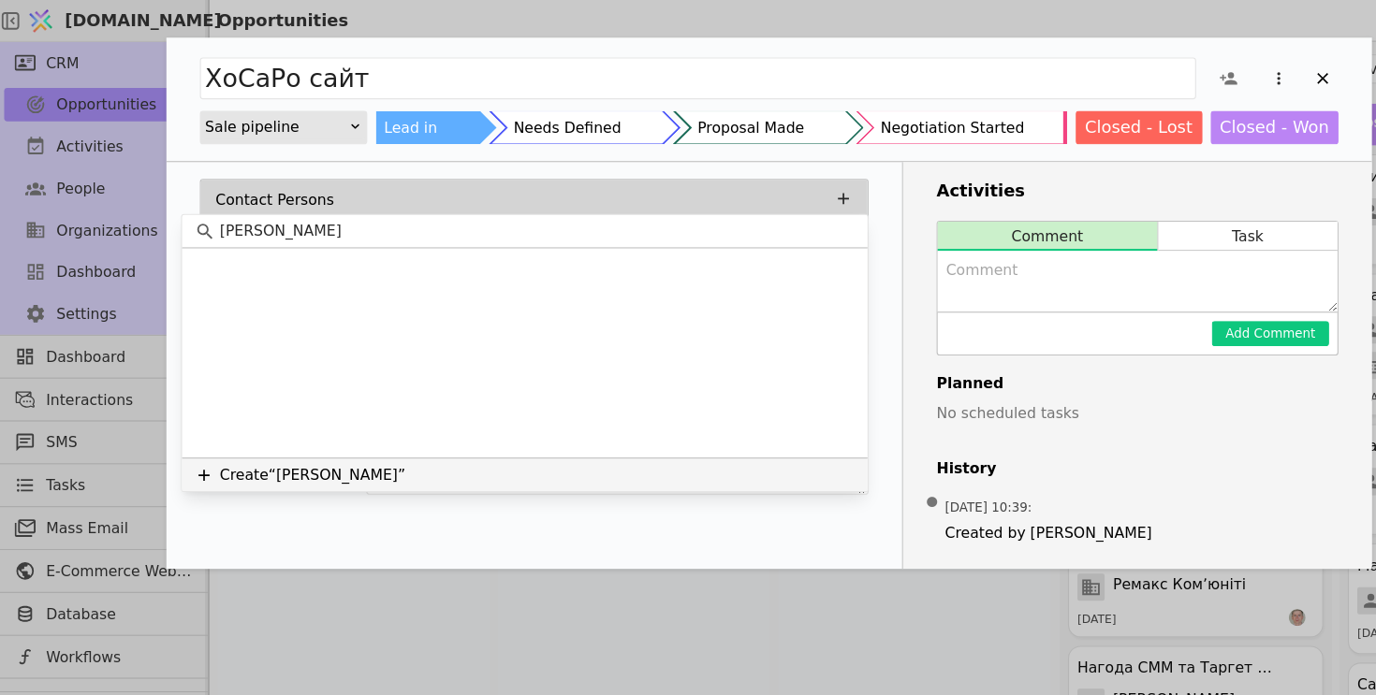
click at [295, 413] on button "Create “[PERSON_NAME]”" at bounding box center [469, 425] width 613 height 30
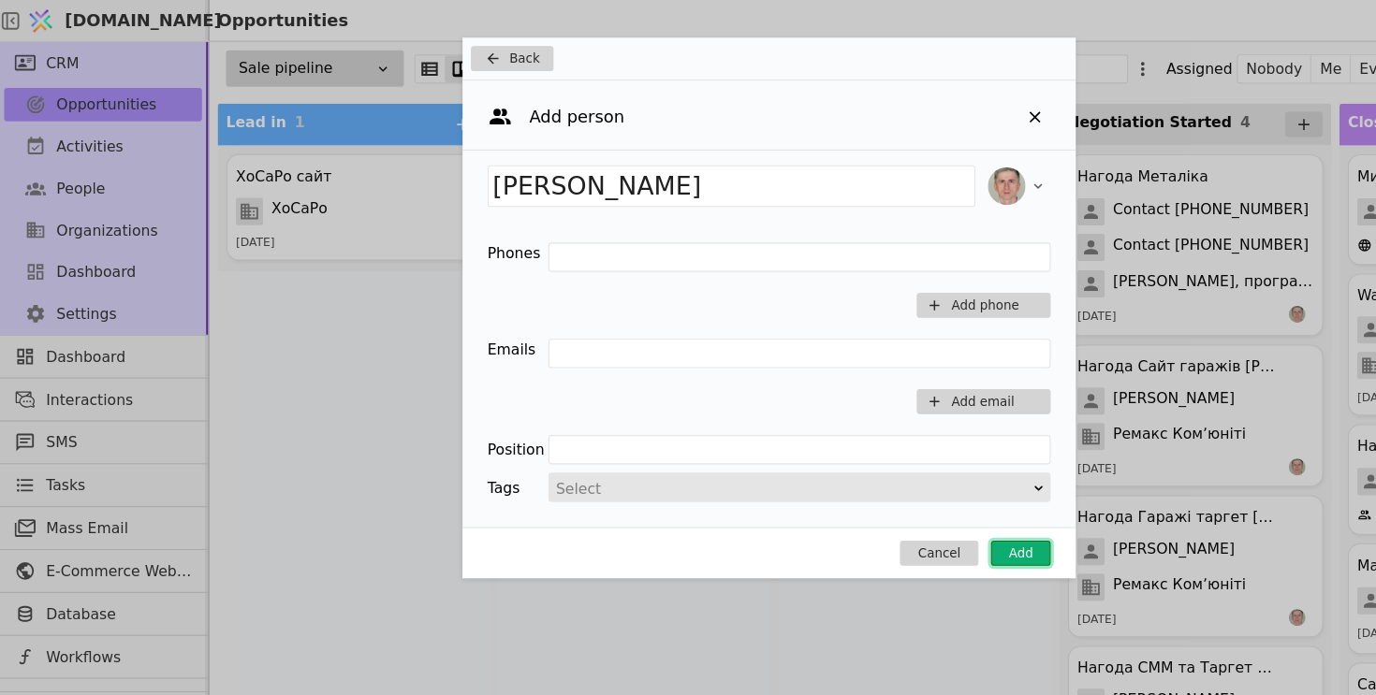
click at [914, 491] on button "Add" at bounding box center [912, 495] width 53 height 22
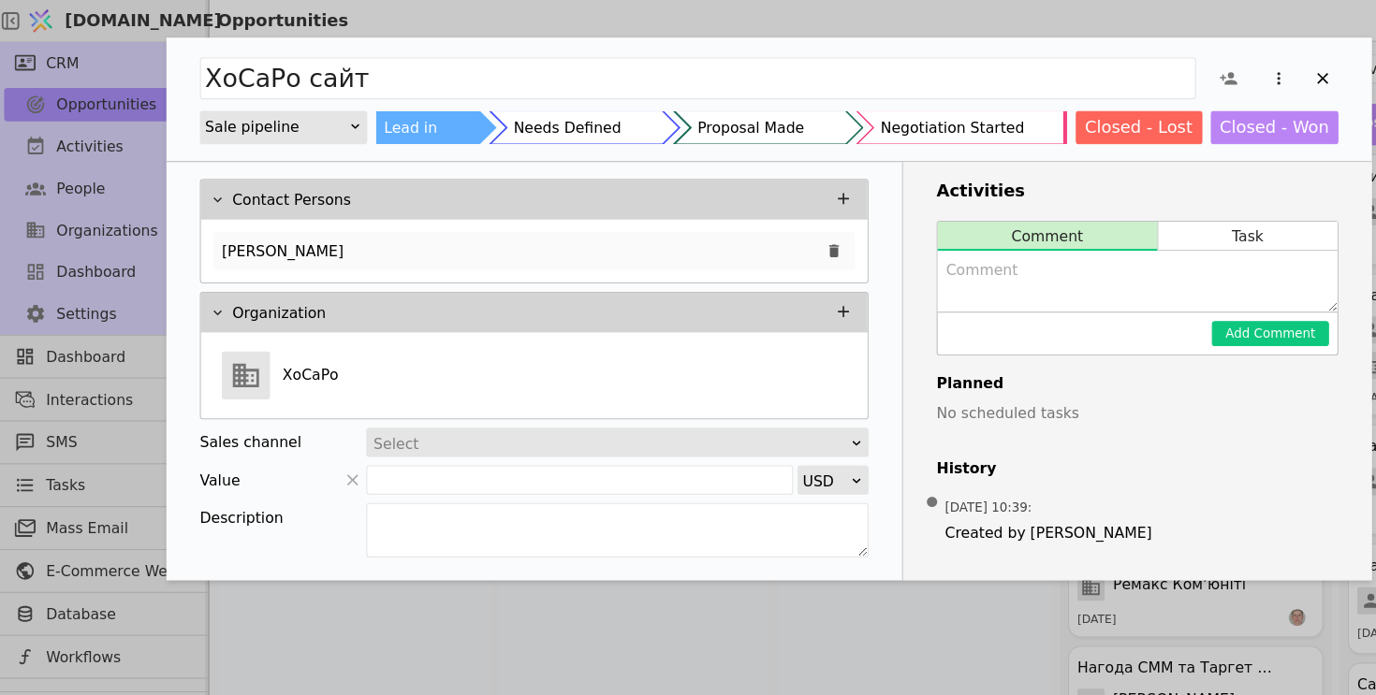
click at [466, 223] on div "[PERSON_NAME]" at bounding box center [478, 225] width 574 height 34
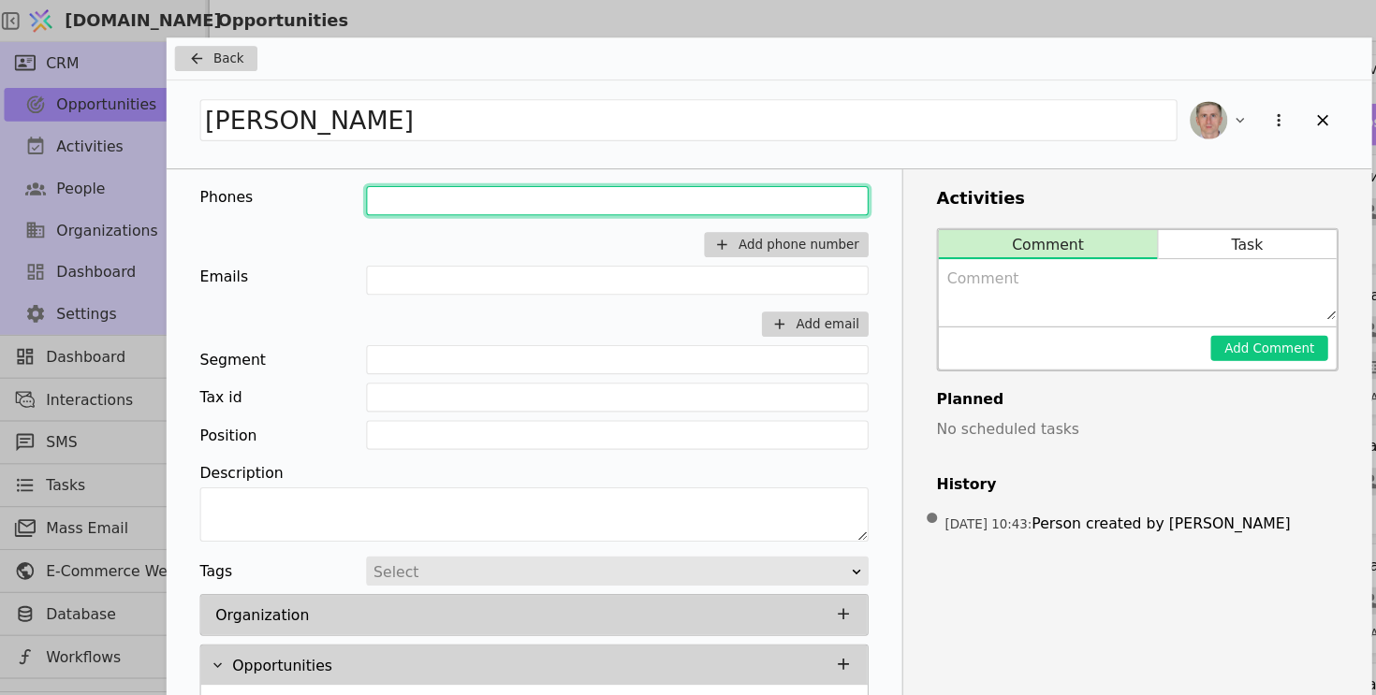
click at [430, 176] on input "Add Opportunity" at bounding box center [552, 180] width 449 height 26
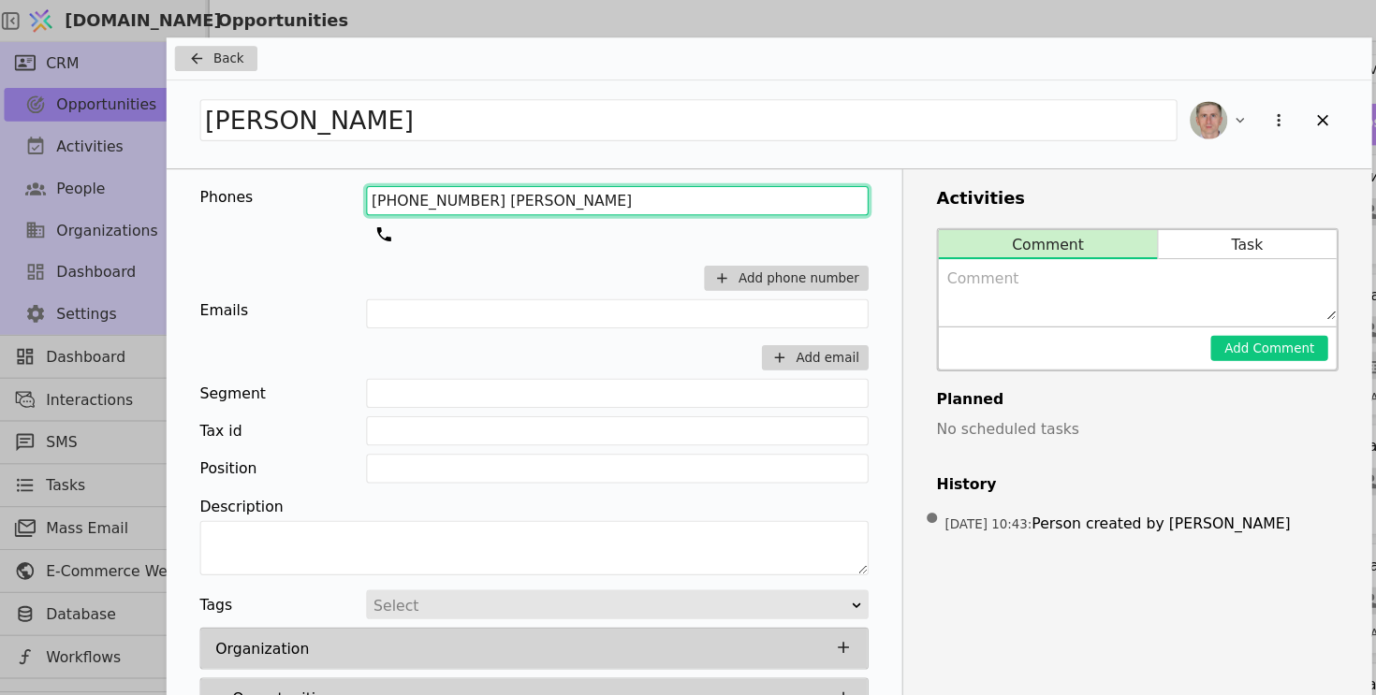
click at [560, 174] on input "[PHONE_NUMBER] [PERSON_NAME]" at bounding box center [552, 180] width 449 height 26
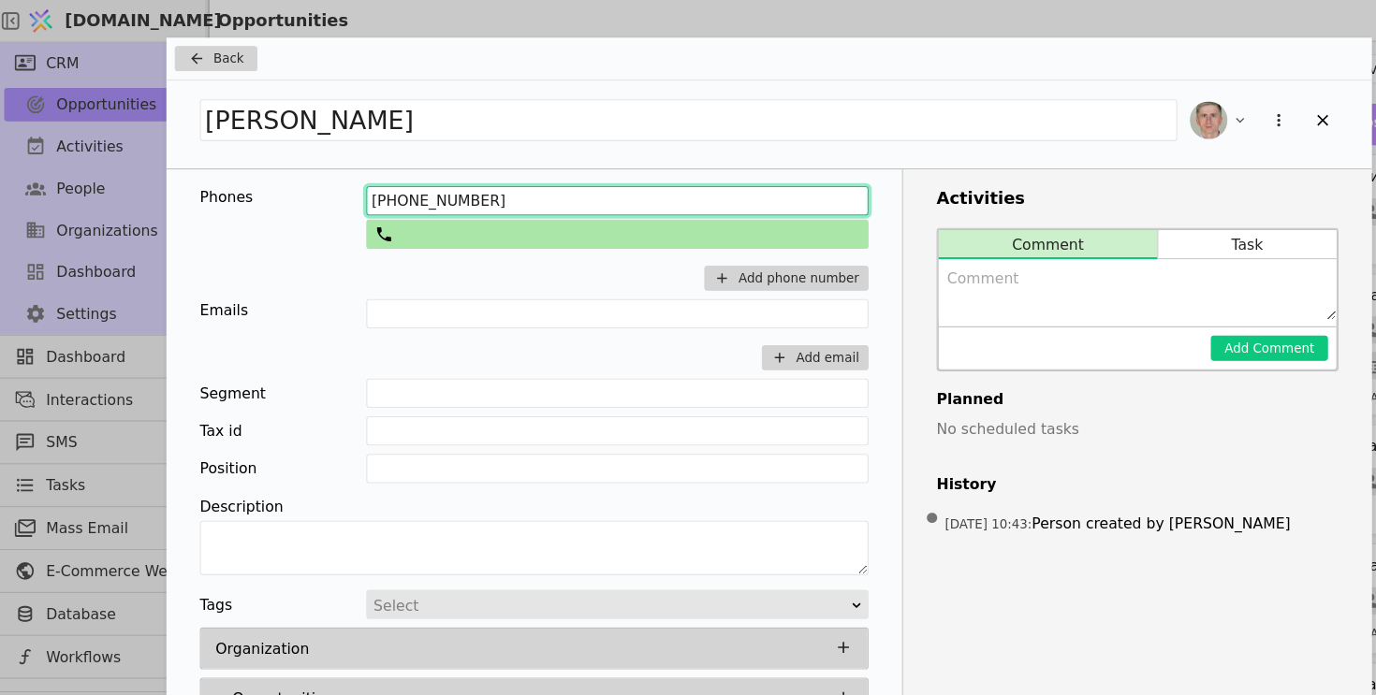
type input "[PHONE_NUMBER]"
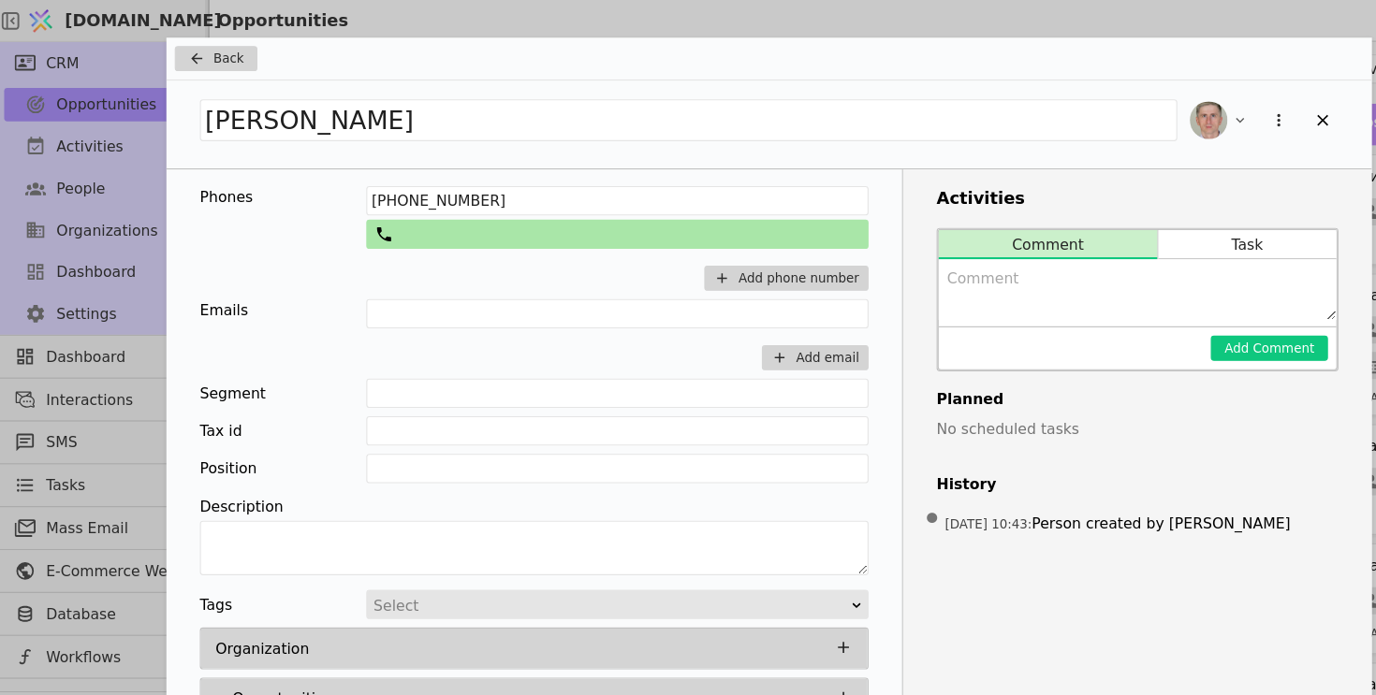
click at [480, 215] on div "Add Opportunity" at bounding box center [552, 210] width 449 height 26
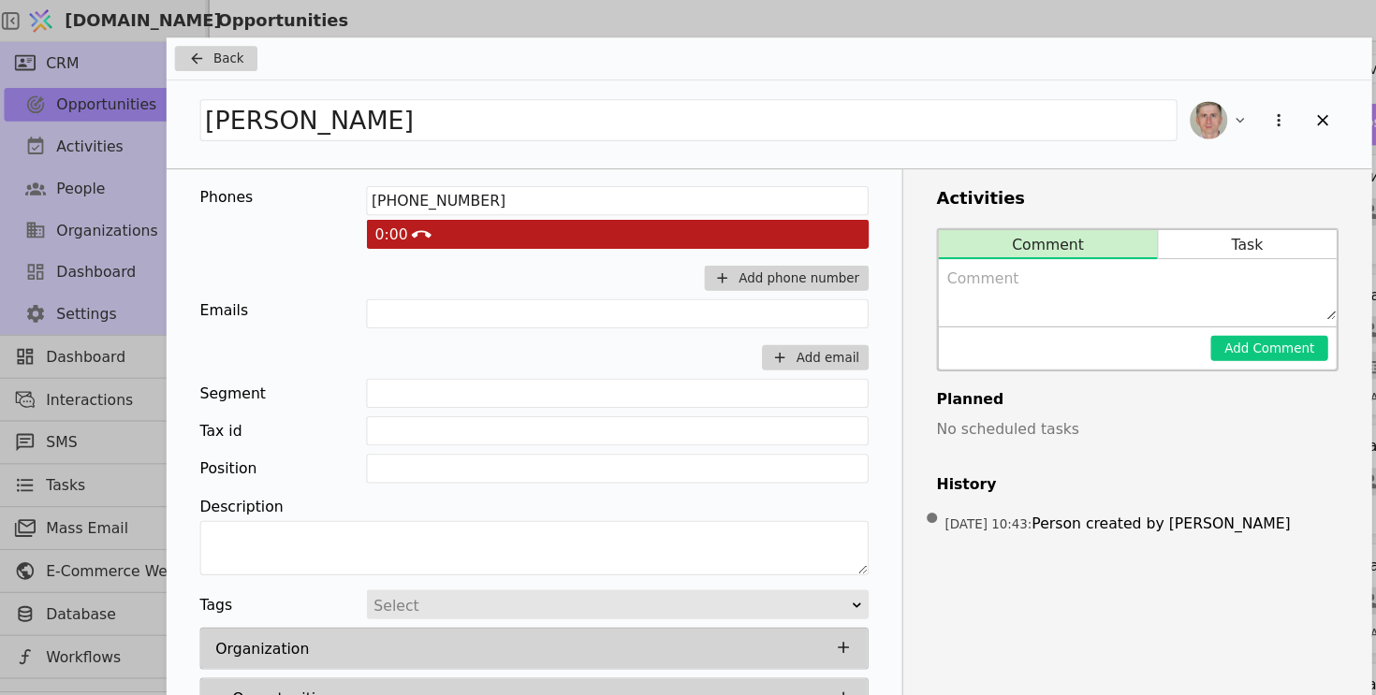
click at [476, 213] on div "0 : 00" at bounding box center [552, 210] width 449 height 26
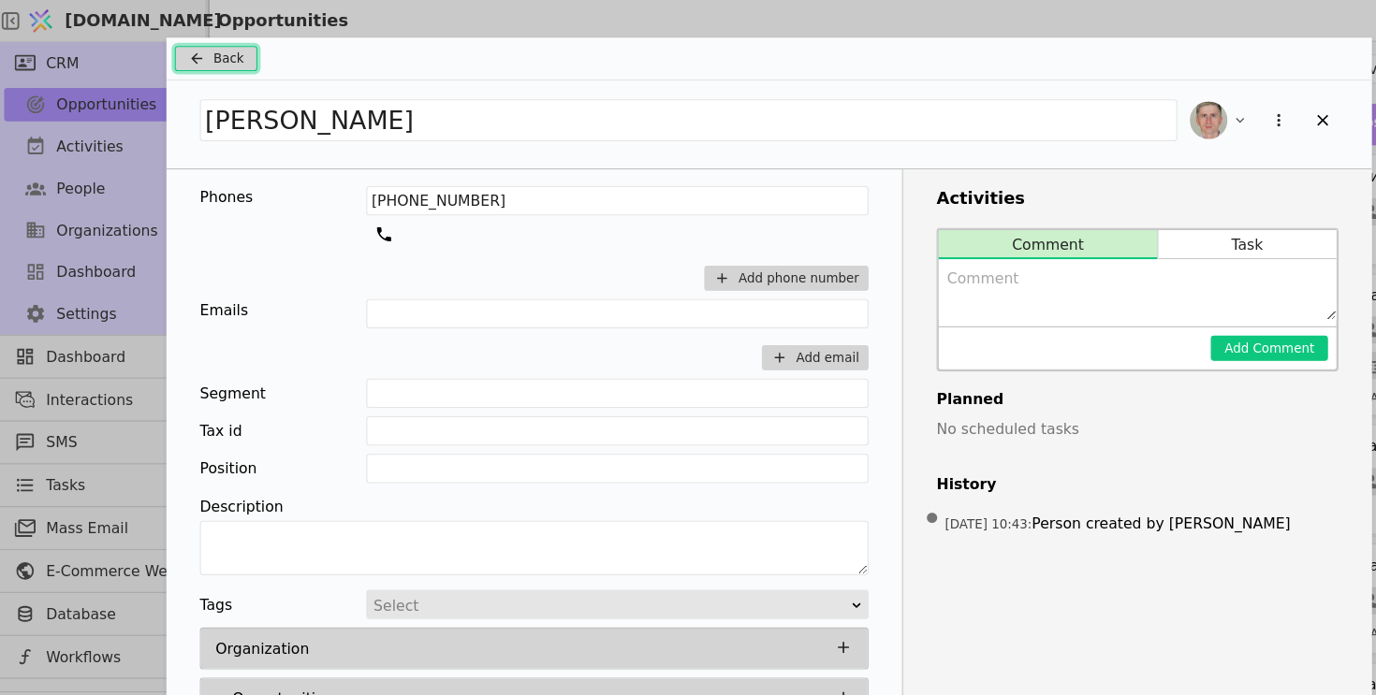
click at [207, 41] on button "Back" at bounding box center [193, 52] width 74 height 22
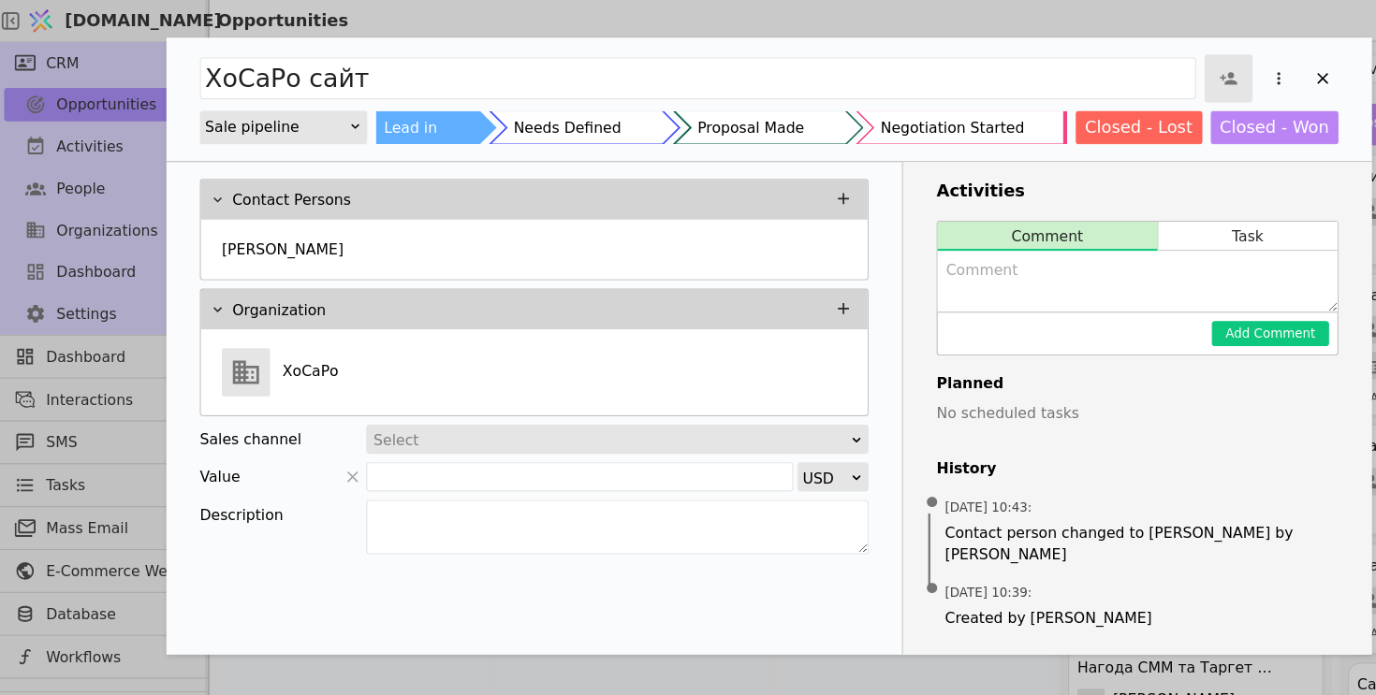
click at [1102, 62] on icon "Add Opportunity" at bounding box center [1098, 70] width 17 height 17
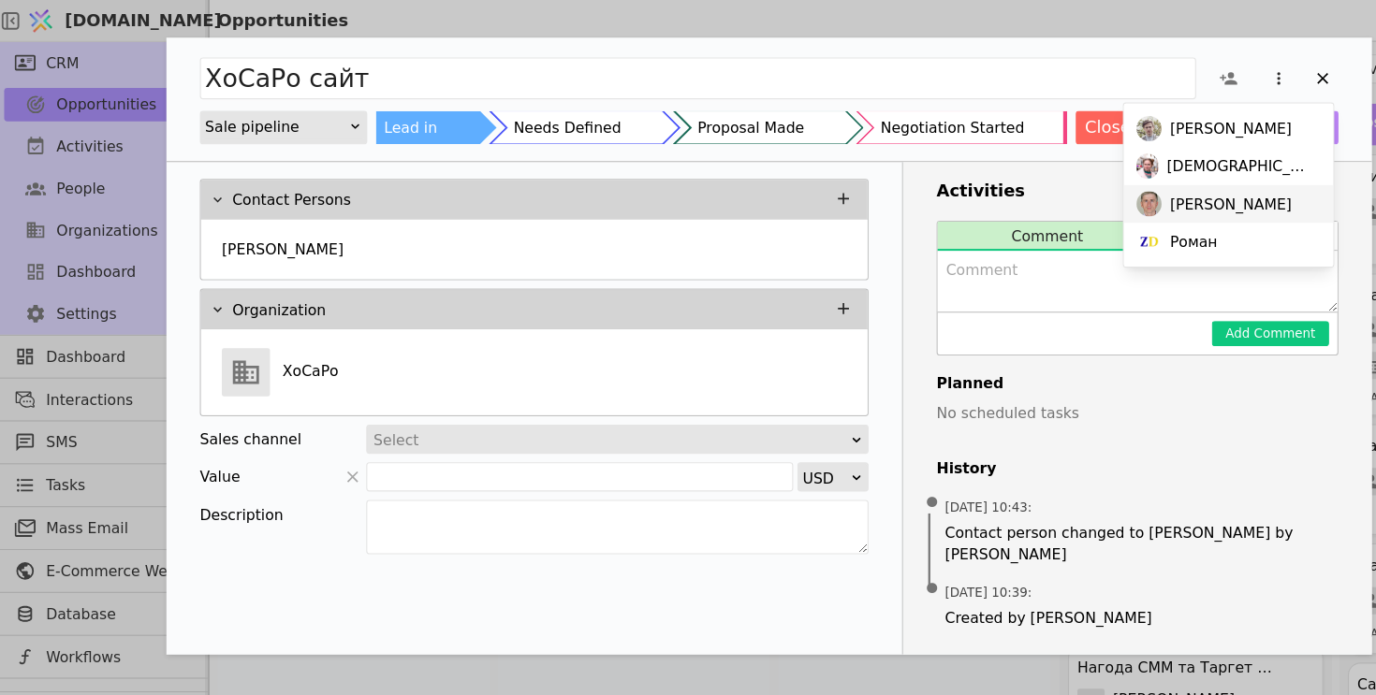
click at [1084, 182] on span "[PERSON_NAME]" at bounding box center [1100, 183] width 109 height 20
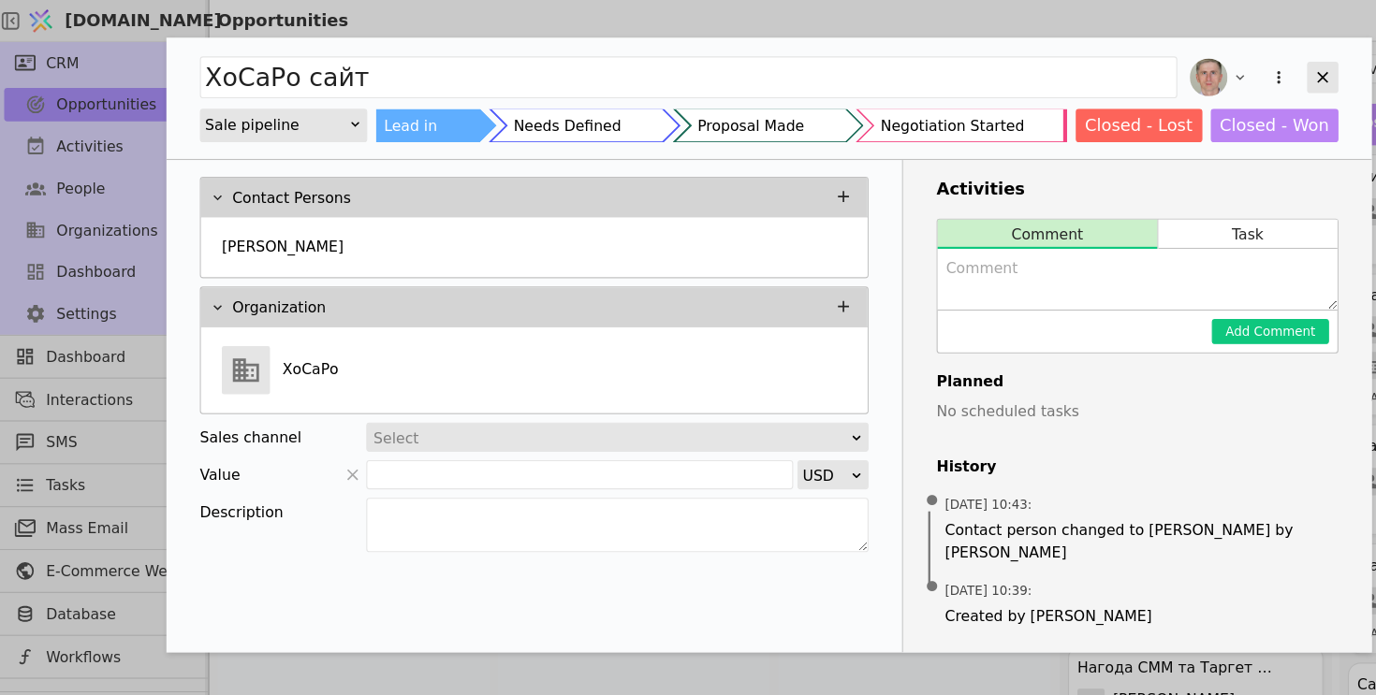
click at [1180, 66] on icon "Add Opportunity" at bounding box center [1183, 70] width 10 height 10
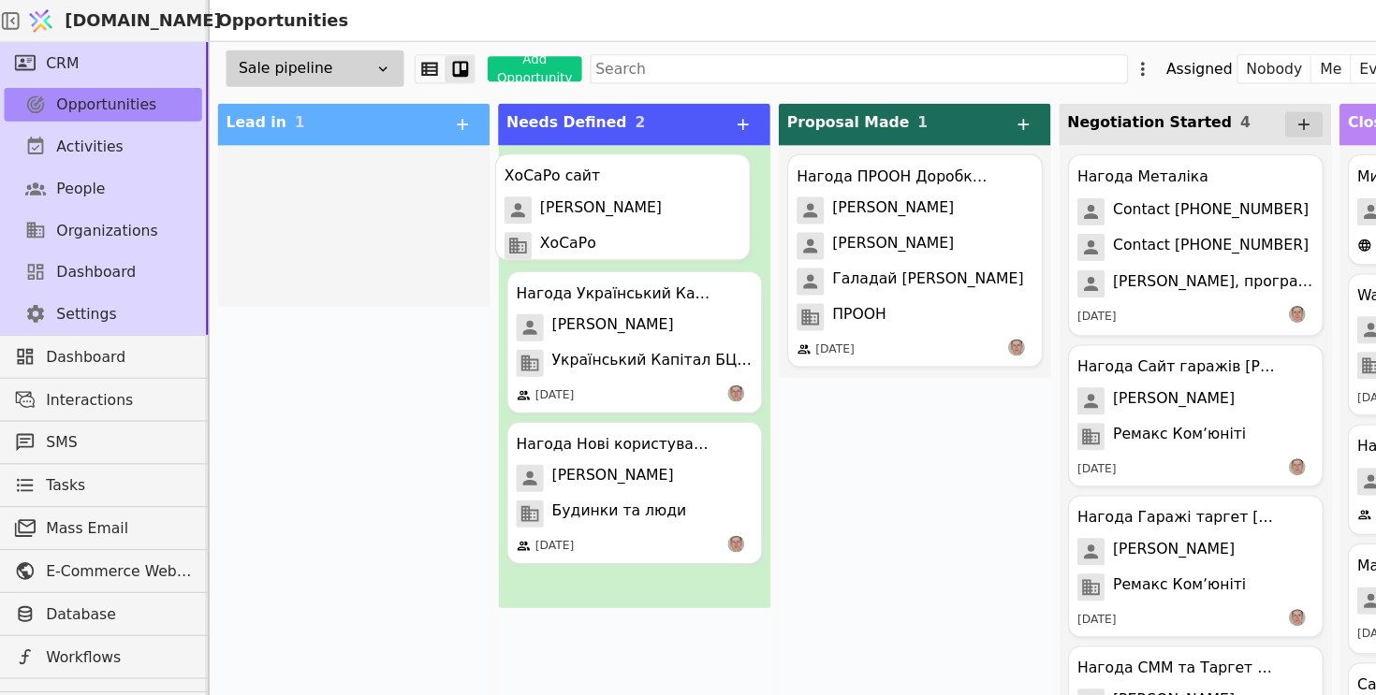
drag, startPoint x: 312, startPoint y: 198, endPoint x: 557, endPoint y: 197, distance: 245.2
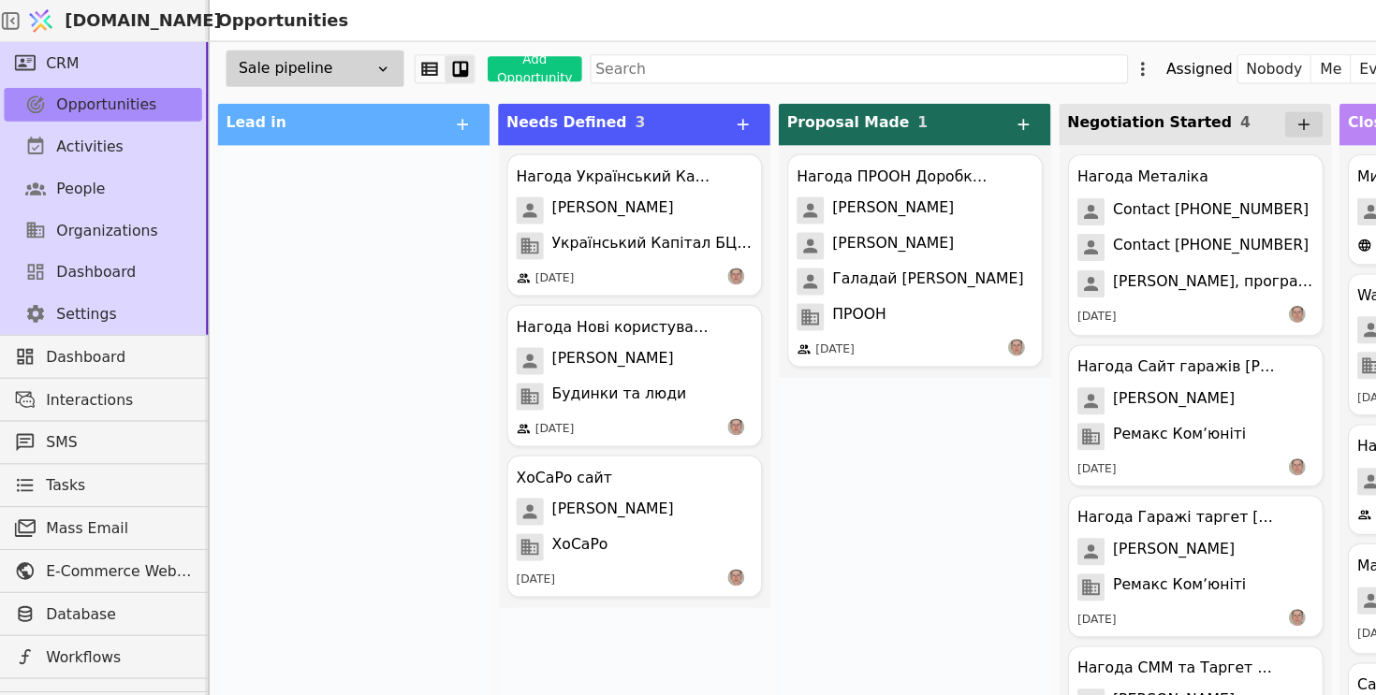
click at [301, 378] on div at bounding box center [316, 409] width 243 height 558
click at [137, 273] on link "Settings" at bounding box center [92, 281] width 177 height 30
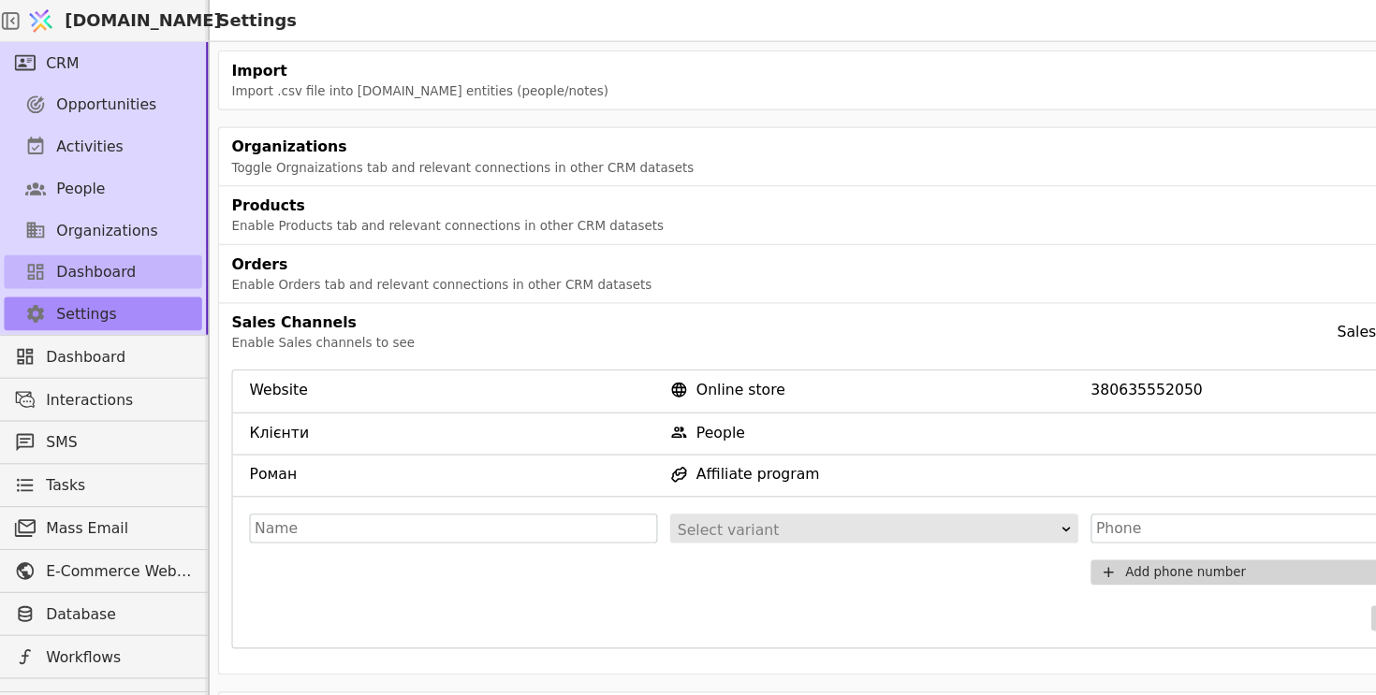
click at [128, 250] on link "Dashboard" at bounding box center [92, 243] width 177 height 30
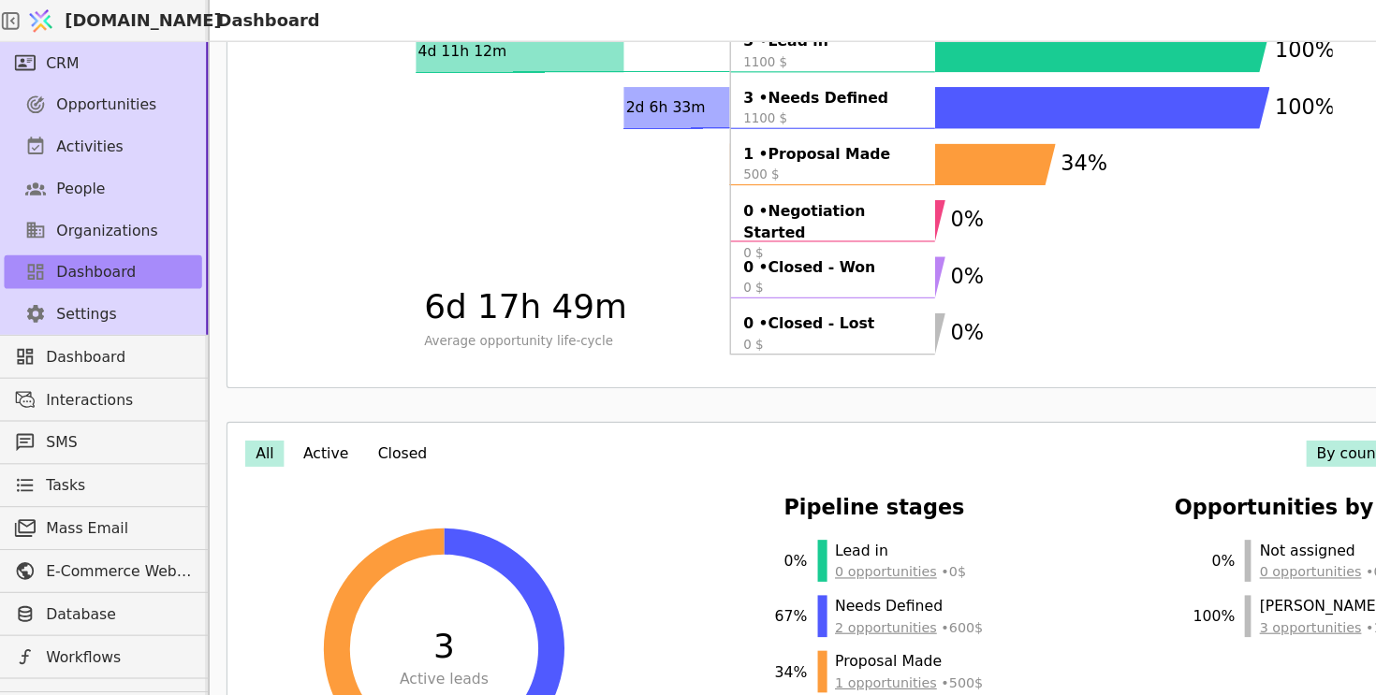
scroll to position [191, 0]
